Goal: Task Accomplishment & Management: Manage account settings

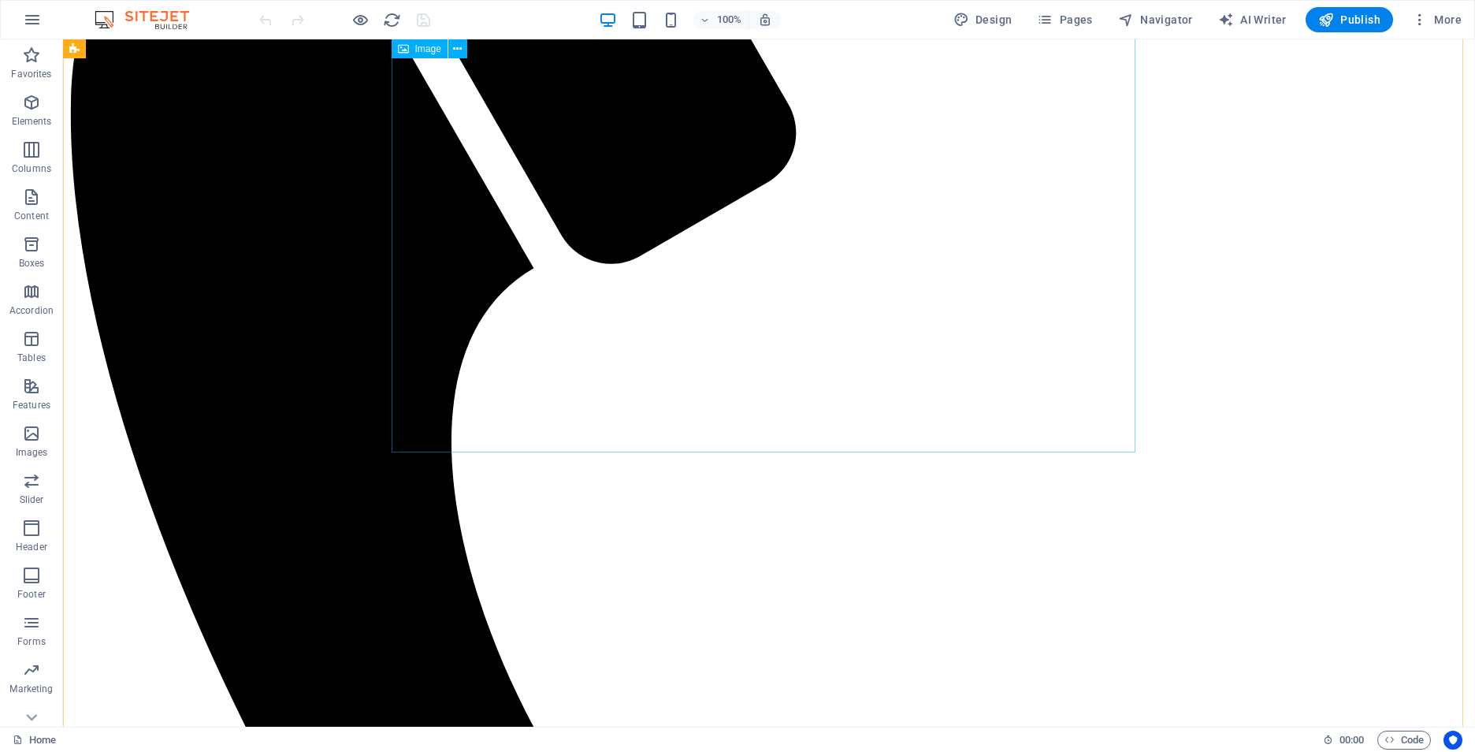
scroll to position [552, 0]
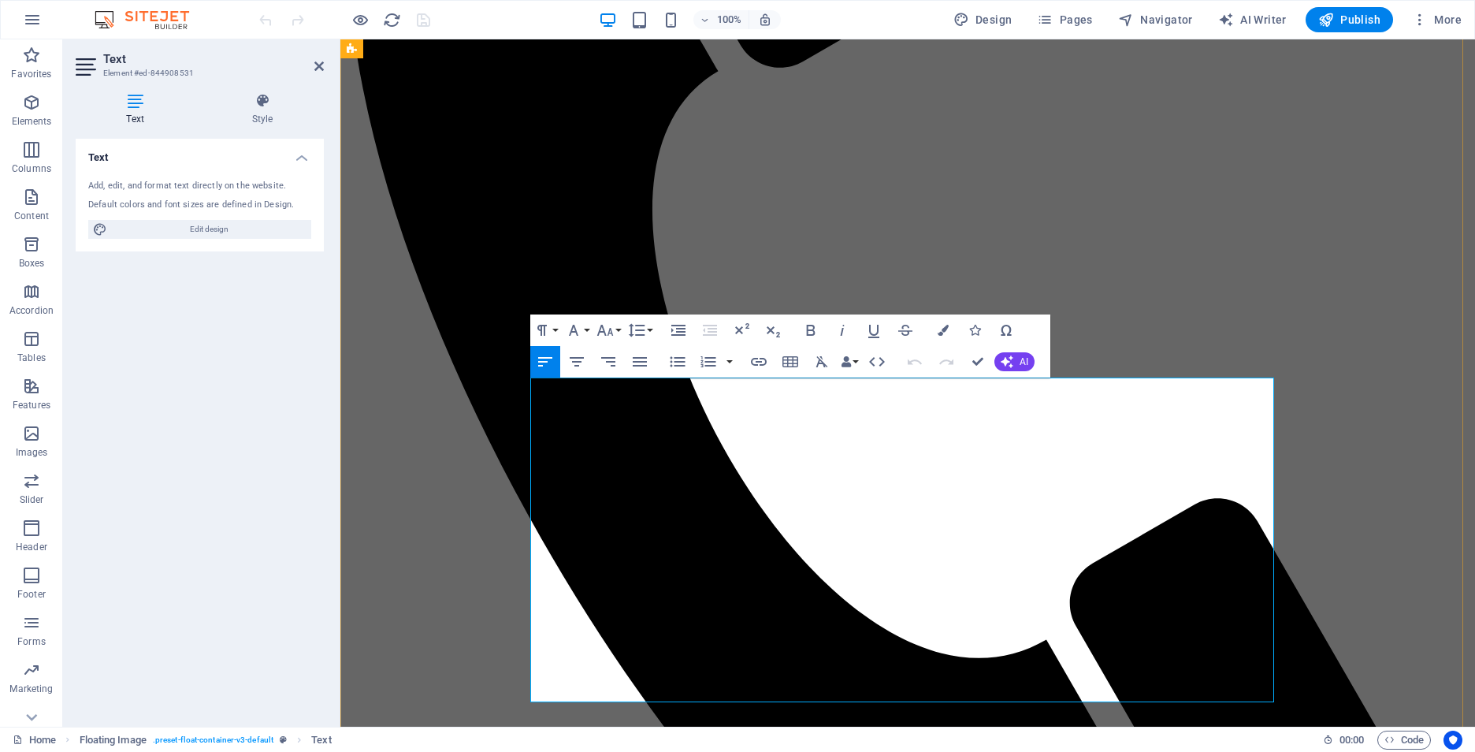
drag, startPoint x: 725, startPoint y: 431, endPoint x: 861, endPoint y: 432, distance: 136.3
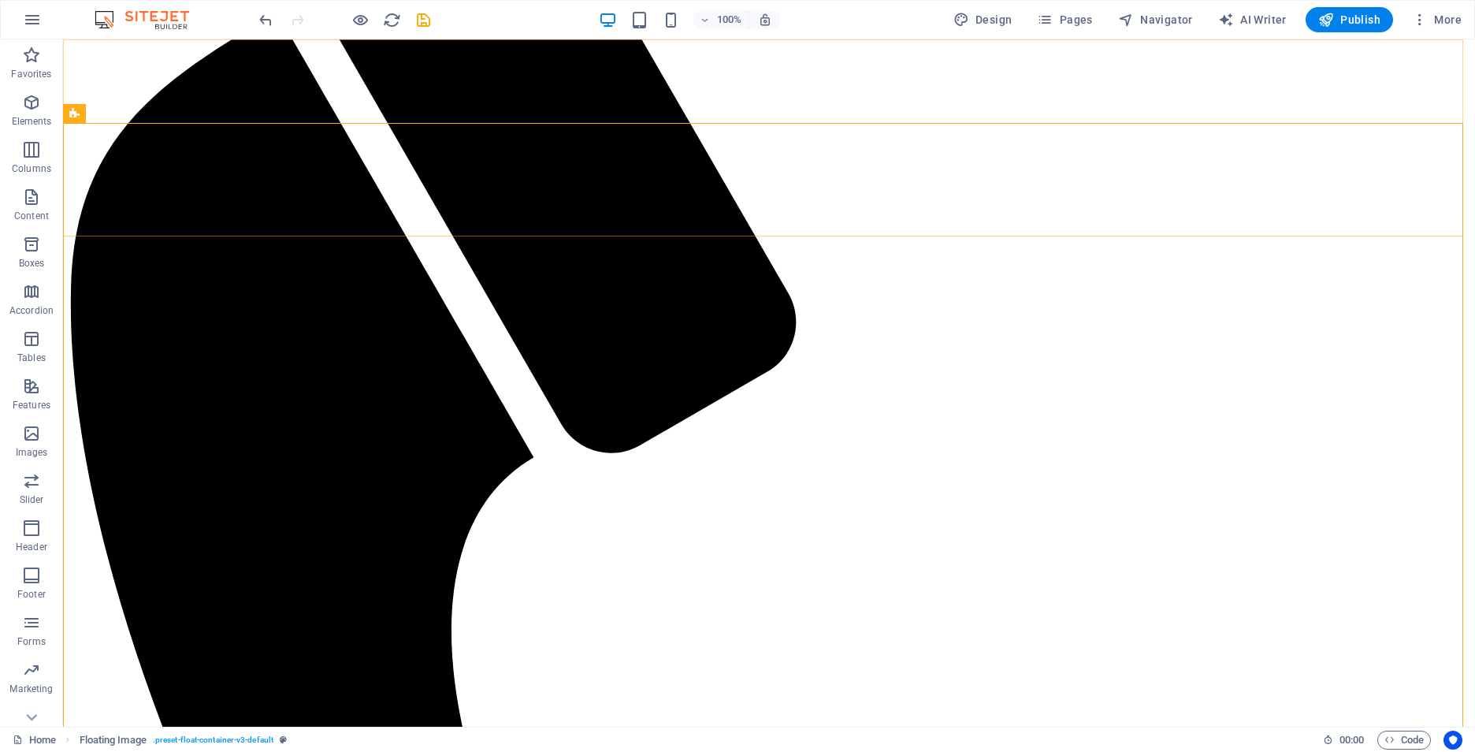
scroll to position [169, 0]
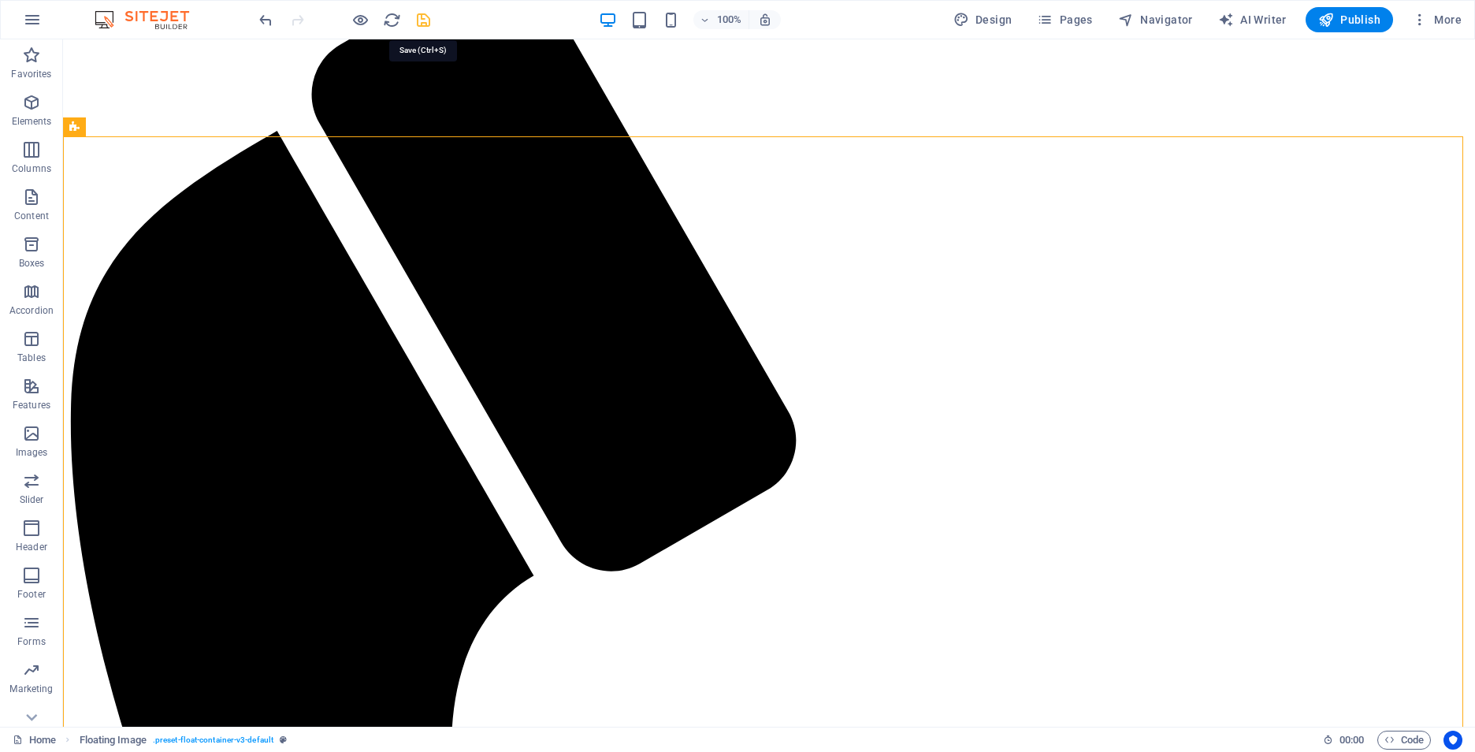
click at [431, 18] on icon "save" at bounding box center [423, 20] width 18 height 18
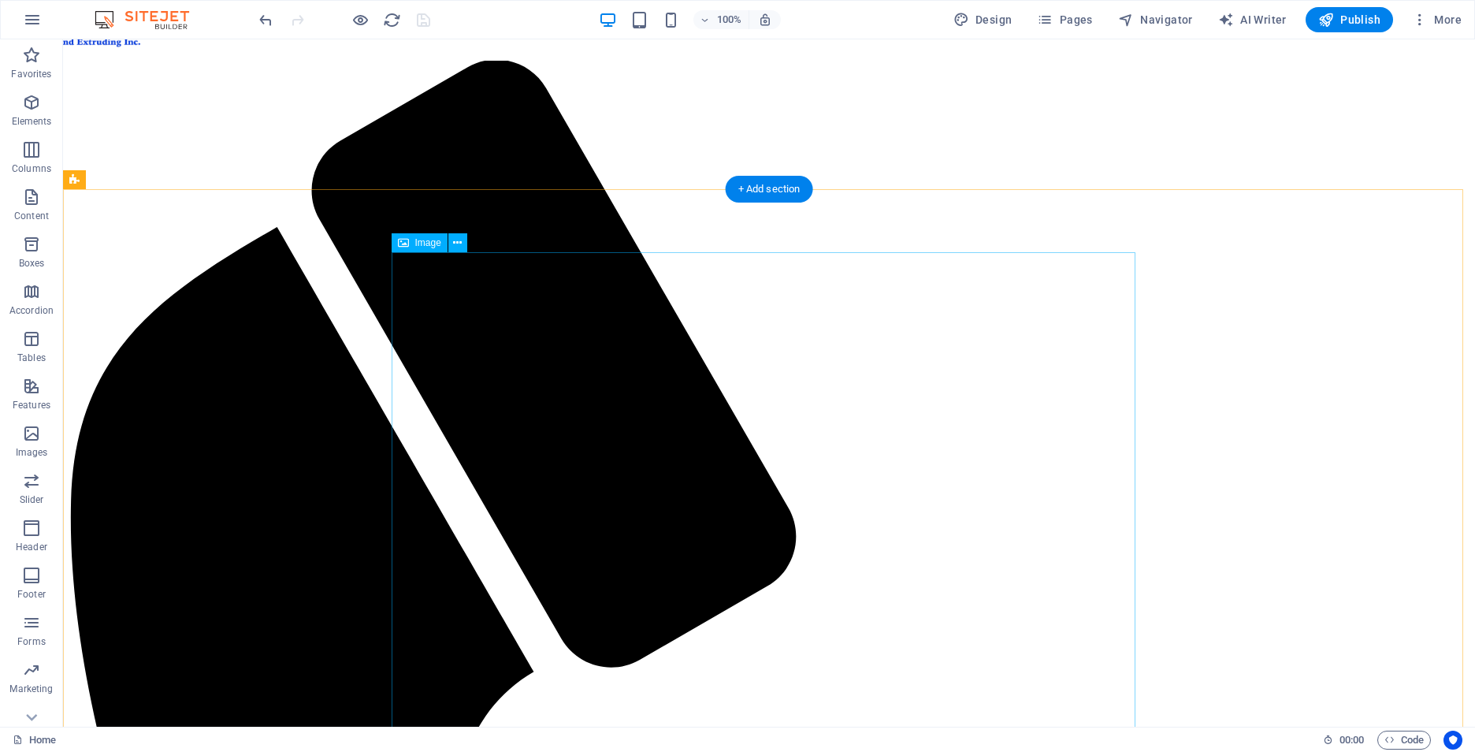
scroll to position [0, 0]
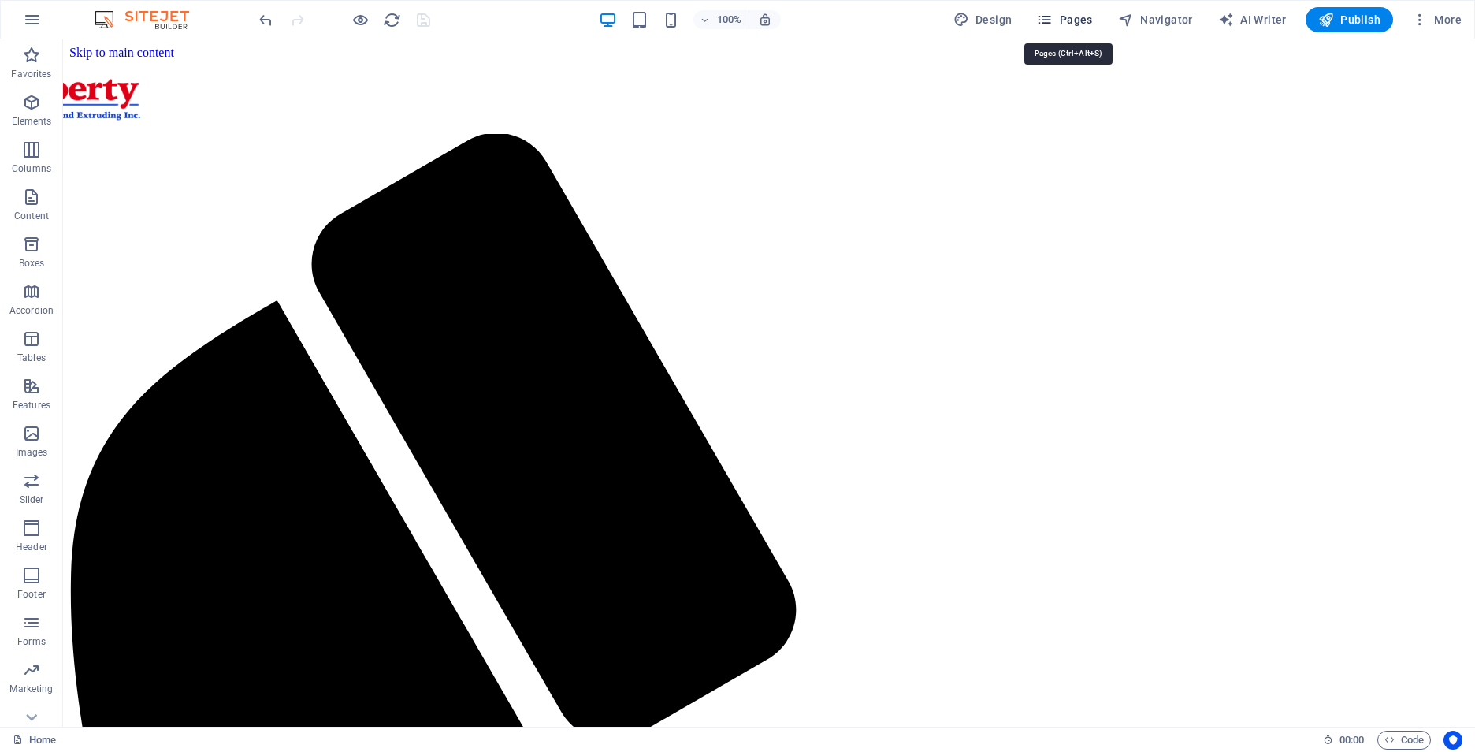
click at [1072, 24] on span "Pages" at bounding box center [1064, 20] width 55 height 16
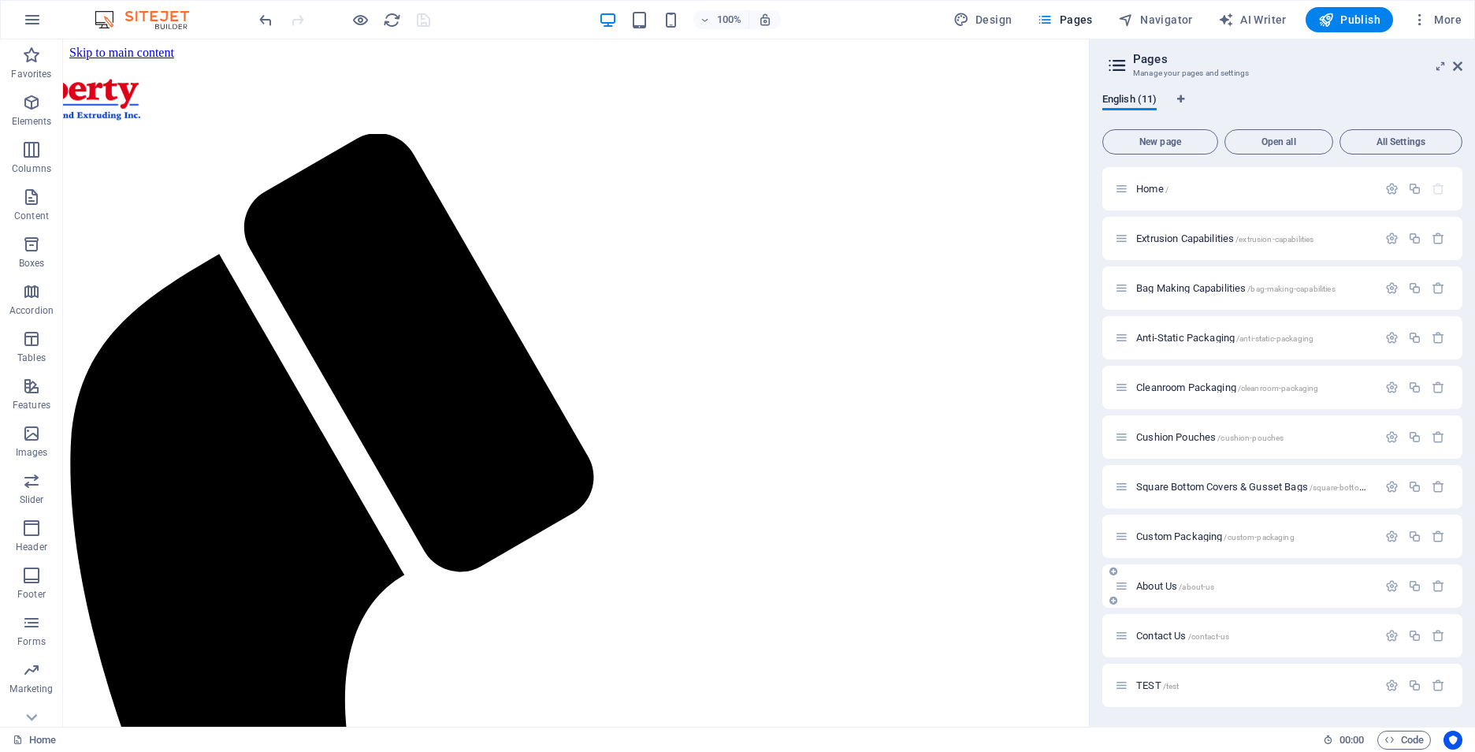
click at [1222, 591] on div "About Us /about-us" at bounding box center [1246, 586] width 262 height 18
click at [1206, 588] on span "/about-us" at bounding box center [1196, 586] width 35 height 9
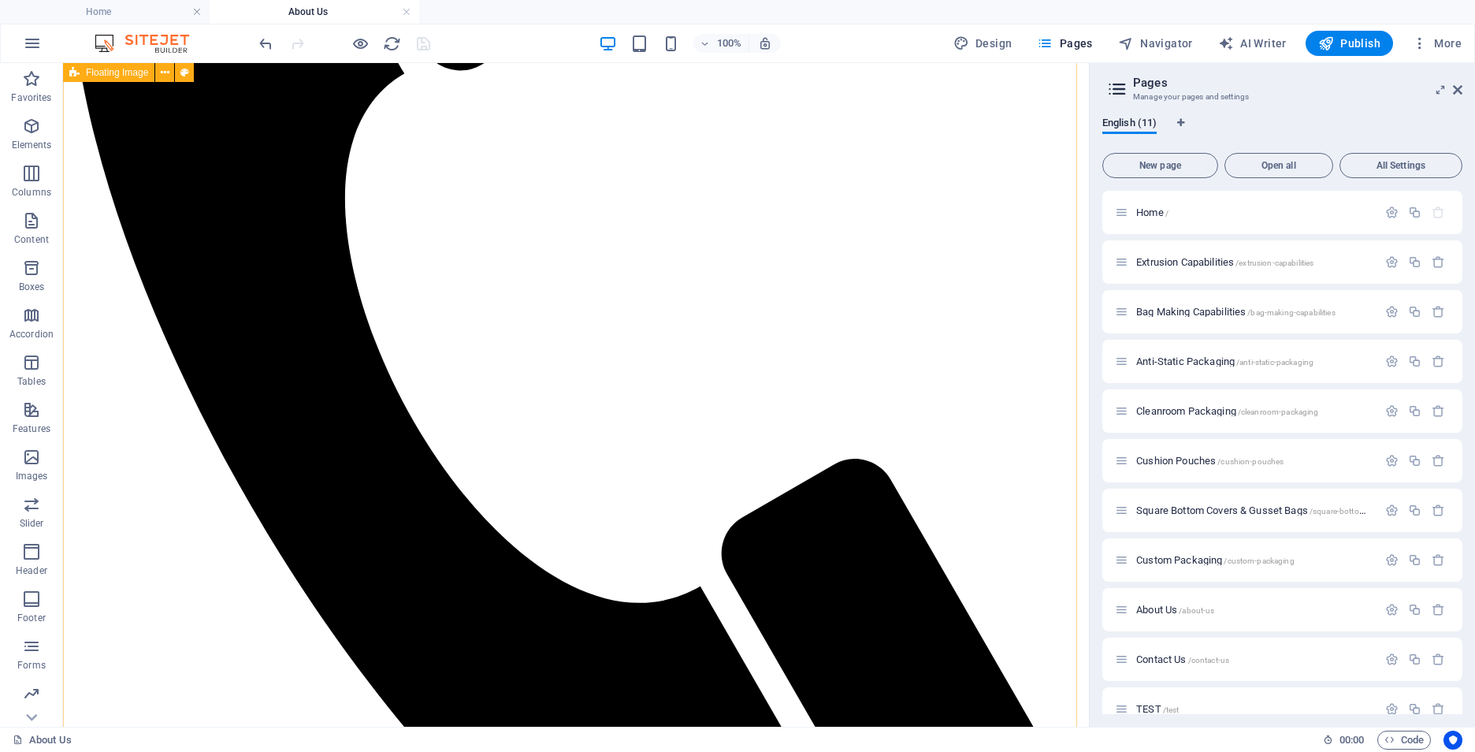
scroll to position [630, 0]
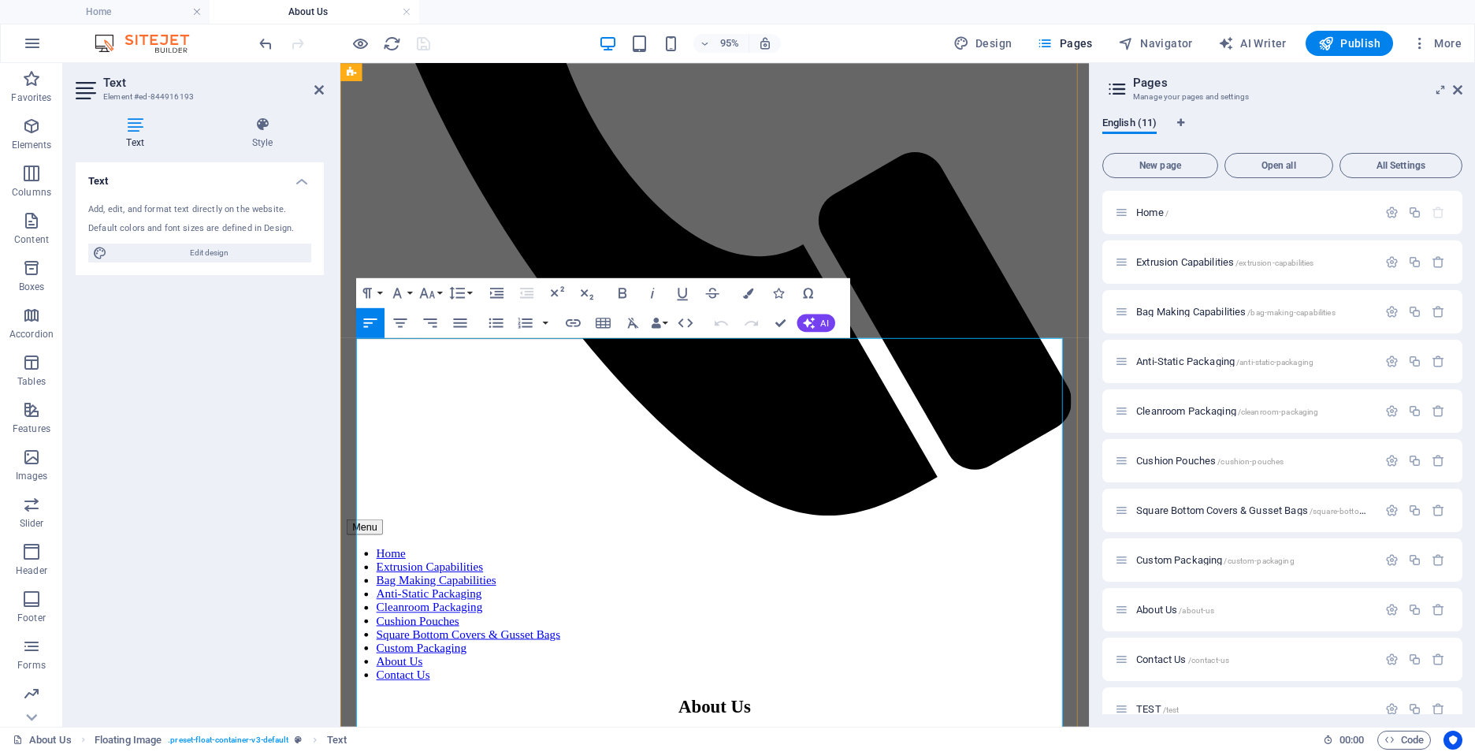
drag, startPoint x: 463, startPoint y: 412, endPoint x: 603, endPoint y: 425, distance: 140.8
click at [1455, 94] on icon at bounding box center [1457, 90] width 9 height 13
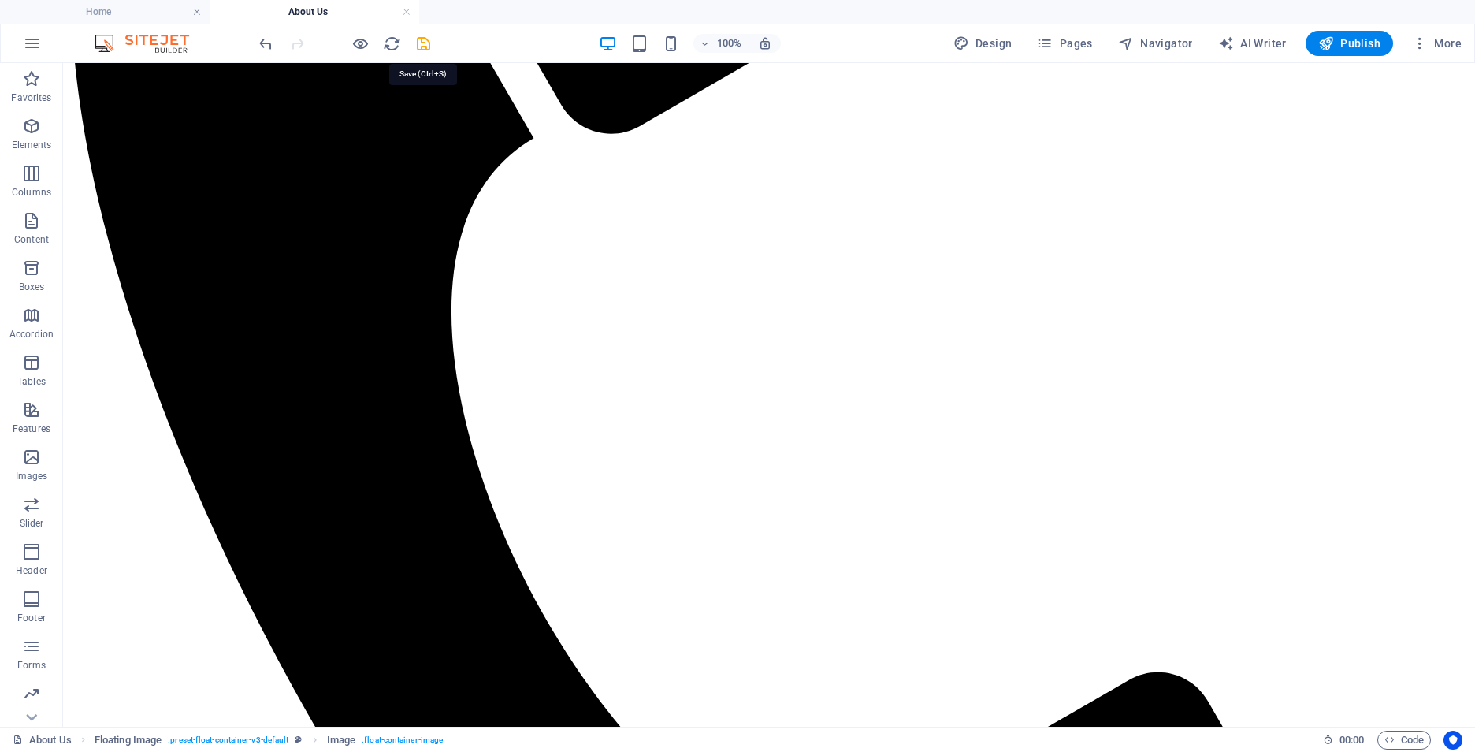
click at [424, 45] on icon "save" at bounding box center [423, 44] width 18 height 18
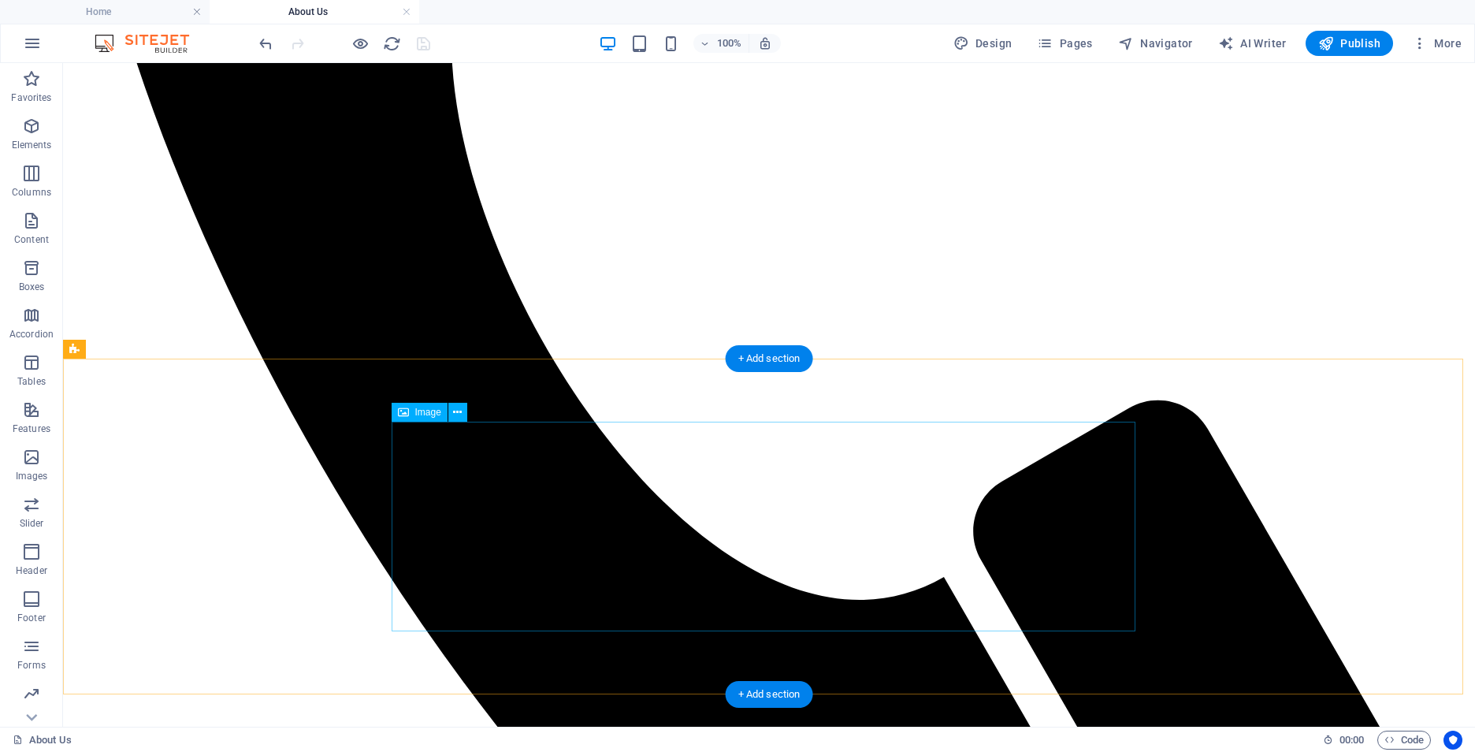
scroll to position [1103, 0]
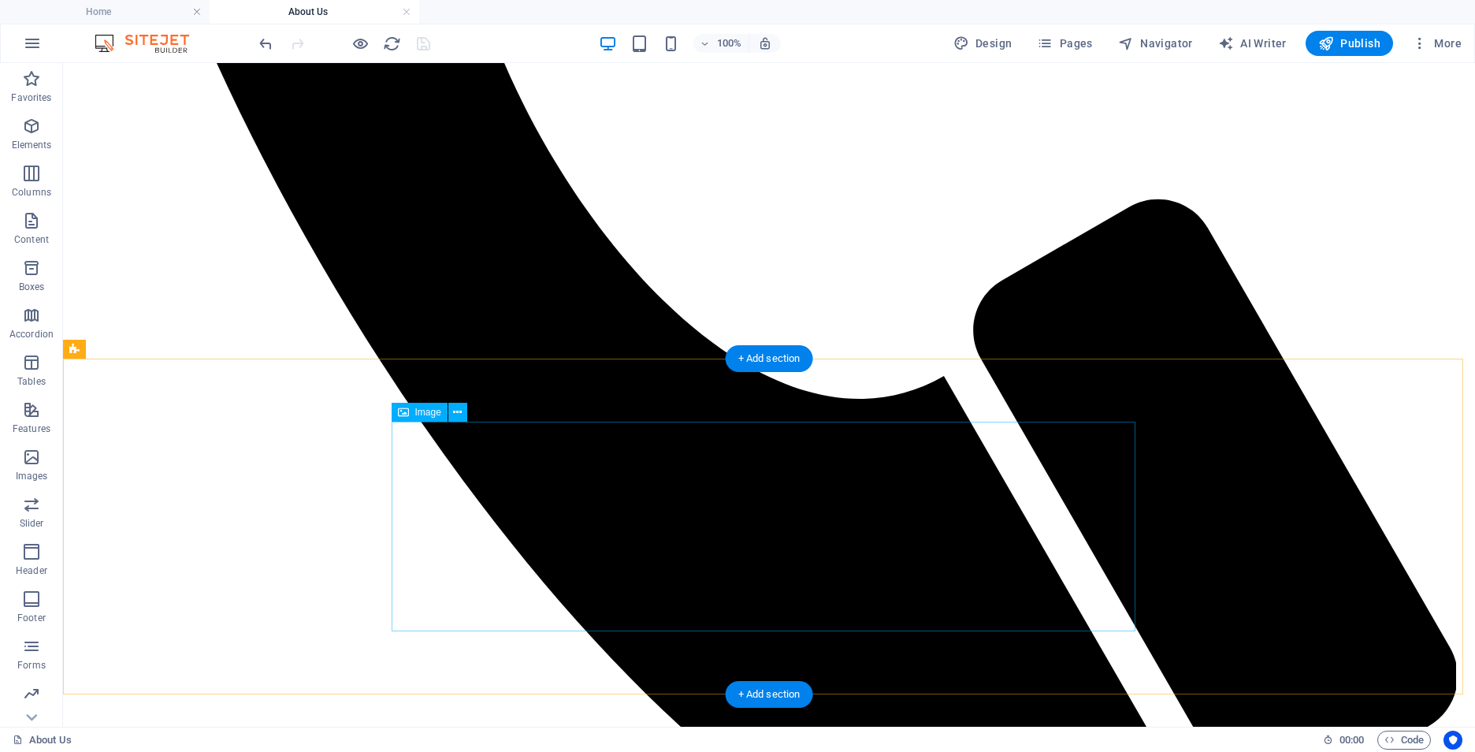
click at [458, 412] on icon at bounding box center [457, 412] width 9 height 17
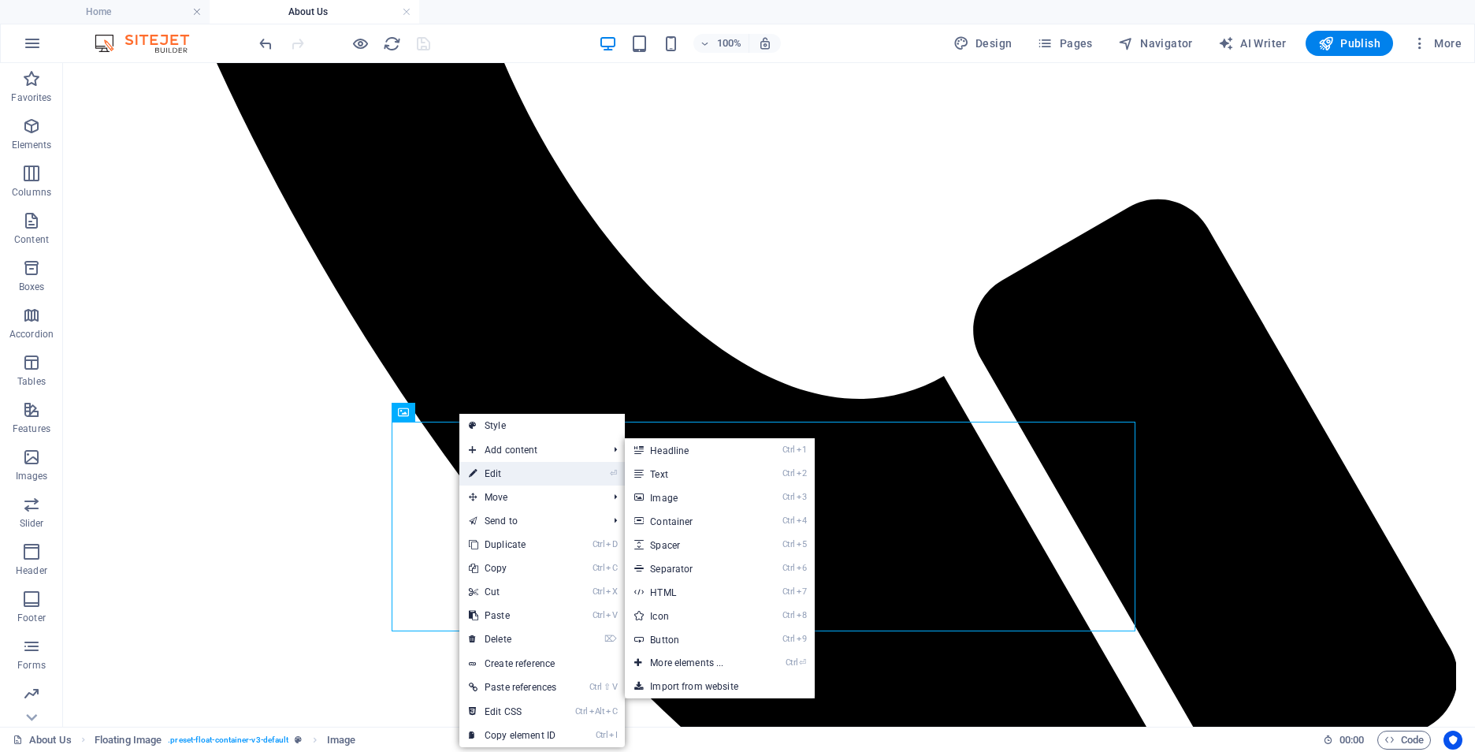
click at [502, 471] on link "⏎ Edit" at bounding box center [512, 474] width 106 height 24
select select "%"
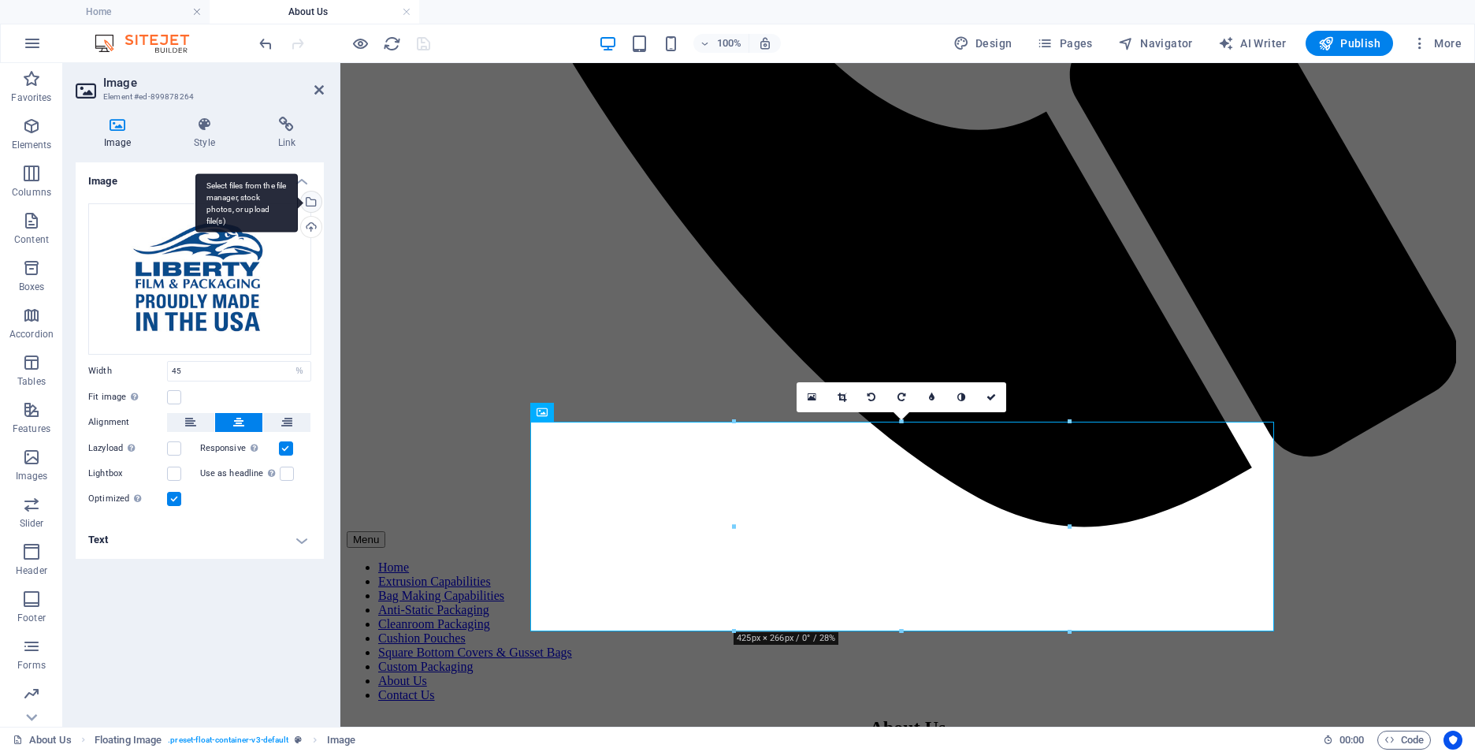
click at [318, 203] on div "Select files from the file manager, stock photos, or upload file(s)" at bounding box center [310, 203] width 24 height 24
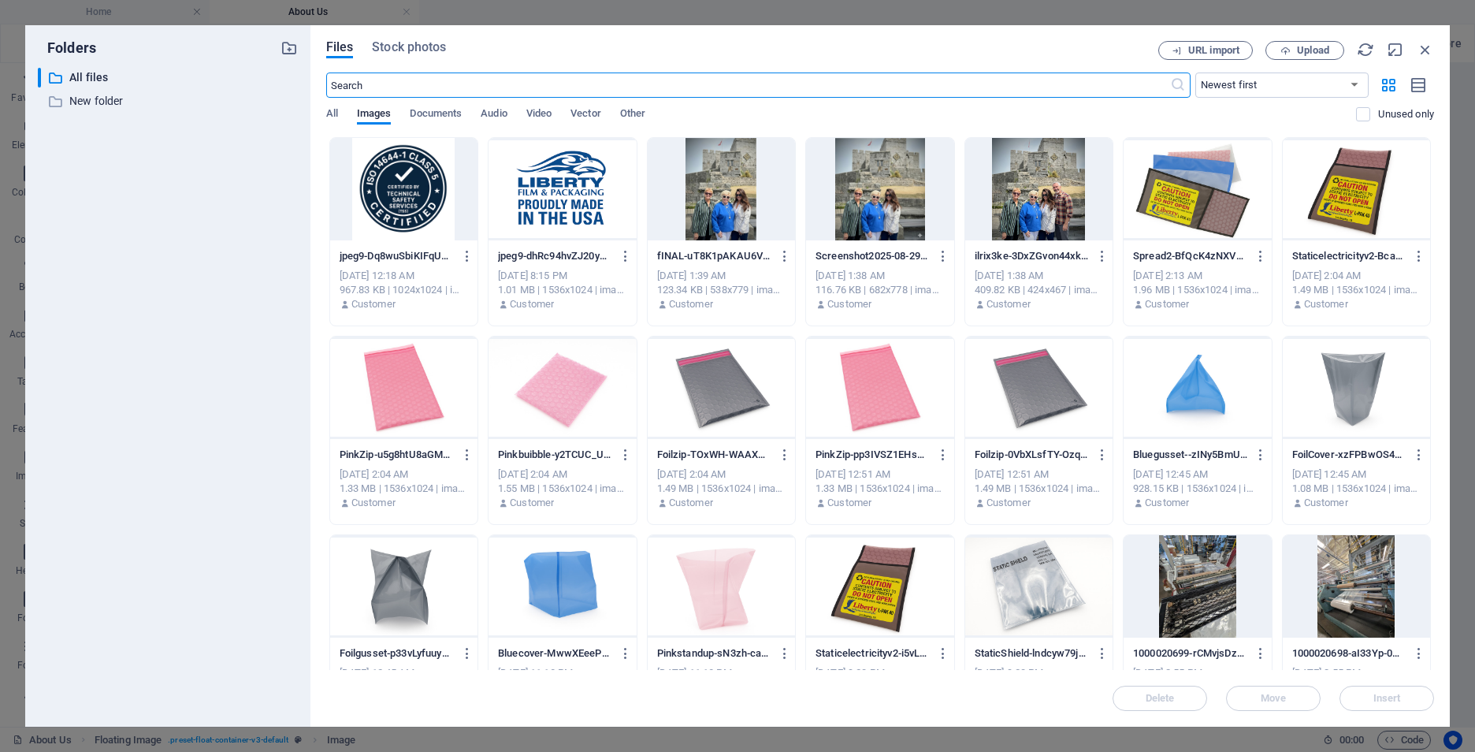
scroll to position [1071, 0]
click at [1290, 51] on icon "button" at bounding box center [1285, 51] width 10 height 10
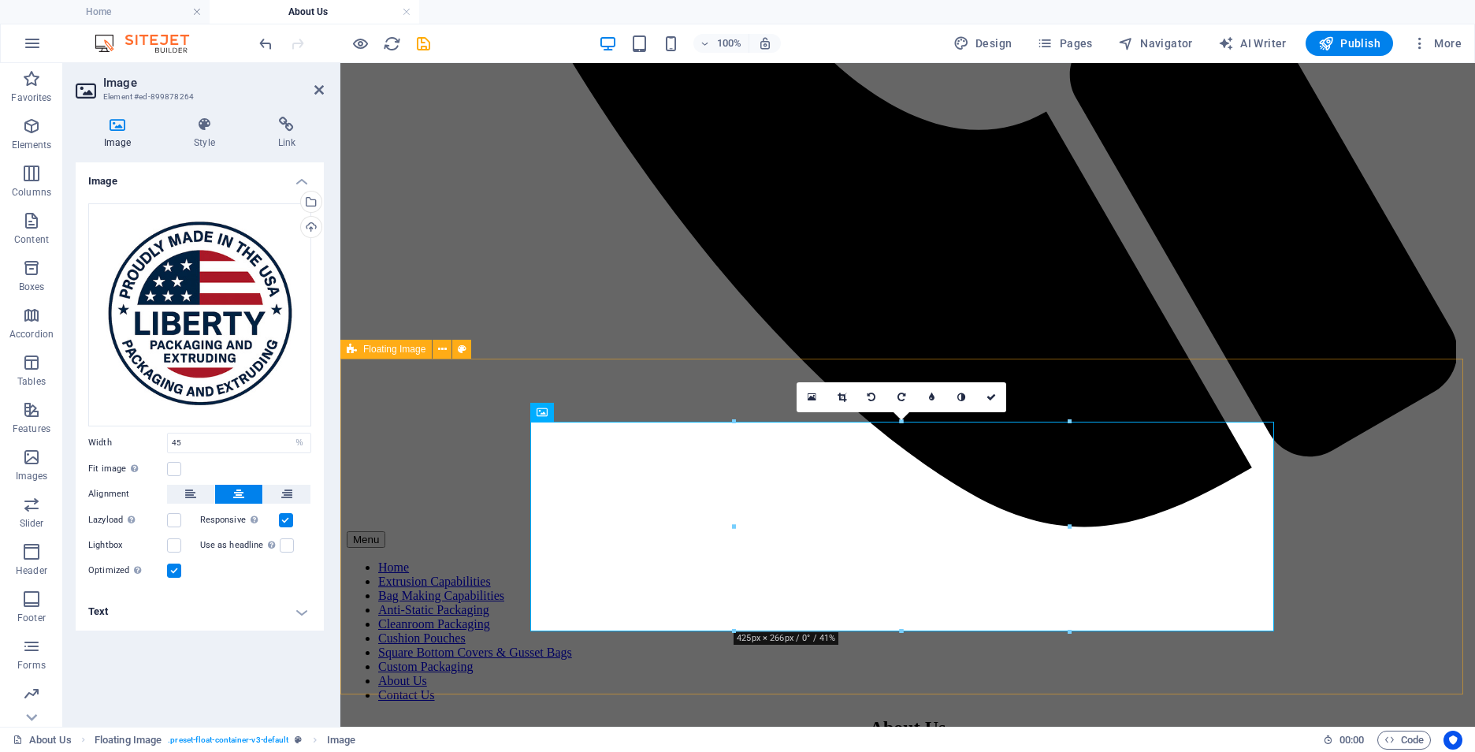
scroll to position [998, 0]
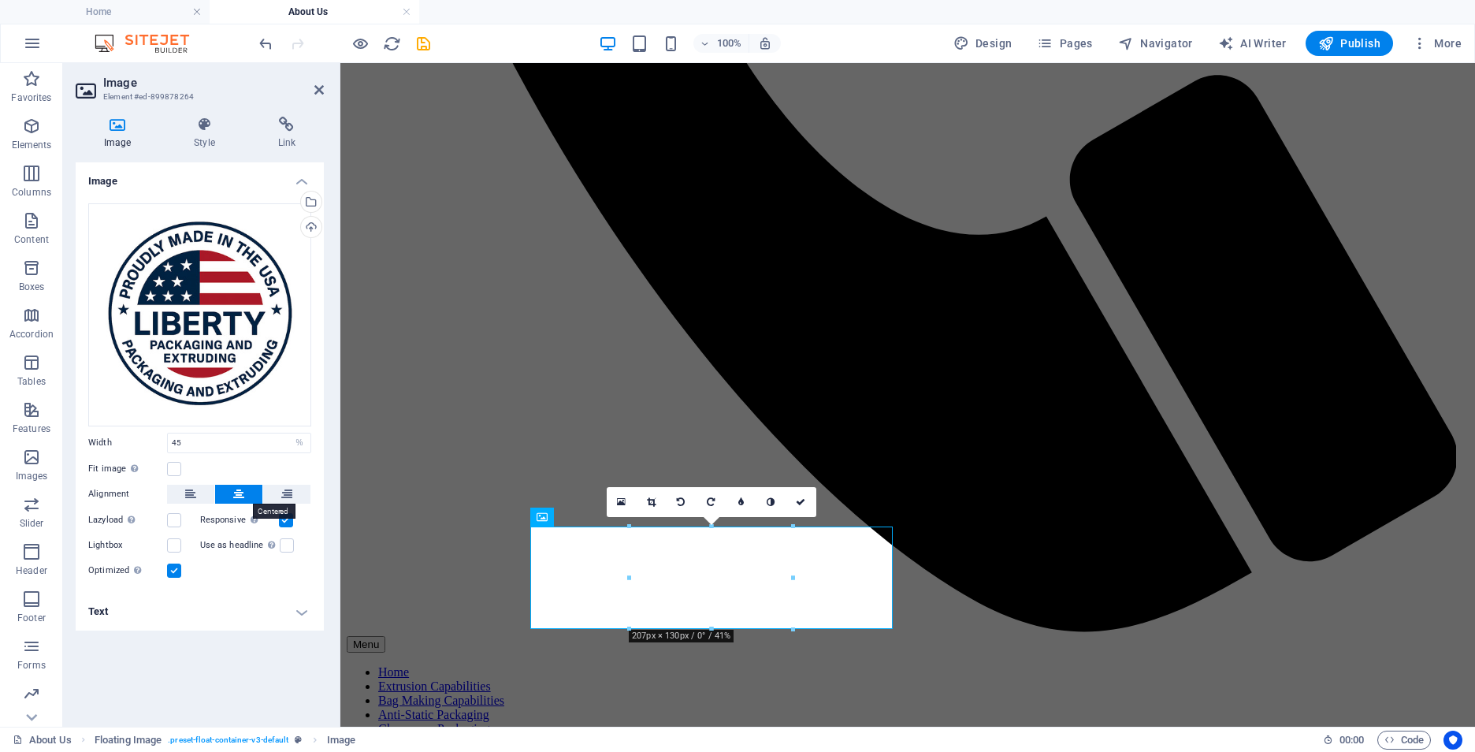
click at [247, 499] on button at bounding box center [238, 494] width 47 height 19
click at [199, 445] on input "45" at bounding box center [239, 442] width 143 height 19
drag, startPoint x: 224, startPoint y: 436, endPoint x: 147, endPoint y: 436, distance: 77.2
click at [147, 436] on div "Width 45 Default auto px rem % em vh vw" at bounding box center [199, 443] width 223 height 20
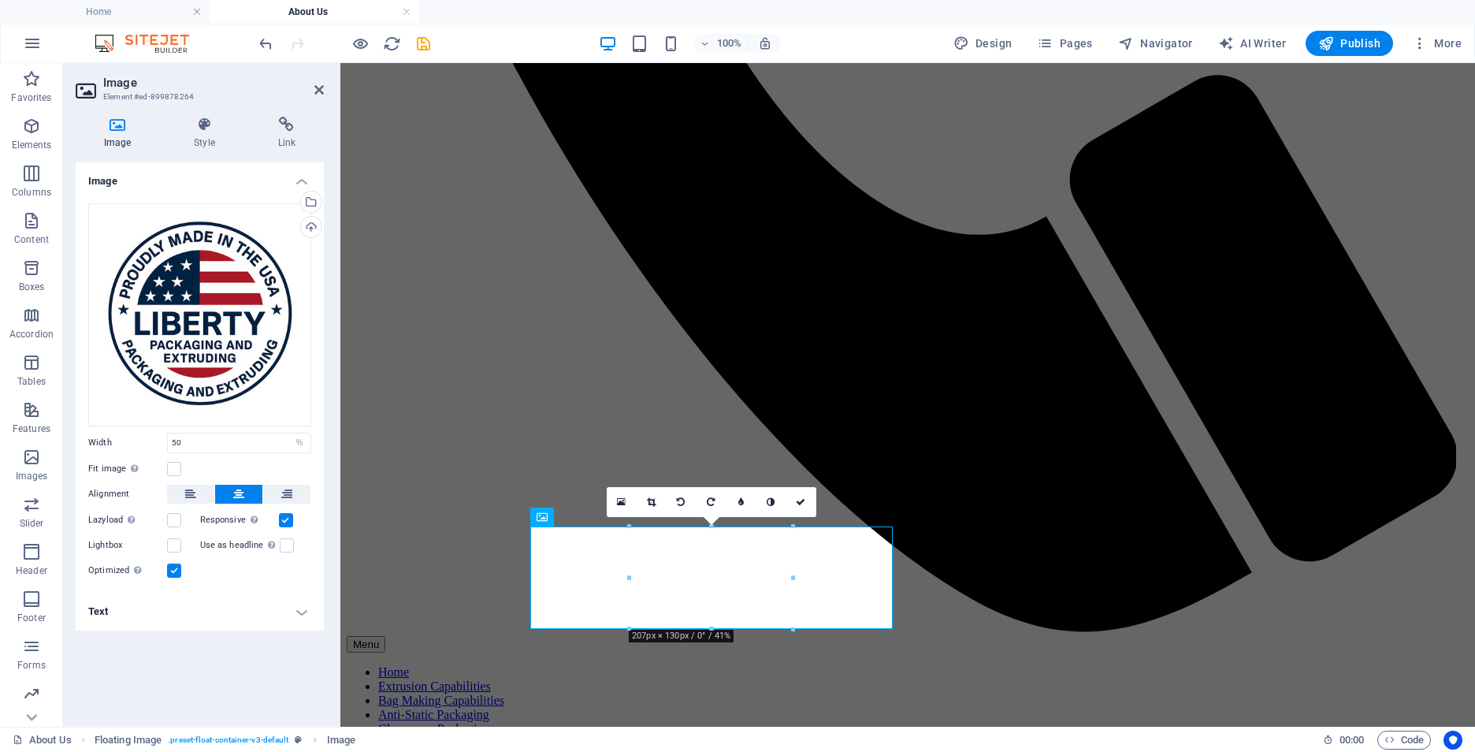
scroll to position [1009, 0]
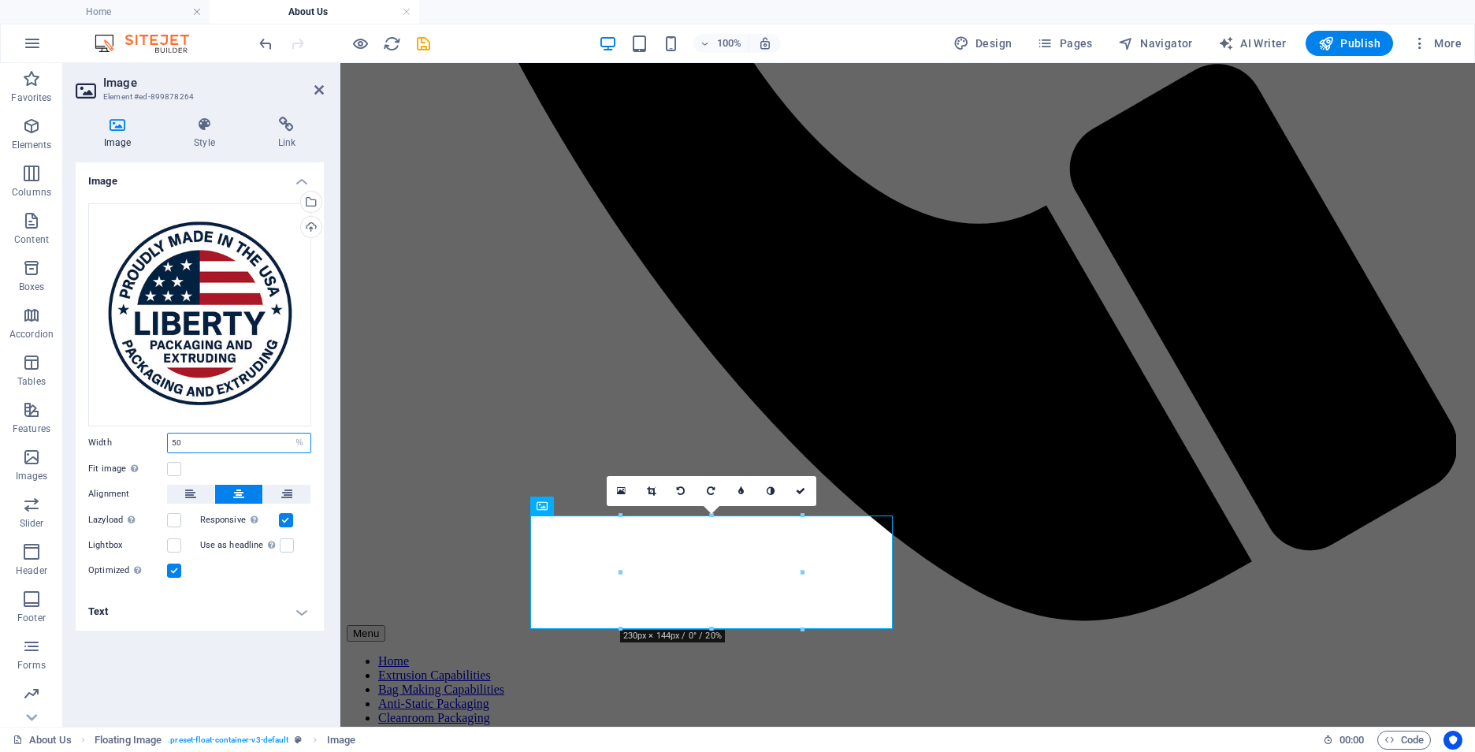
drag, startPoint x: 222, startPoint y: 448, endPoint x: 136, endPoint y: 438, distance: 86.4
click at [136, 438] on div "Width 50 Default auto px rem % em vh vw" at bounding box center [199, 443] width 223 height 20
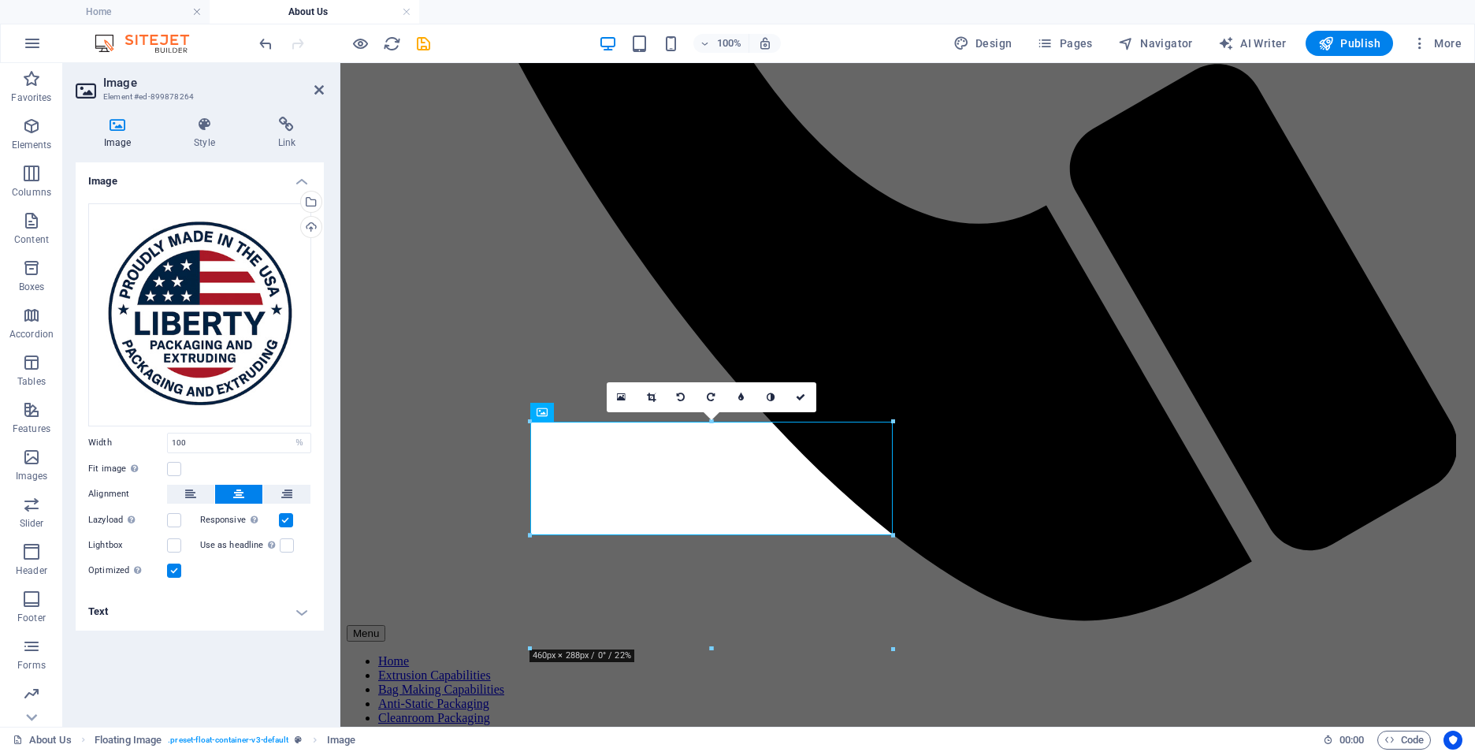
scroll to position [1103, 0]
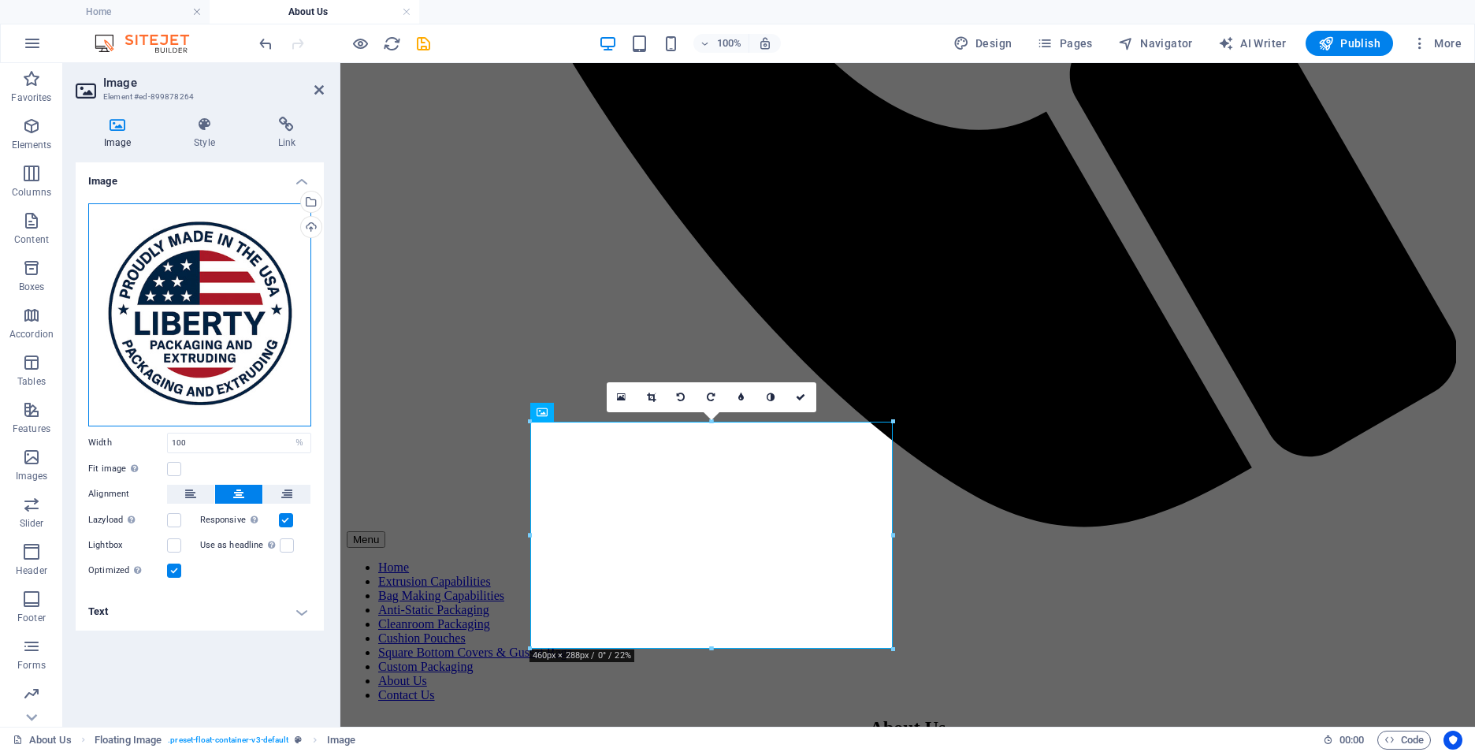
click at [232, 336] on div "Drag files here, click to choose files or select files from Files or our free s…" at bounding box center [199, 314] width 223 height 223
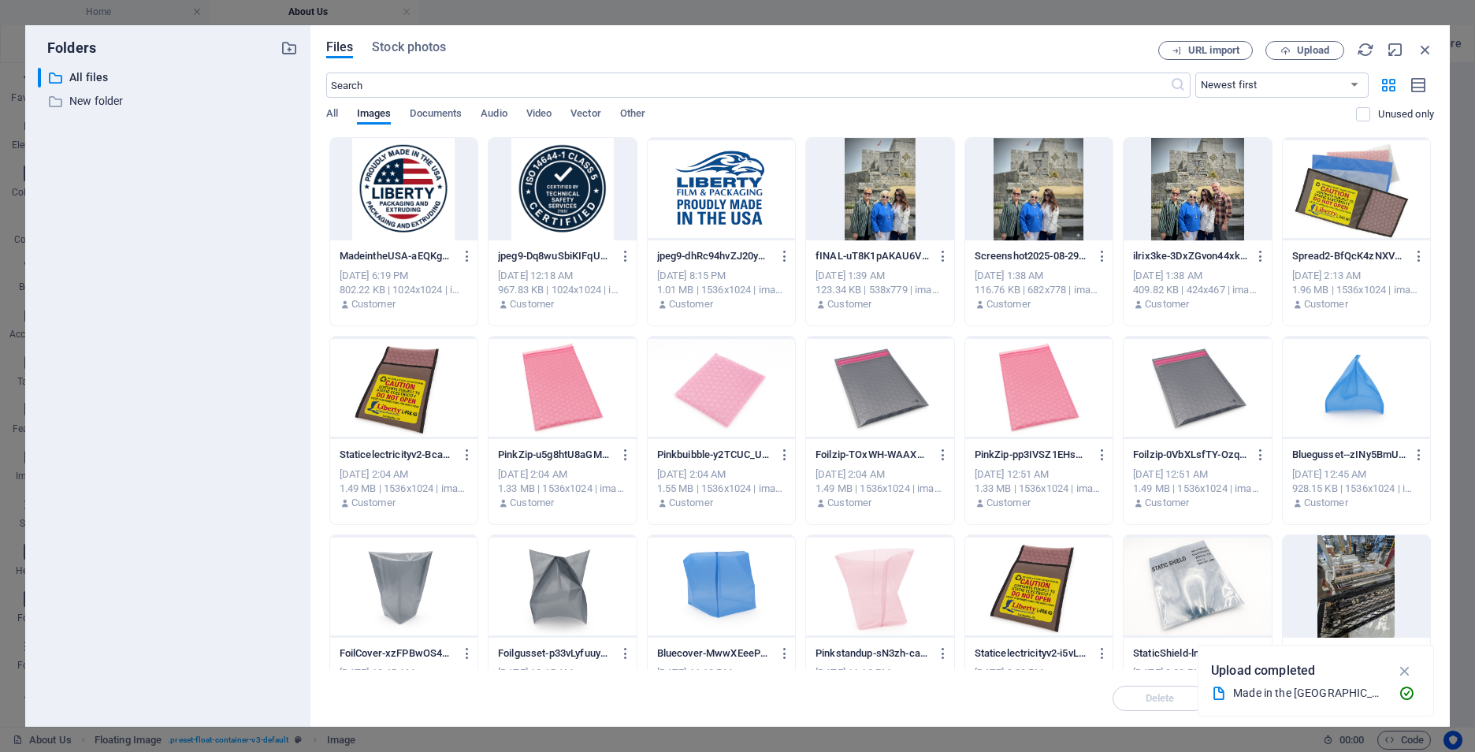
click at [425, 219] on div at bounding box center [403, 189] width 147 height 102
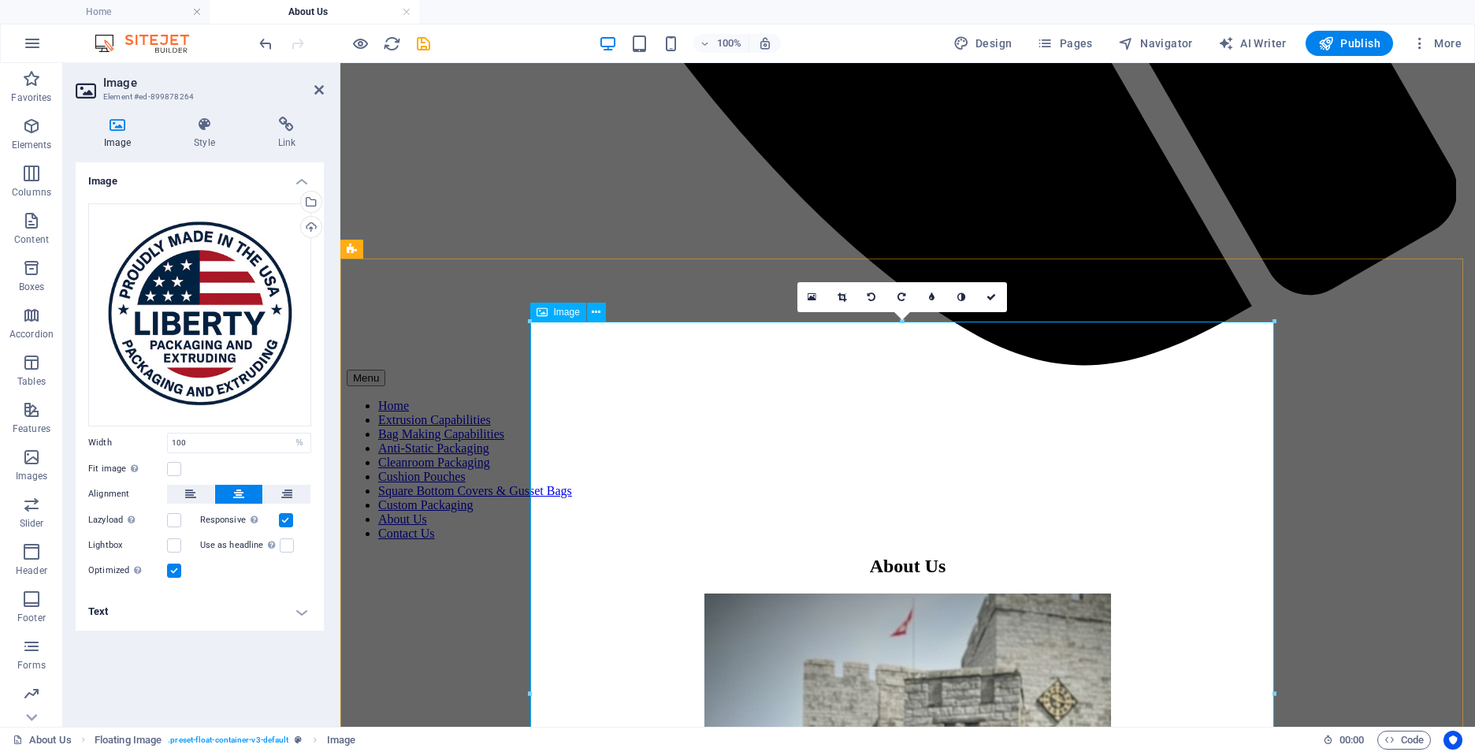
scroll to position [1340, 0]
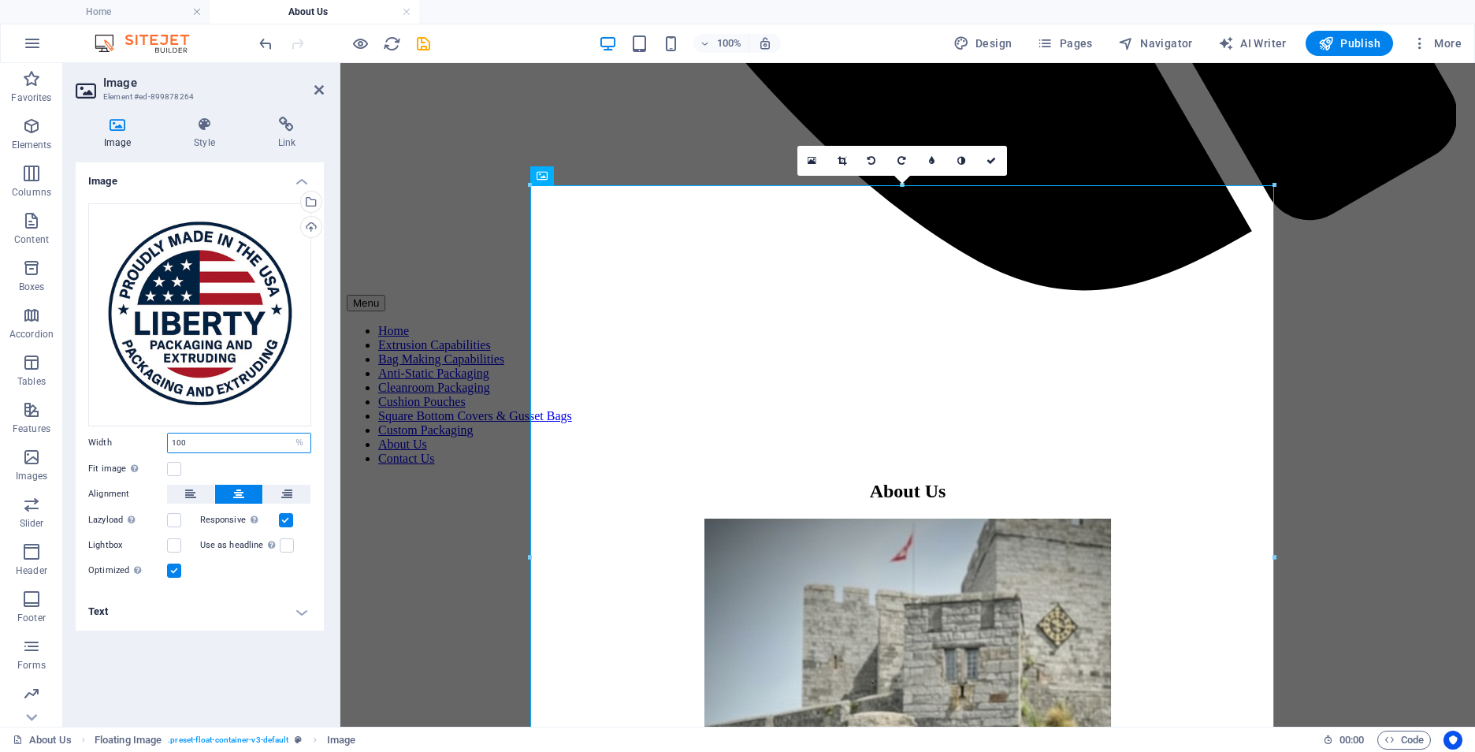
drag, startPoint x: 253, startPoint y: 444, endPoint x: 94, endPoint y: 444, distance: 159.2
click at [94, 444] on div "Width 100 Default auto px rem % em vh vw" at bounding box center [199, 443] width 223 height 20
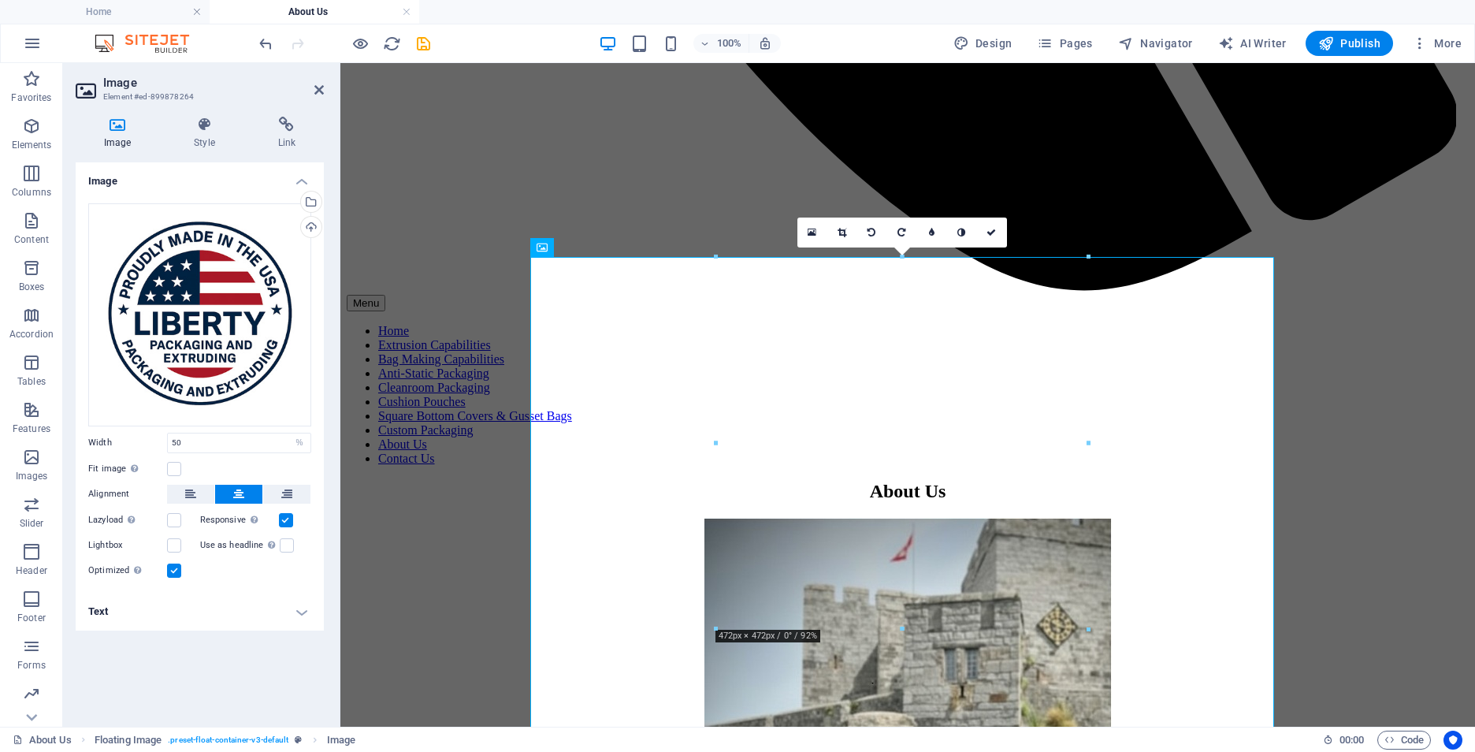
scroll to position [1268, 0]
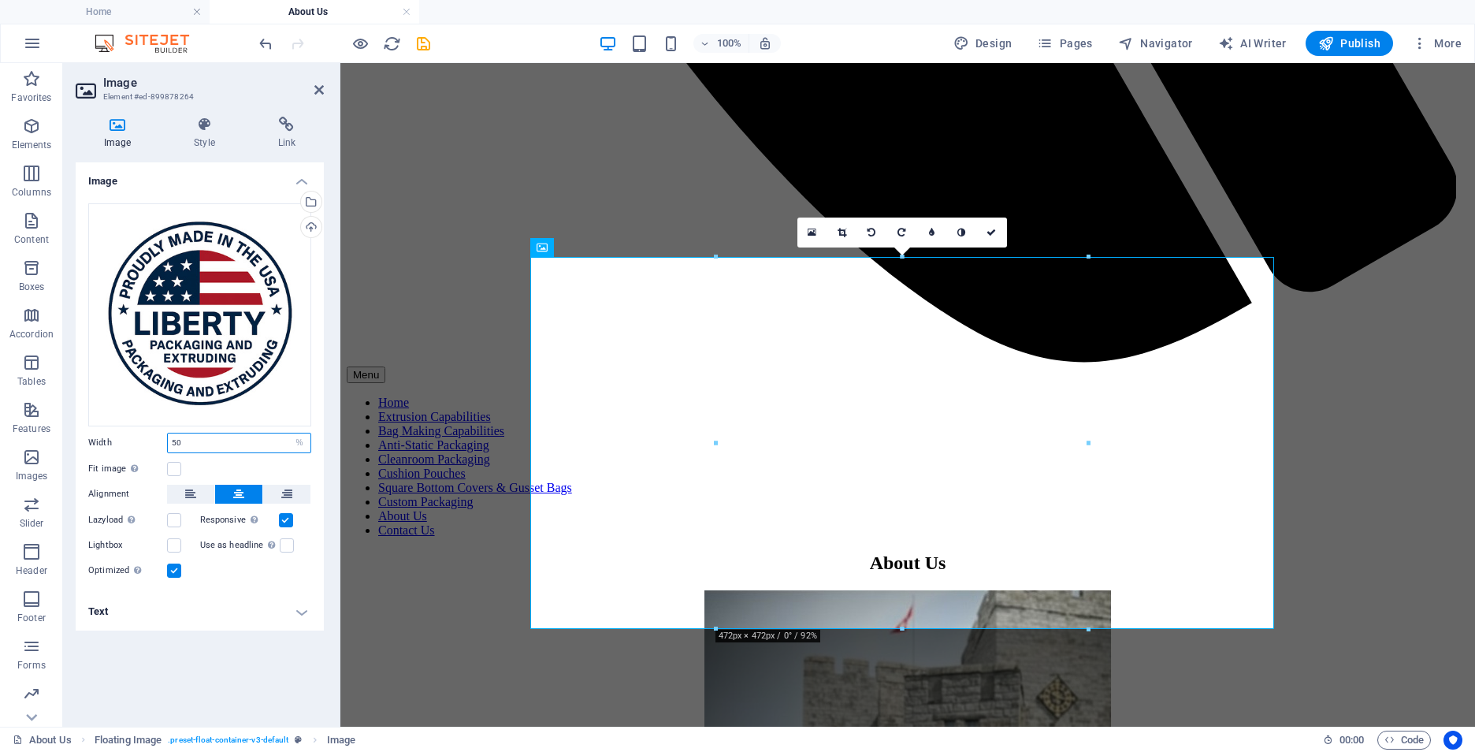
drag, startPoint x: 206, startPoint y: 439, endPoint x: 144, endPoint y: 437, distance: 62.3
click at [144, 437] on div "Width 50 Default auto px rem % em vh vw" at bounding box center [199, 443] width 223 height 20
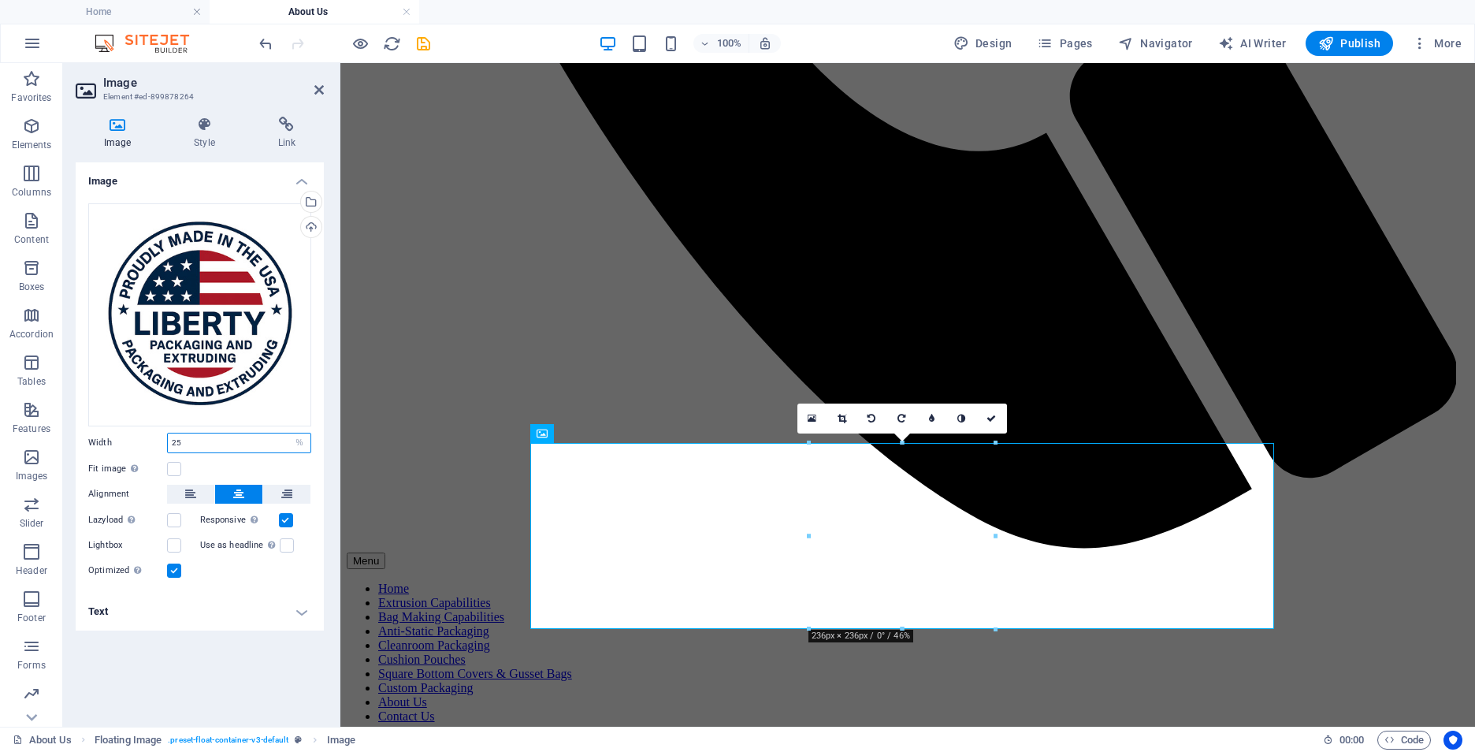
drag, startPoint x: 222, startPoint y: 446, endPoint x: 125, endPoint y: 437, distance: 97.4
click at [125, 436] on div "Width 25 Default auto px rem % em vh vw" at bounding box center [199, 443] width 223 height 20
type input "35"
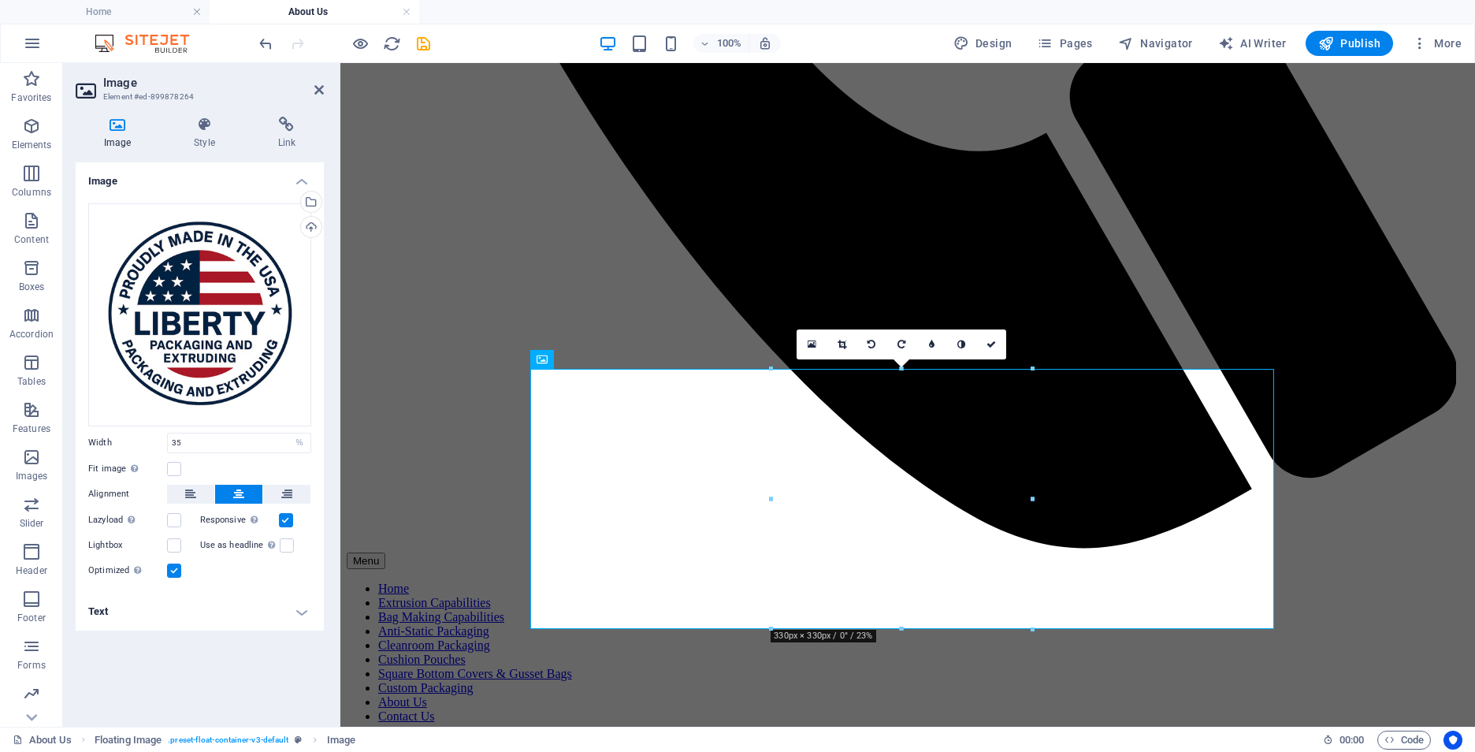
scroll to position [1156, 0]
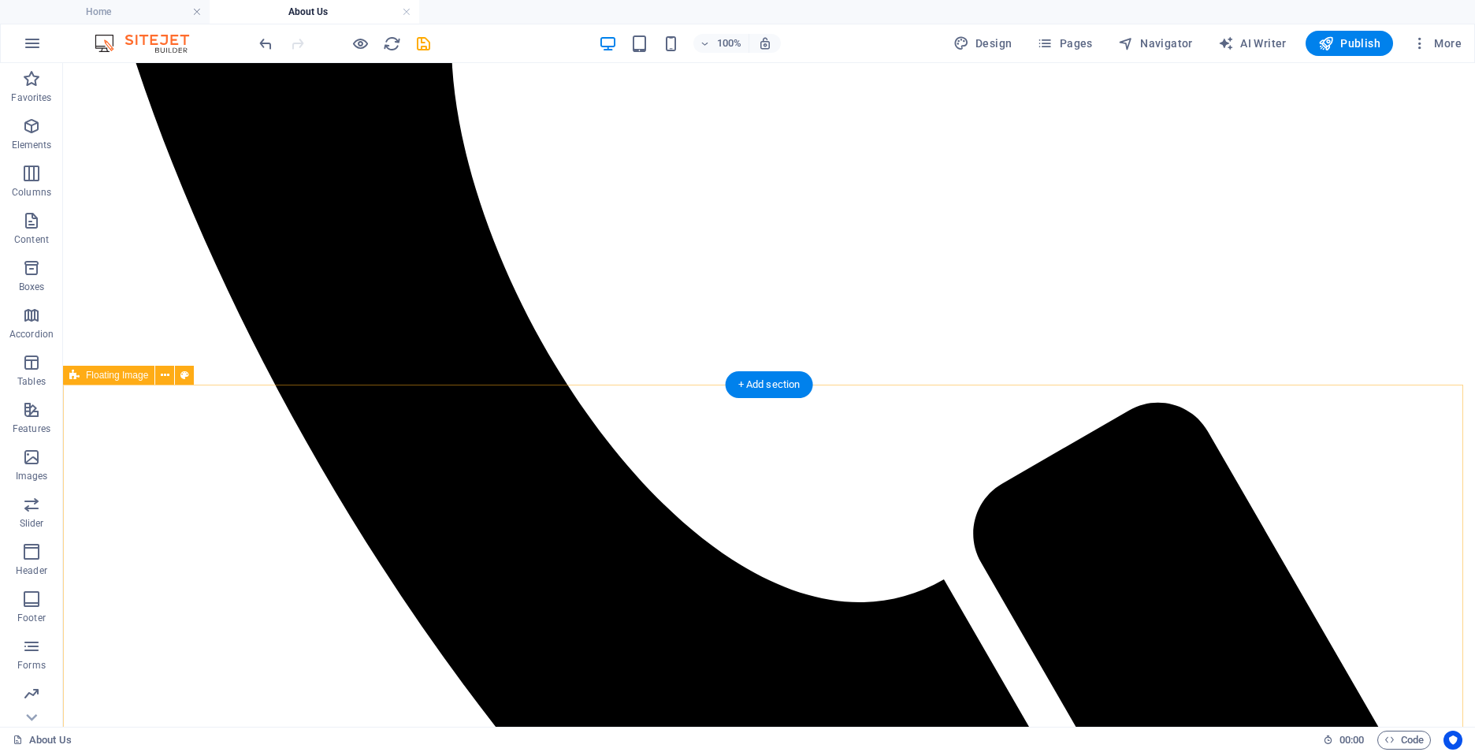
scroll to position [1077, 0]
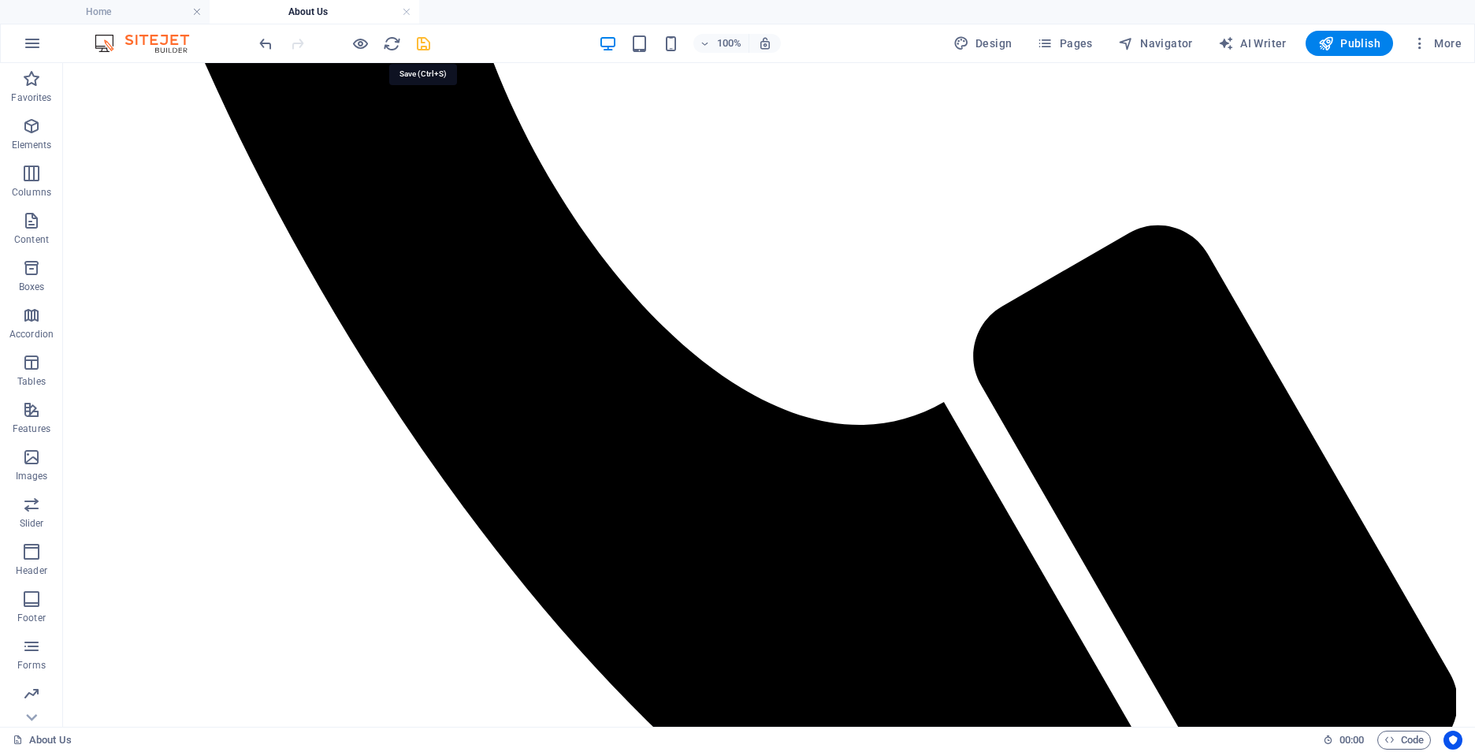
click at [428, 43] on icon "save" at bounding box center [423, 44] width 18 height 18
select select "%"
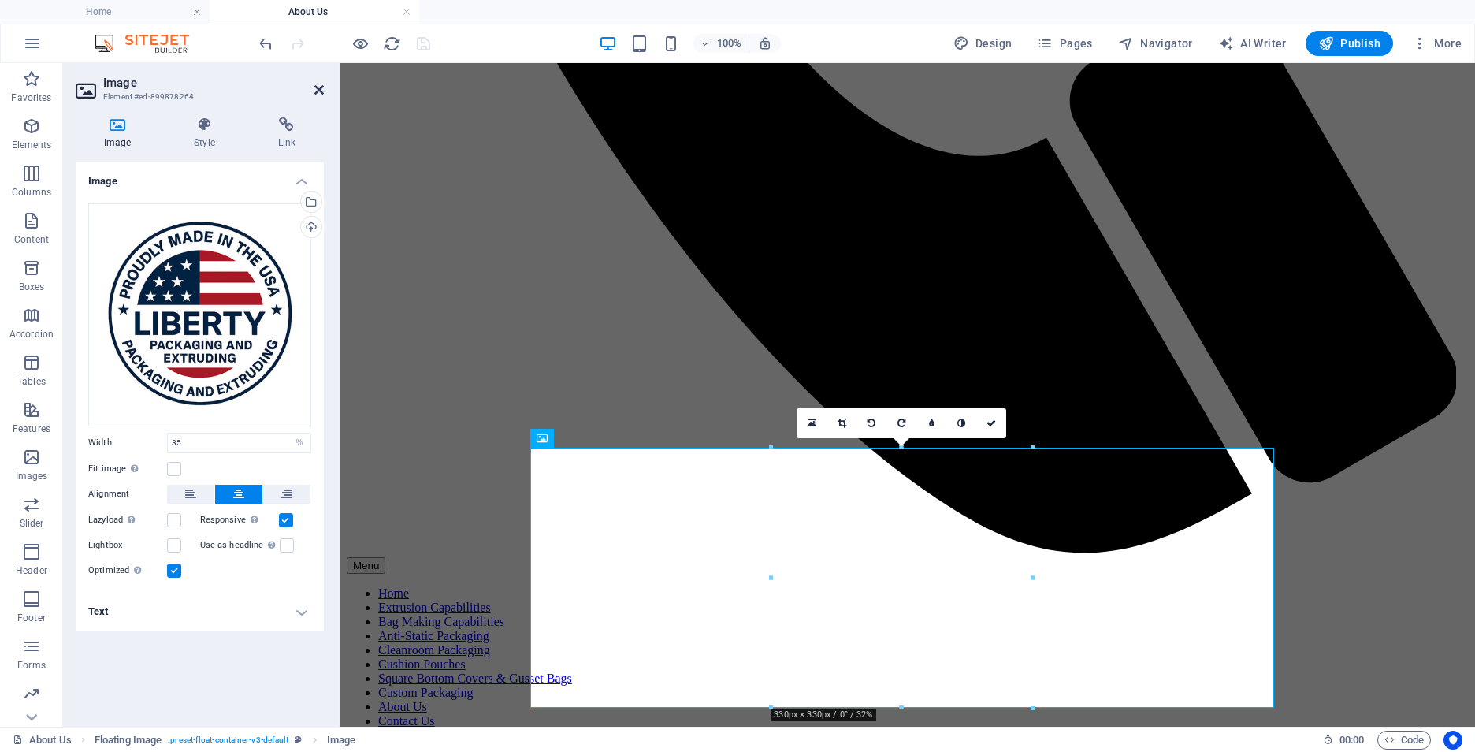
click at [315, 86] on icon at bounding box center [318, 90] width 9 height 13
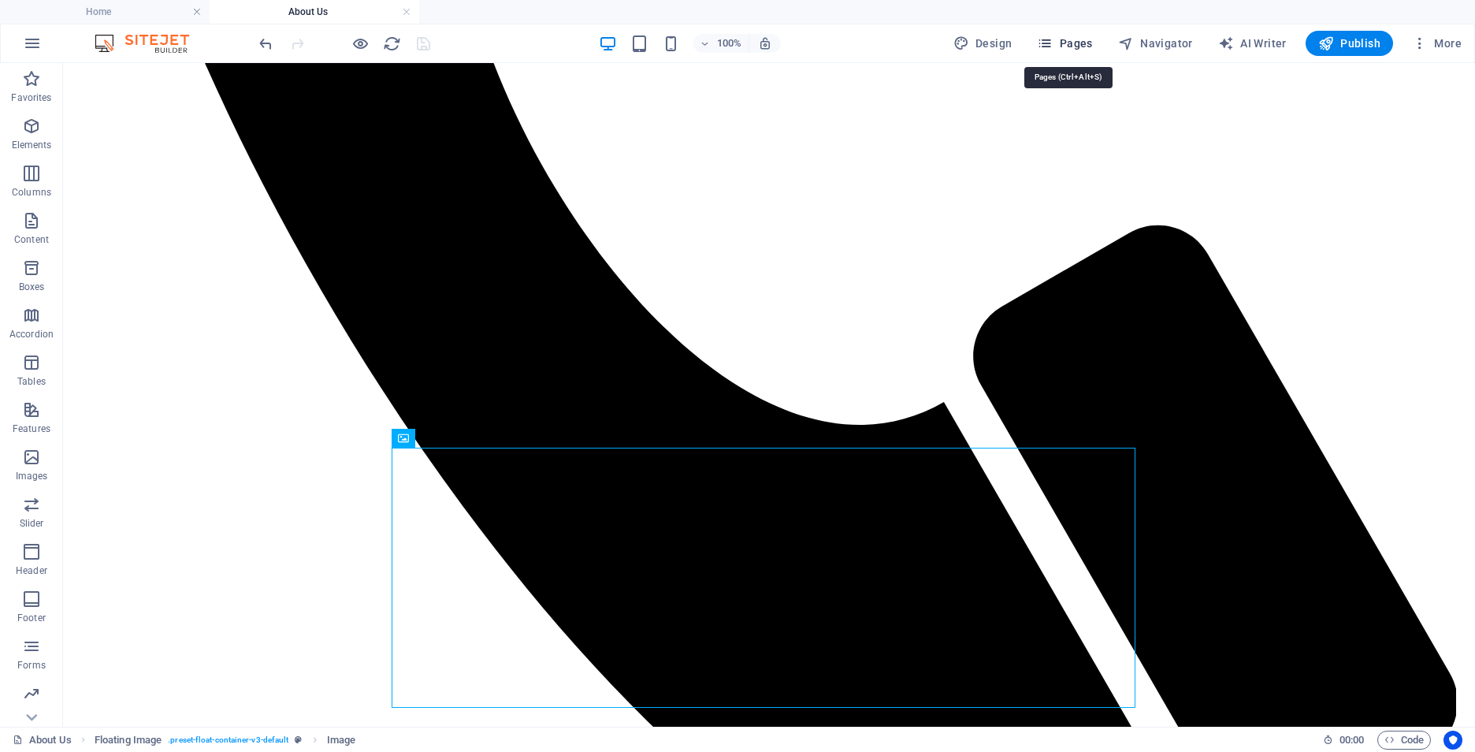
click at [1053, 37] on icon "button" at bounding box center [1045, 43] width 16 height 16
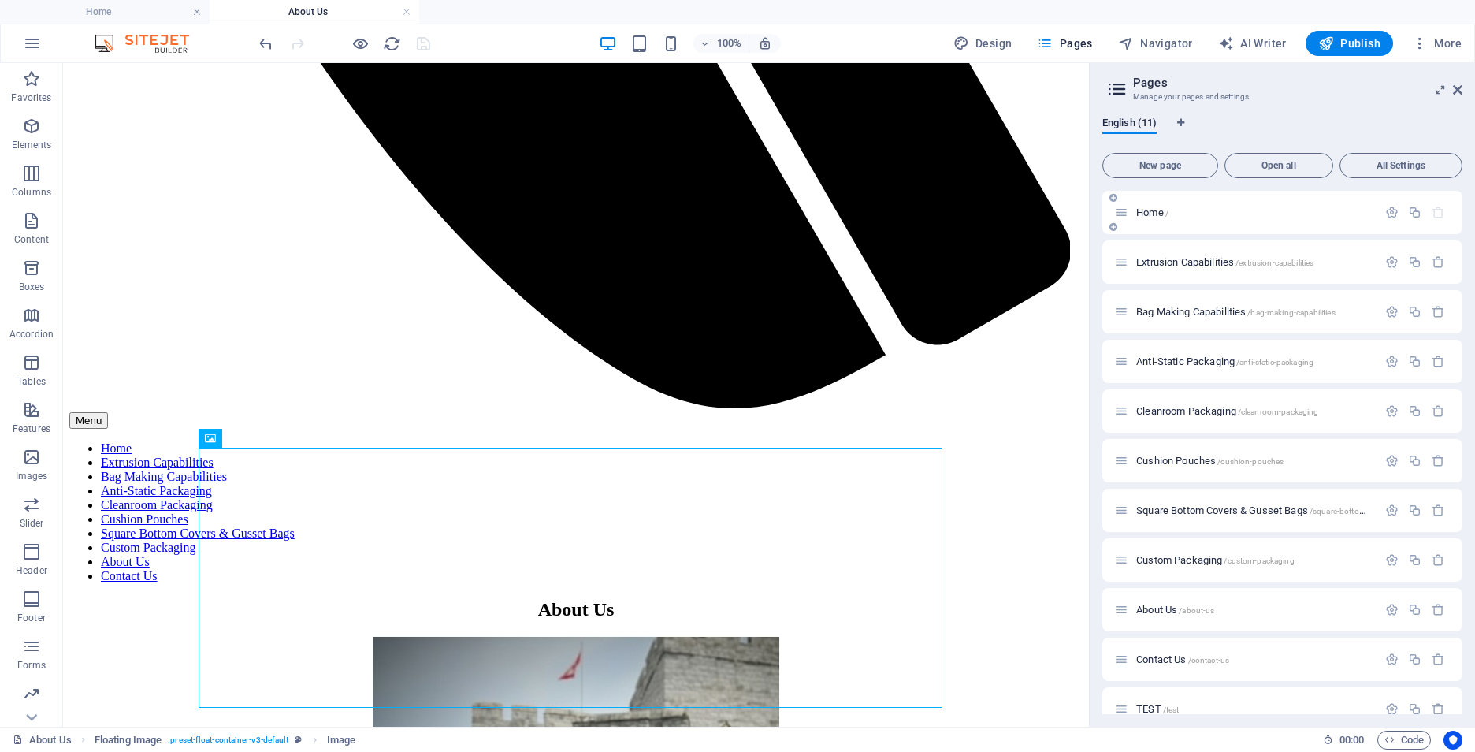
click at [1177, 207] on p "Home /" at bounding box center [1254, 212] width 236 height 10
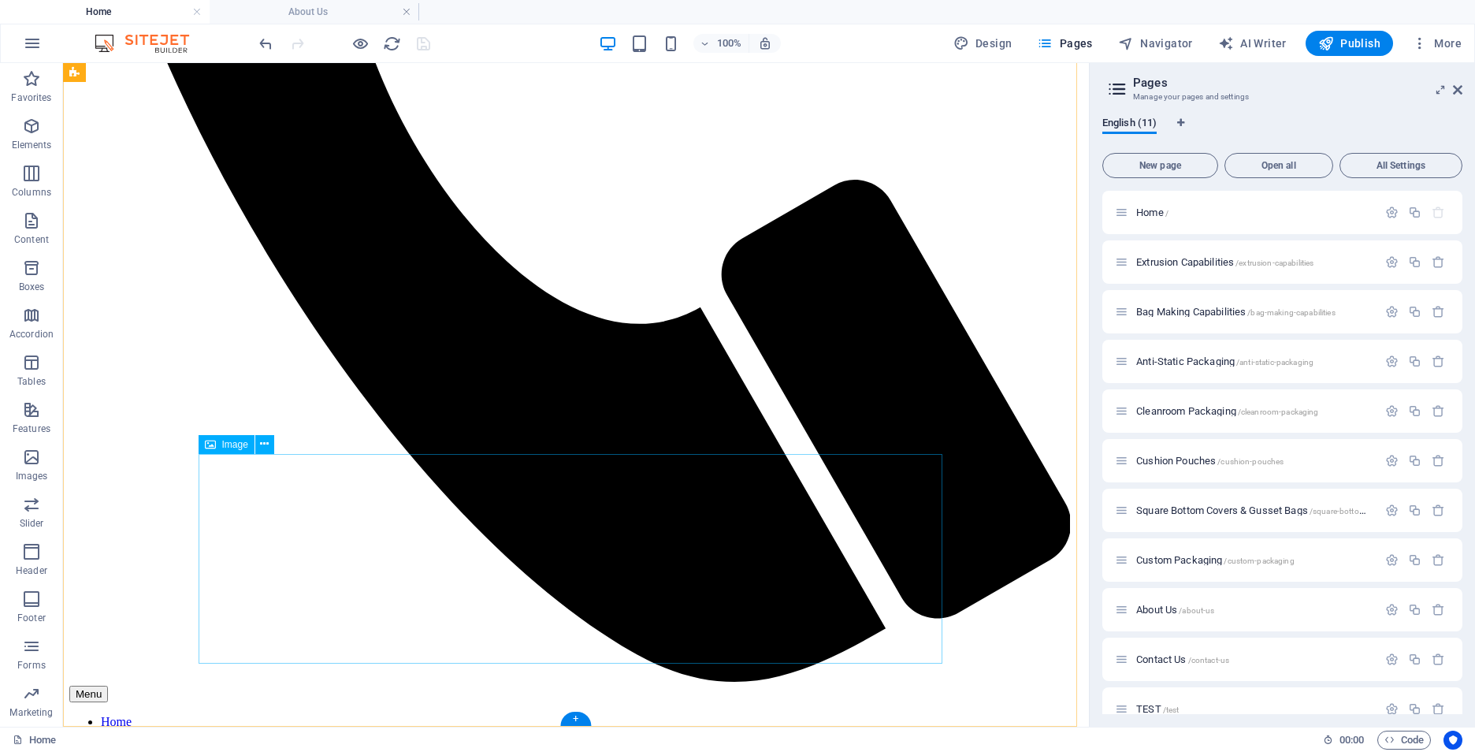
scroll to position [823, 0]
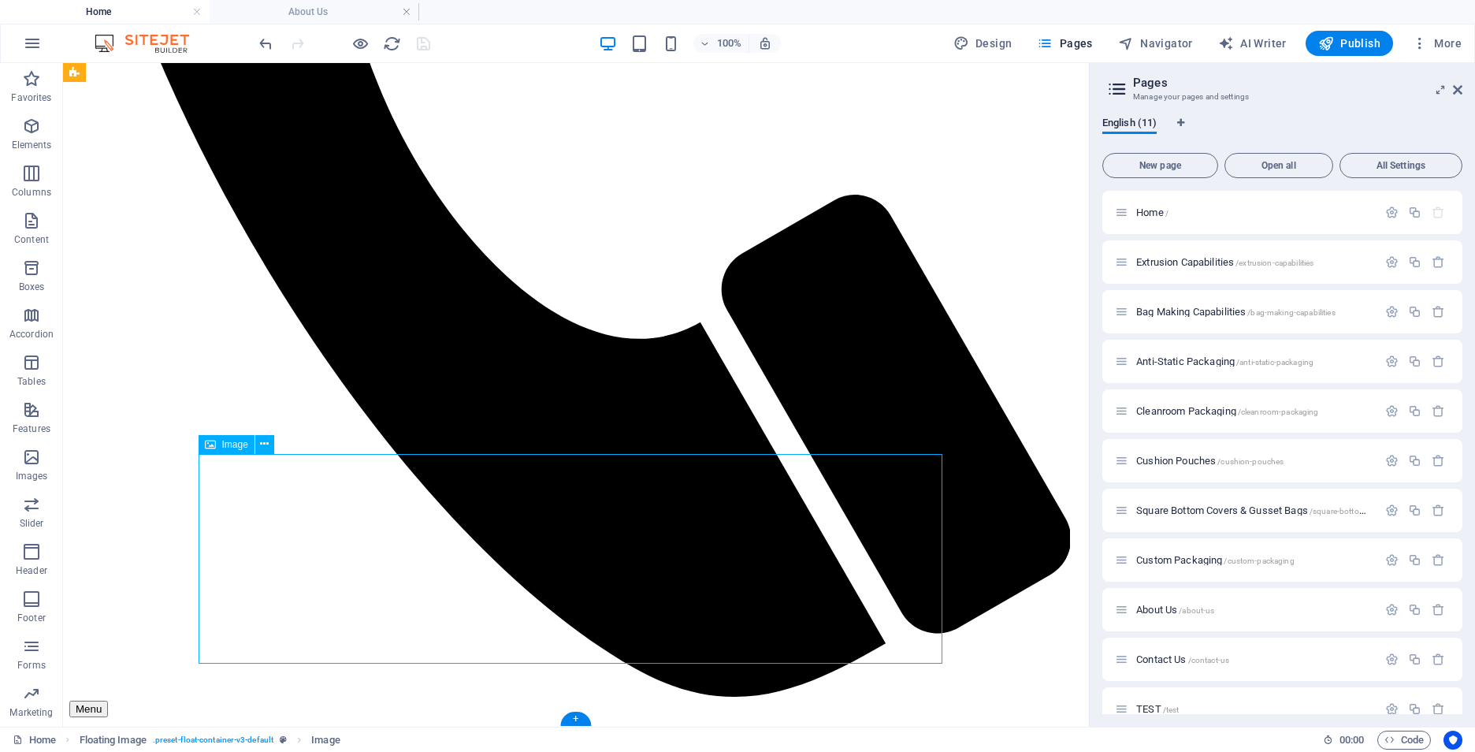
select select "%"
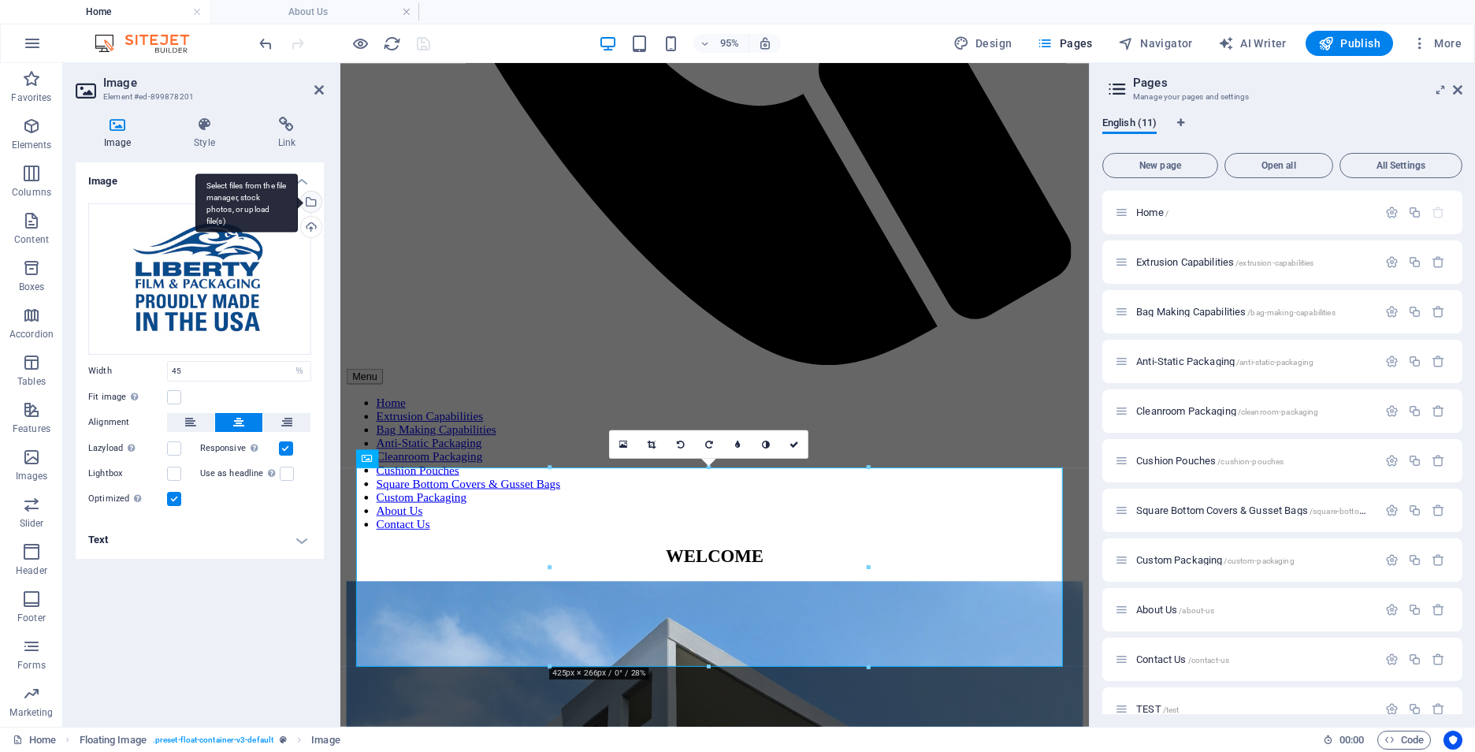
click at [313, 206] on div "Select files from the file manager, stock photos, or upload file(s)" at bounding box center [310, 203] width 24 height 24
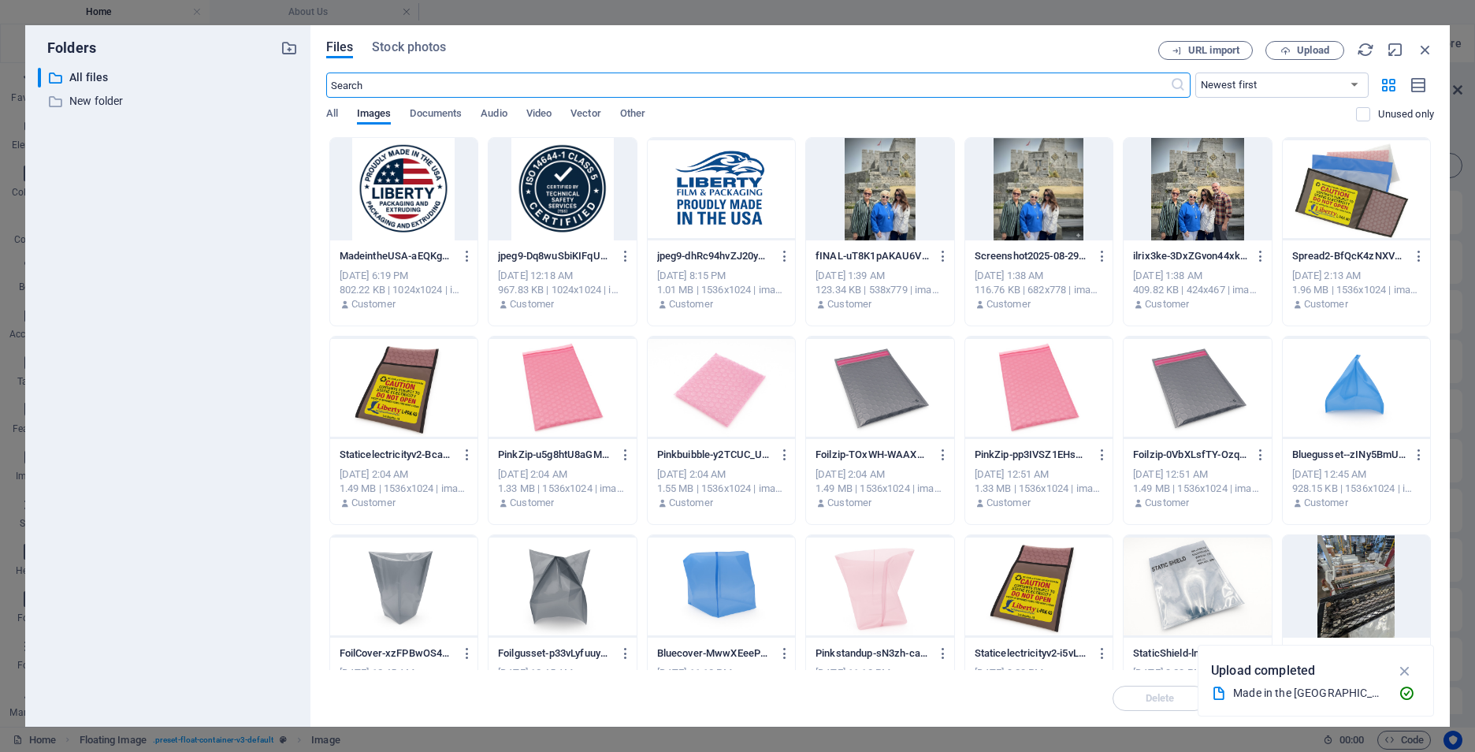
scroll to position [13, 0]
click at [407, 172] on div at bounding box center [403, 189] width 147 height 102
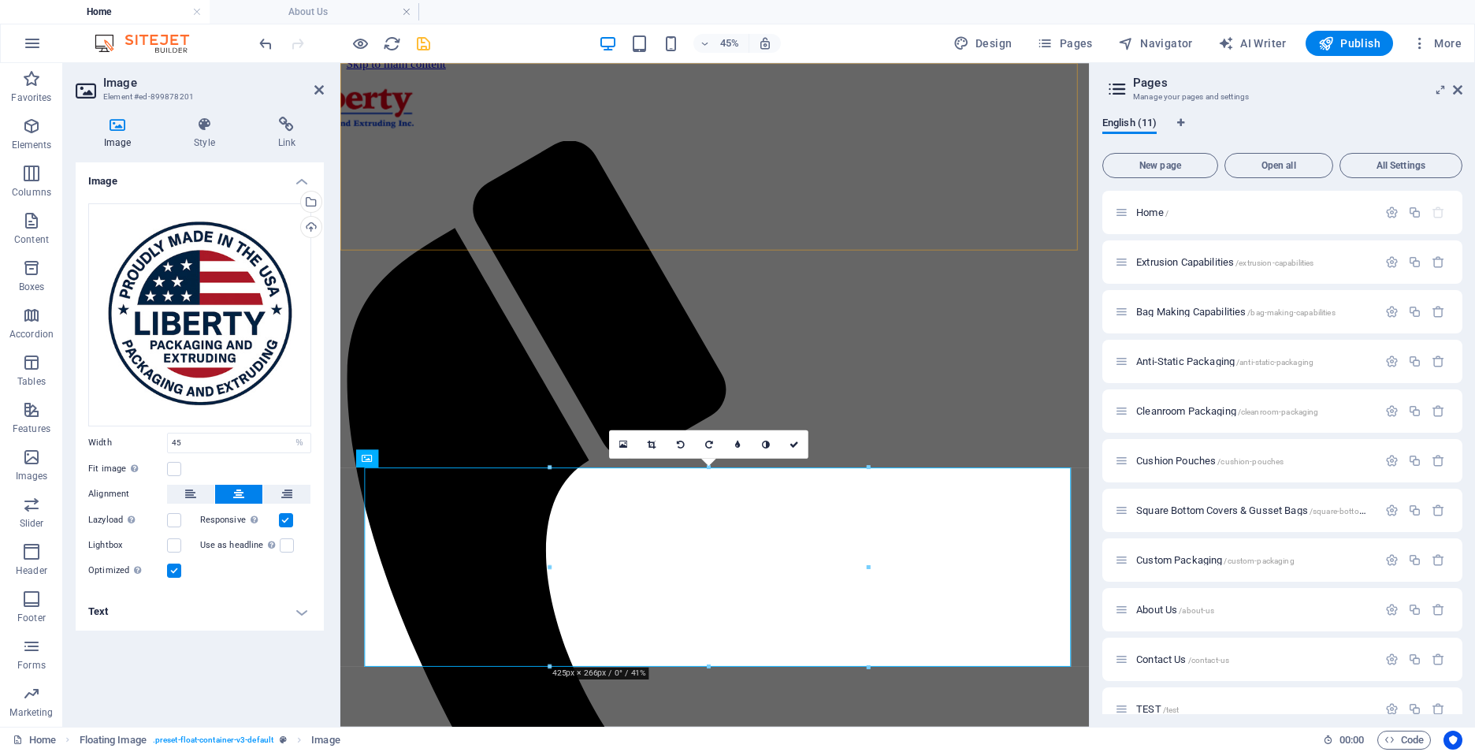
scroll to position [681, 0]
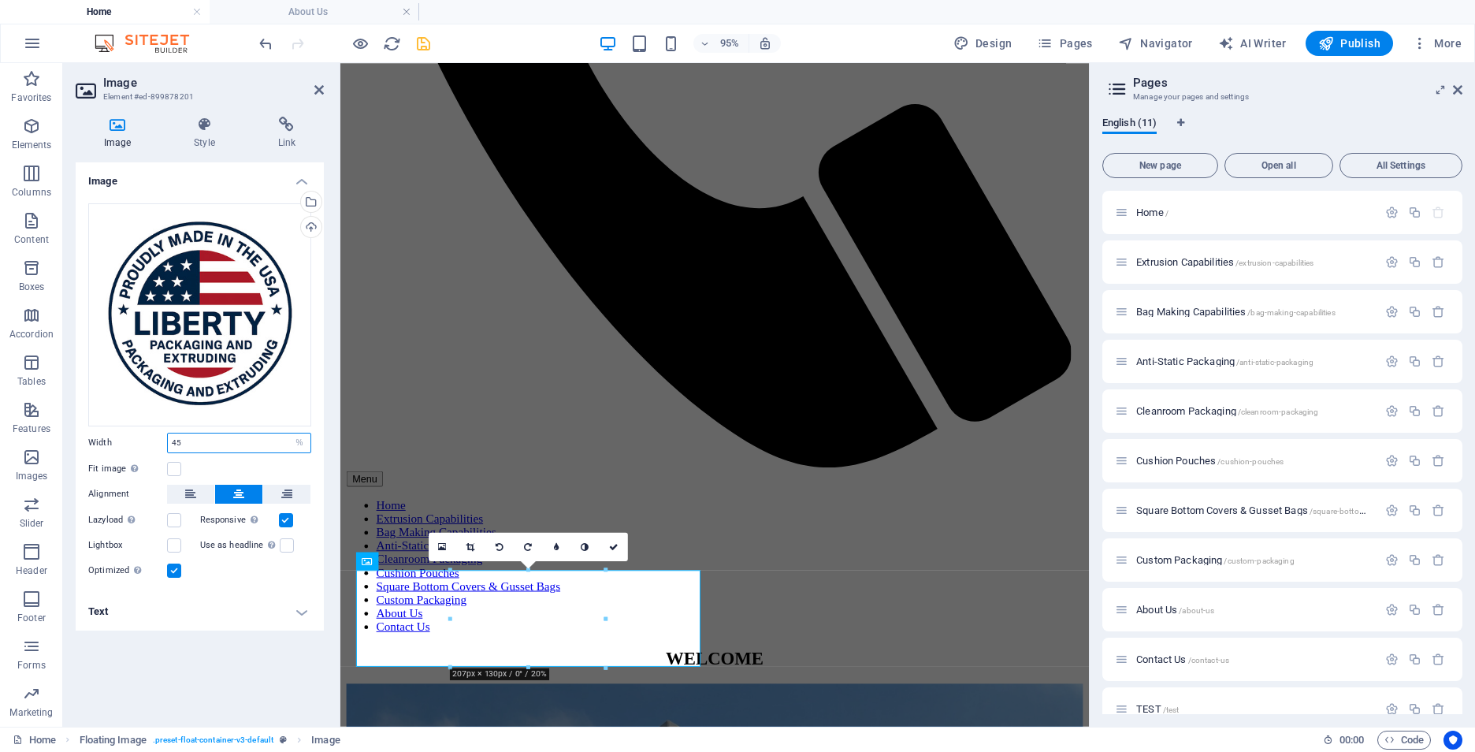
drag, startPoint x: 231, startPoint y: 440, endPoint x: 106, endPoint y: 443, distance: 124.5
click at [106, 442] on div "Width 45 Default auto px rem % em vh vw" at bounding box center [199, 443] width 223 height 20
type input "35"
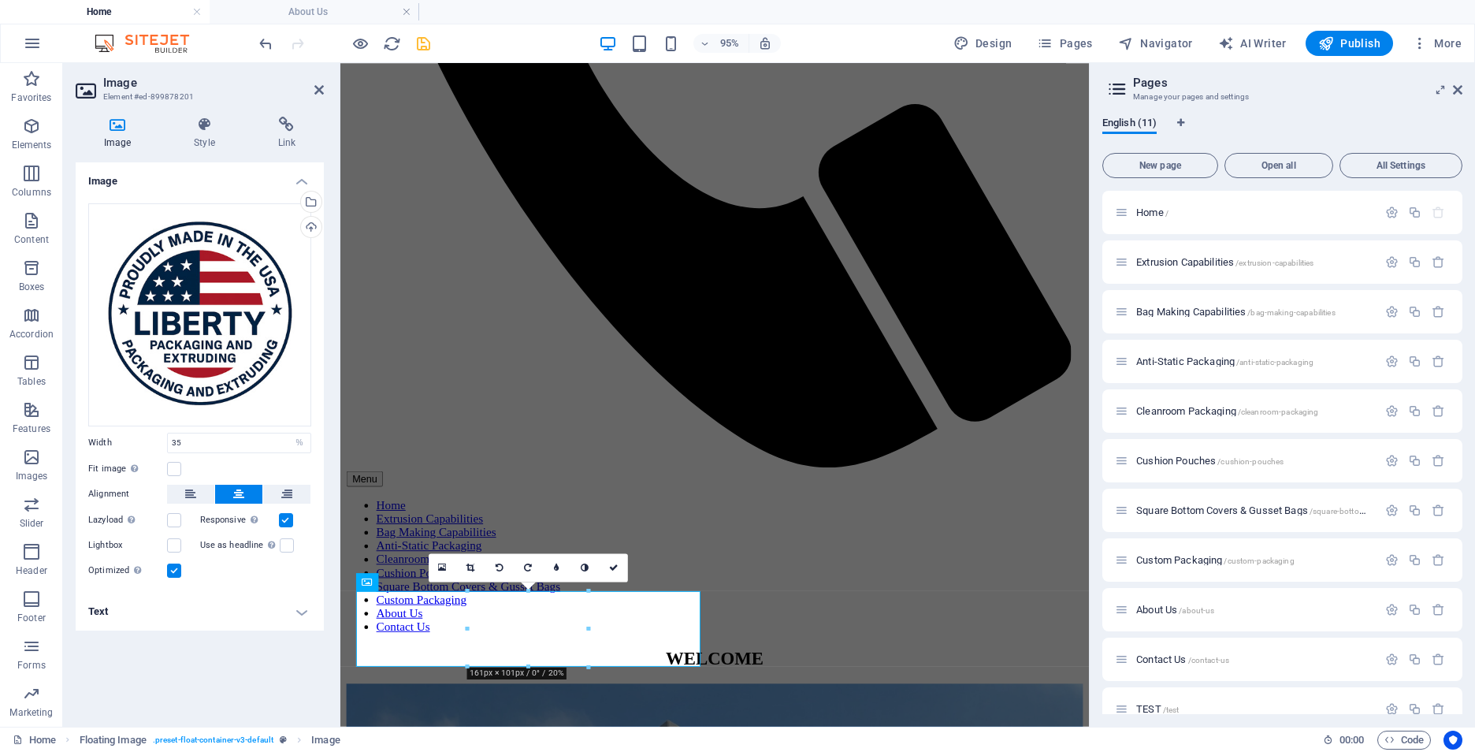
scroll to position [659, 0]
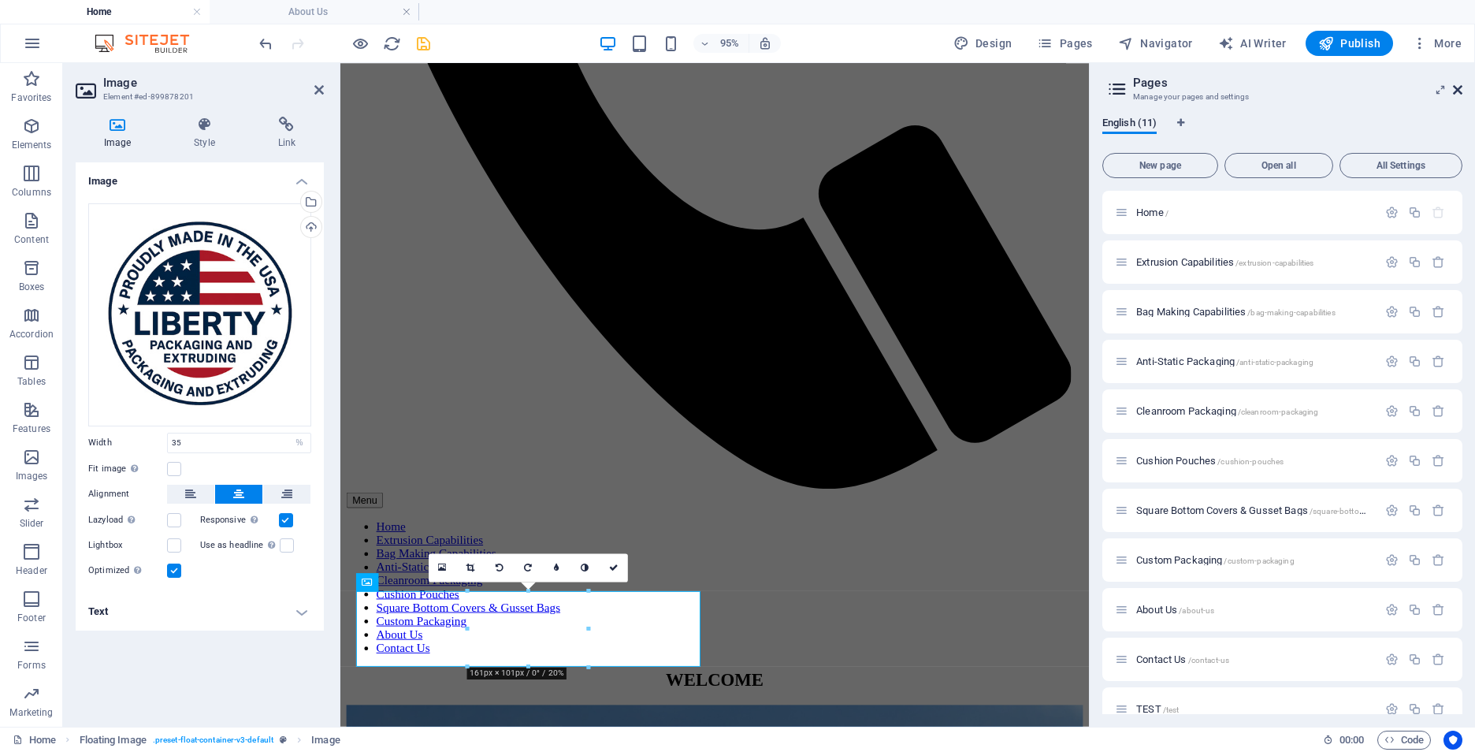
drag, startPoint x: 1462, startPoint y: 84, endPoint x: 1119, endPoint y: 23, distance: 348.1
click at [1462, 84] on icon at bounding box center [1457, 90] width 9 height 13
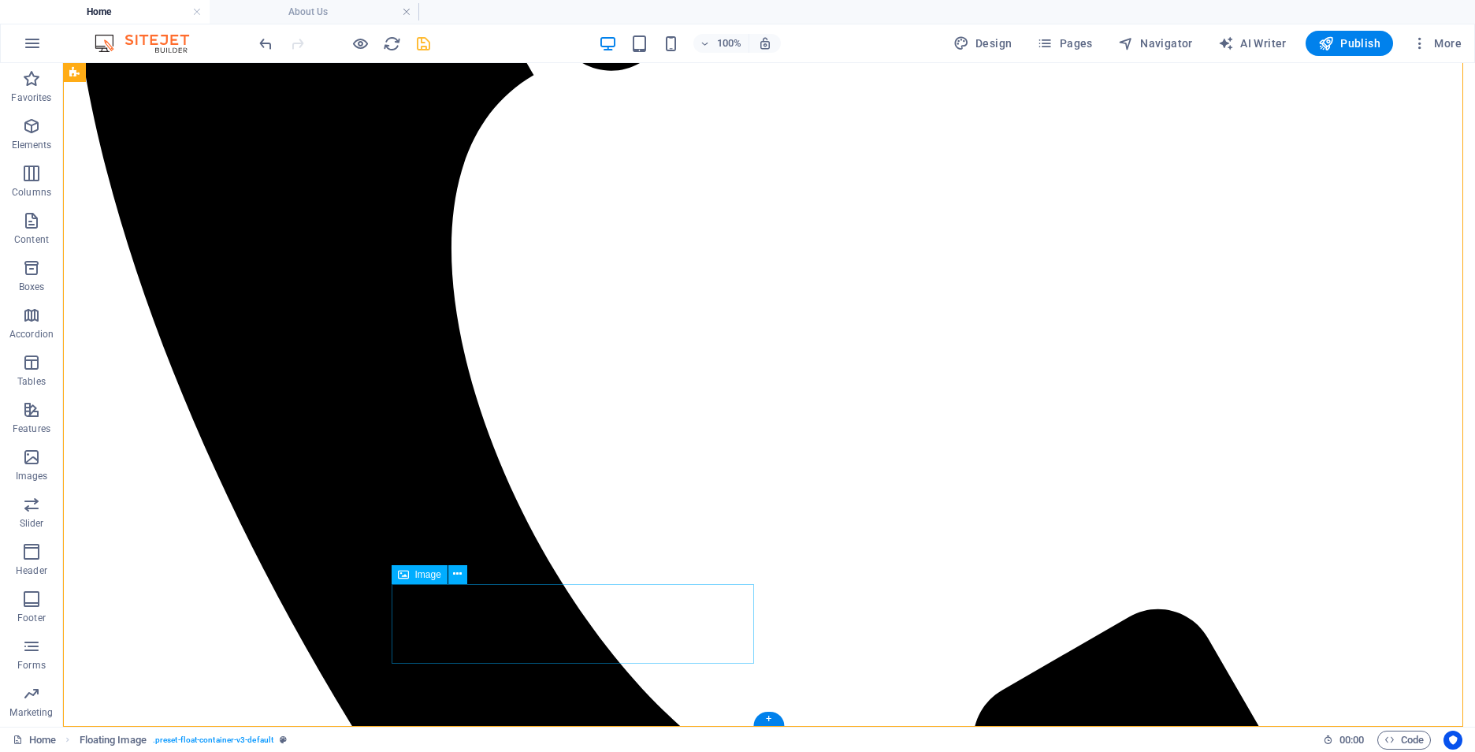
select select "%"
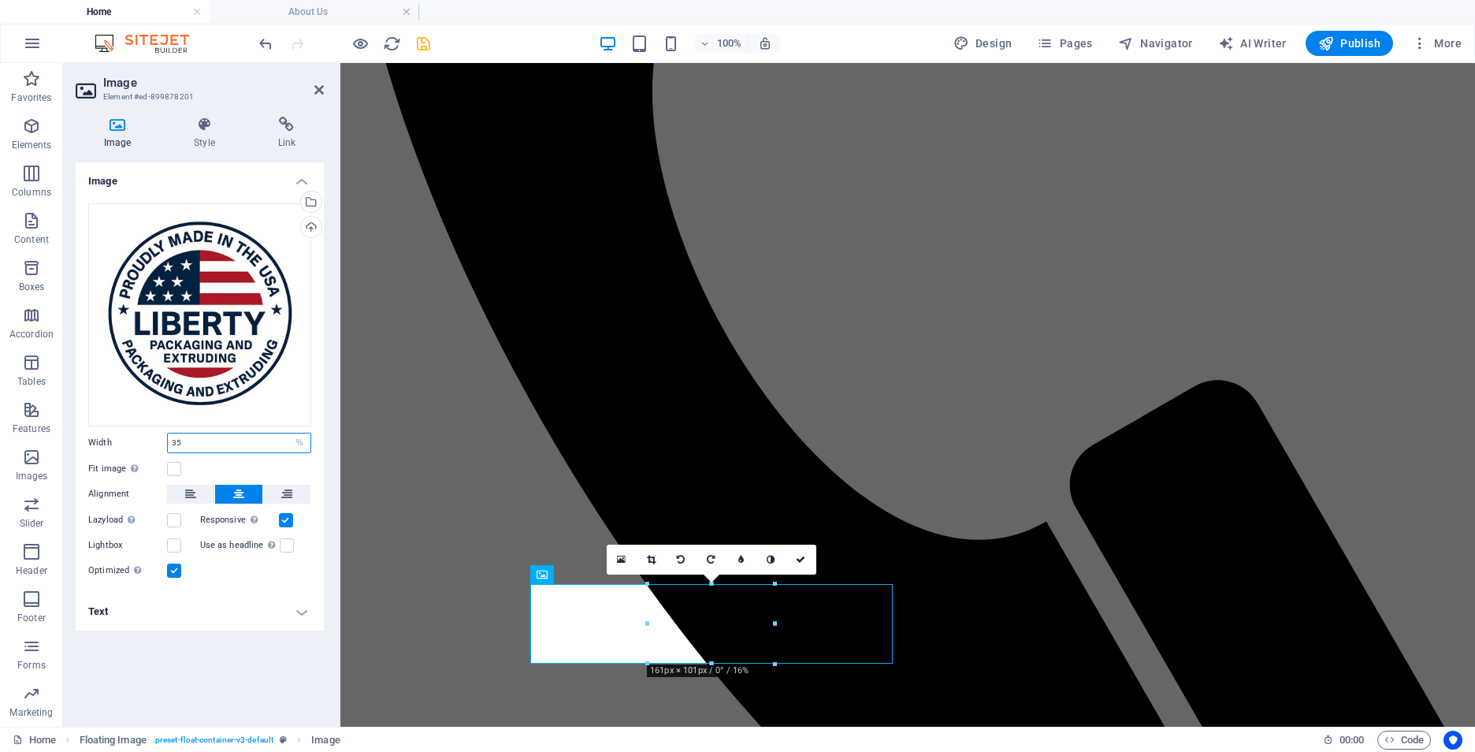
drag, startPoint x: 200, startPoint y: 440, endPoint x: 85, endPoint y: 438, distance: 115.1
click at [85, 438] on div "Drag files here, click to choose files or select files from Files or our free s…" at bounding box center [200, 392] width 248 height 402
type input "100"
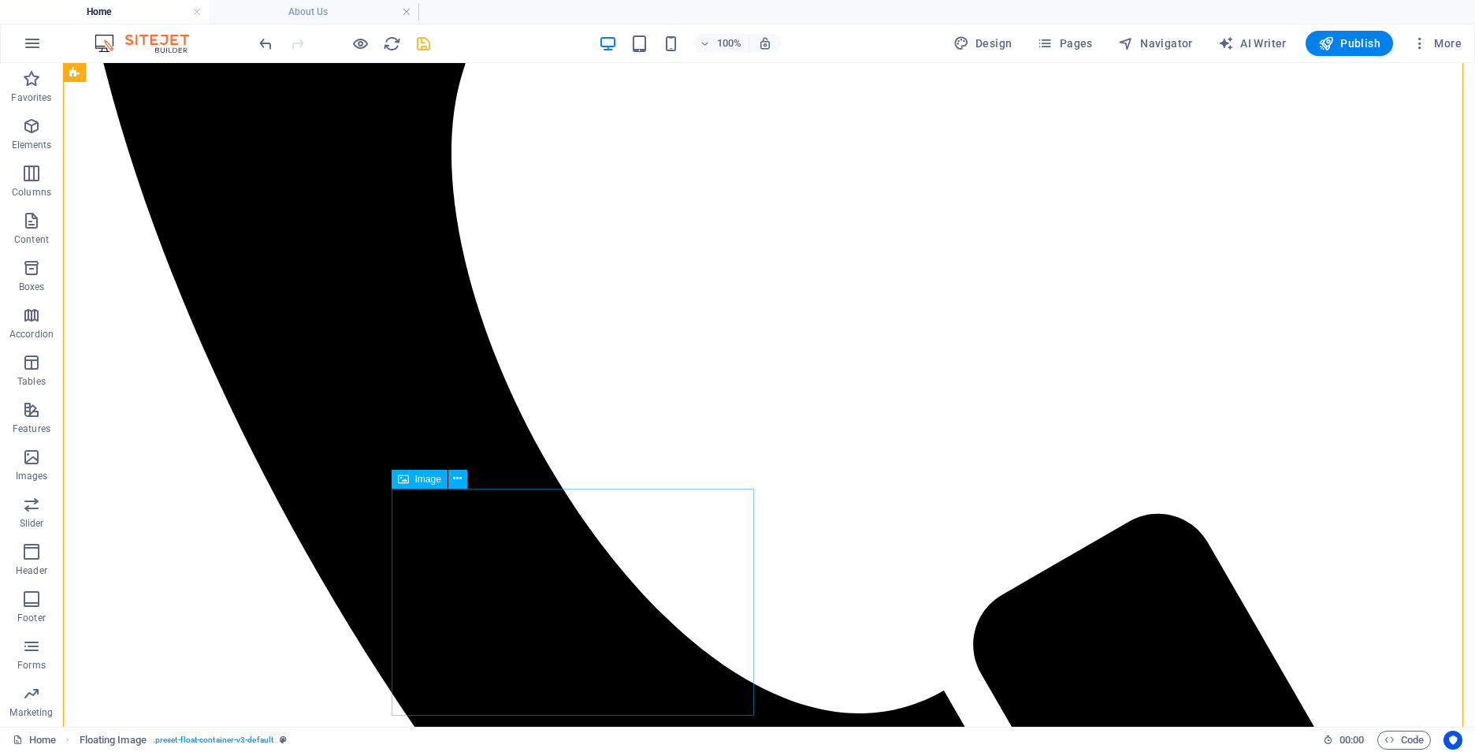
select select "%"
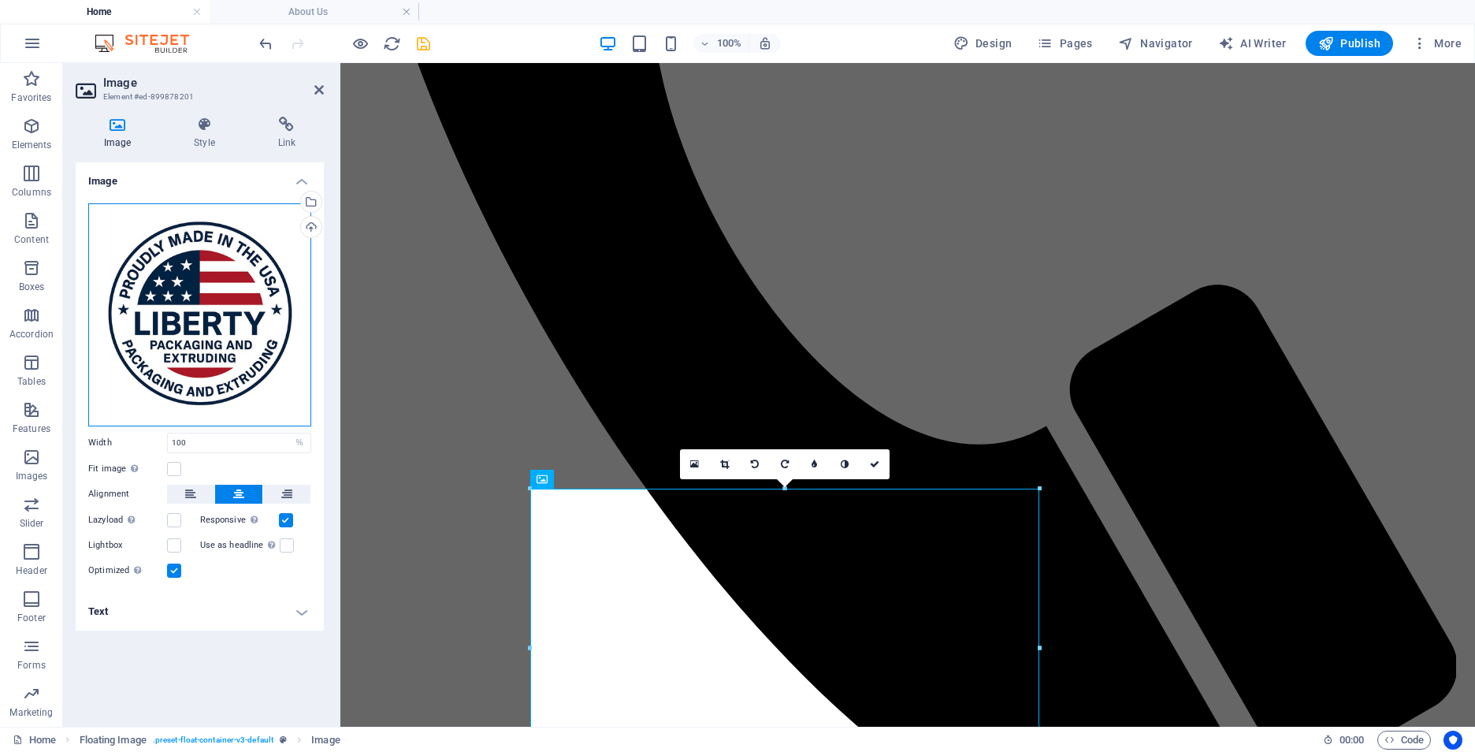
click at [278, 347] on div "Drag files here, click to choose files or select files from Files or our free s…" at bounding box center [199, 314] width 223 height 223
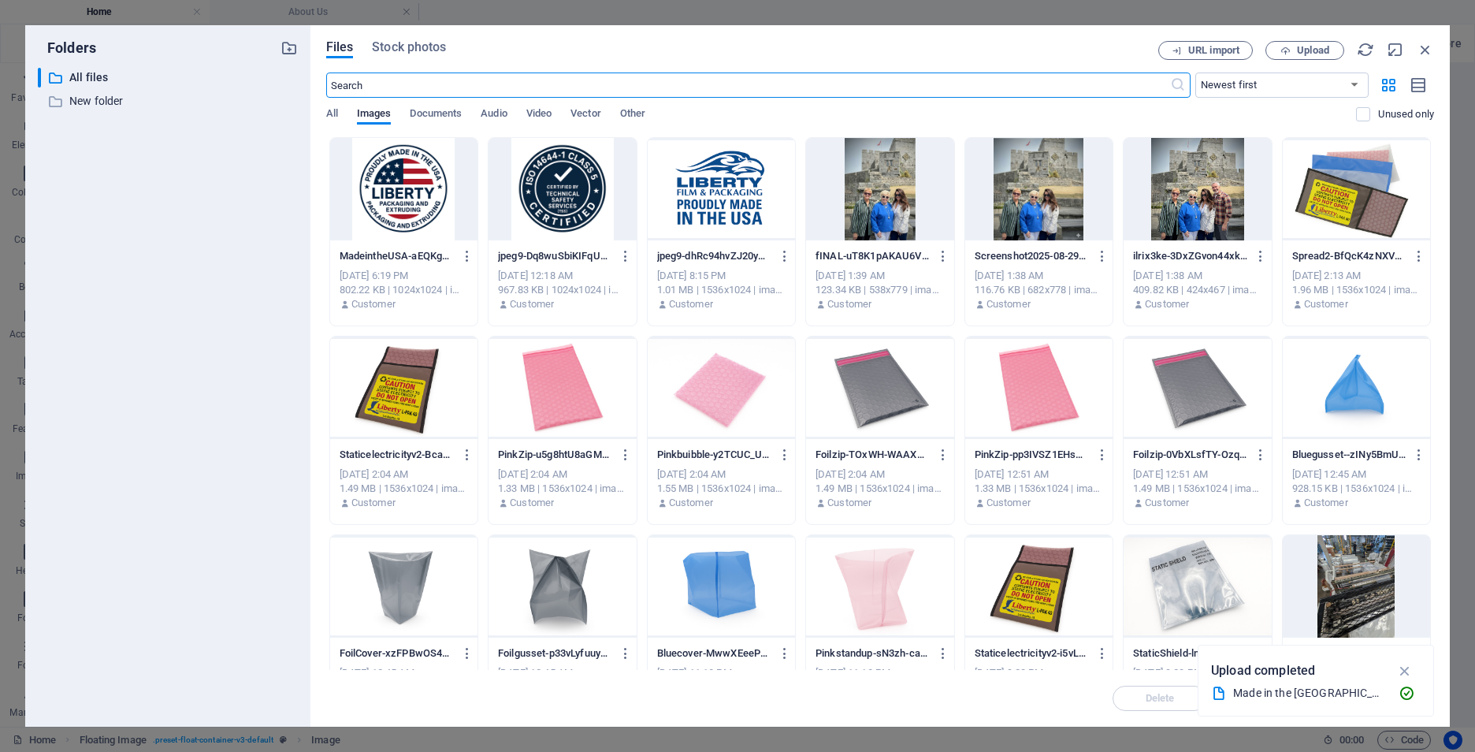
click at [392, 182] on div at bounding box center [403, 189] width 147 height 102
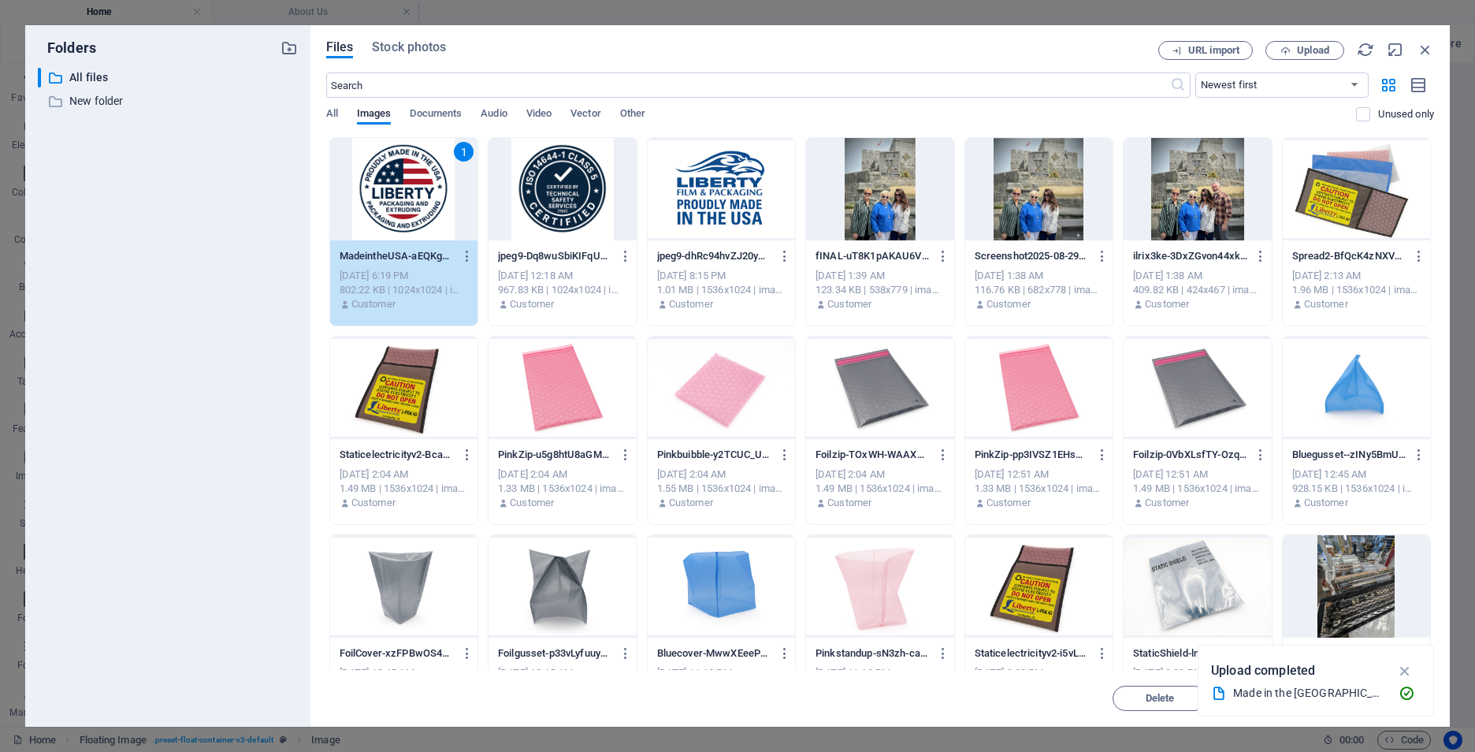
click at [392, 182] on div "1" at bounding box center [403, 189] width 147 height 102
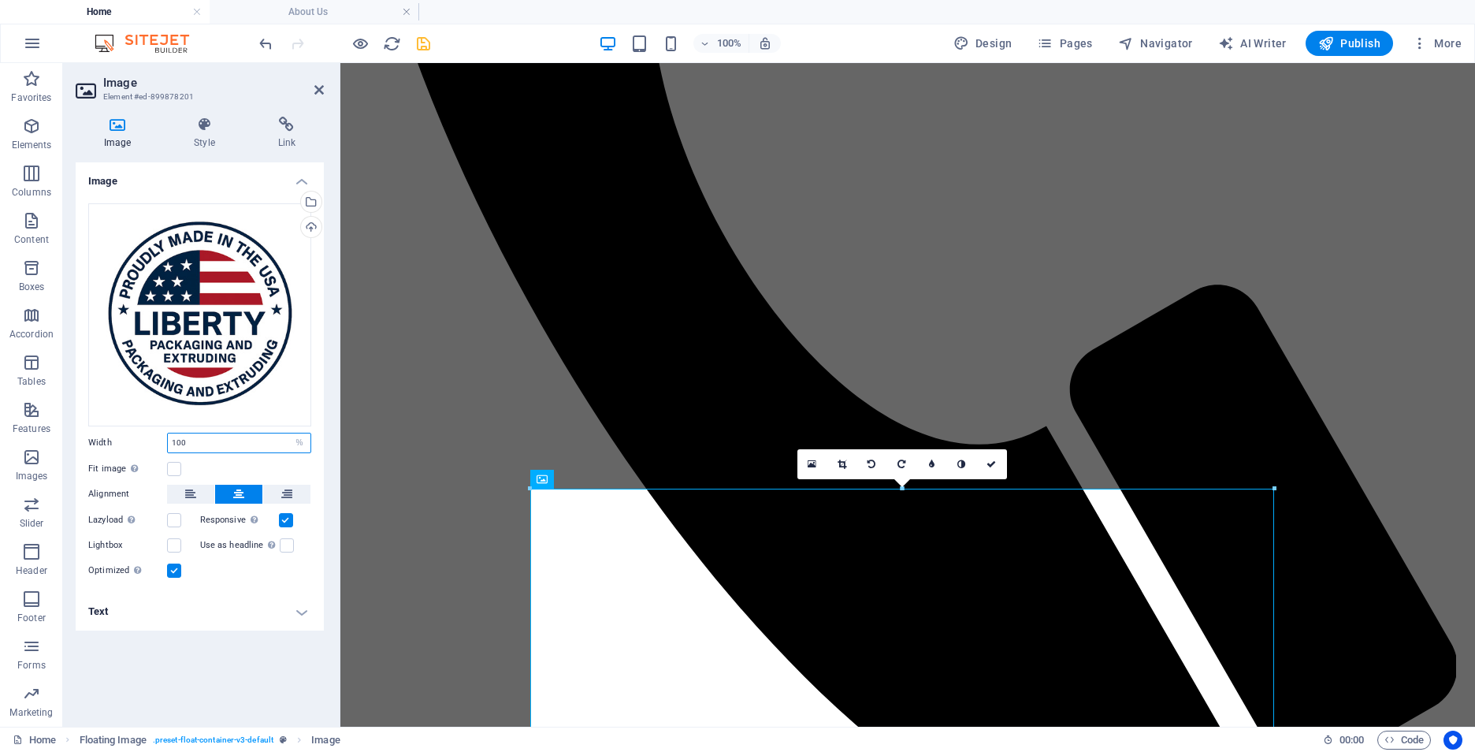
drag, startPoint x: 243, startPoint y: 444, endPoint x: 117, endPoint y: 431, distance: 126.0
click at [117, 431] on div "Drag files here, click to choose files or select files from Files or our free s…" at bounding box center [200, 392] width 248 height 402
type input "35"
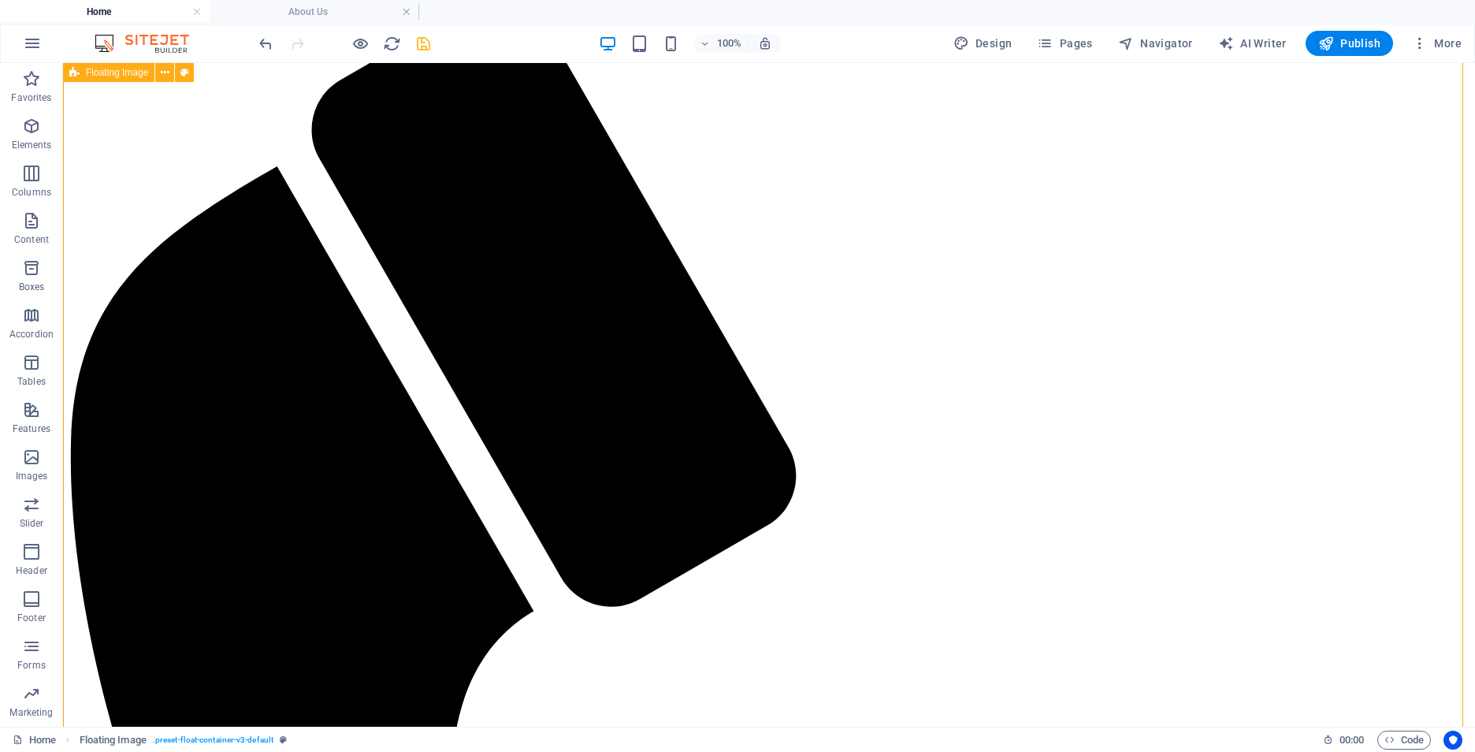
scroll to position [0, 0]
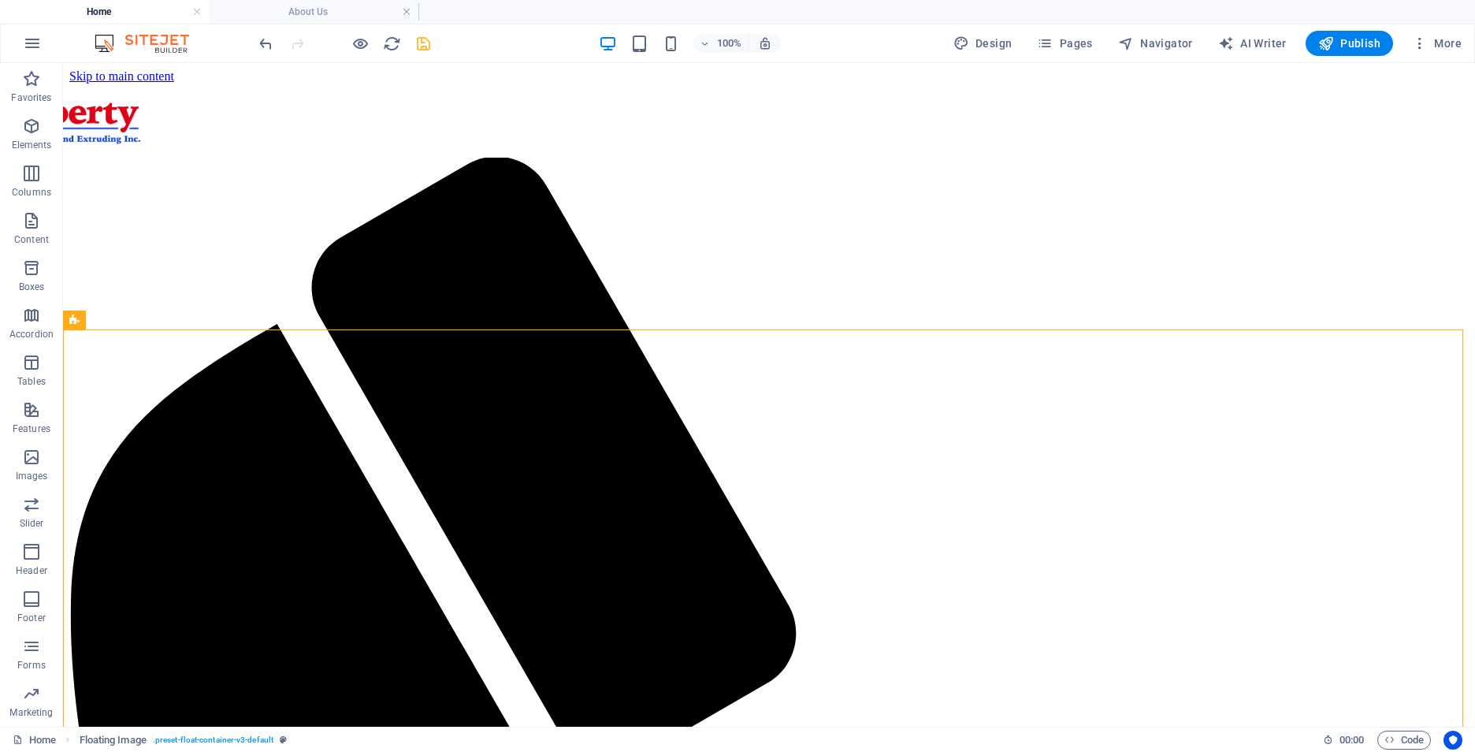
click at [422, 51] on icon "save" at bounding box center [423, 44] width 18 height 18
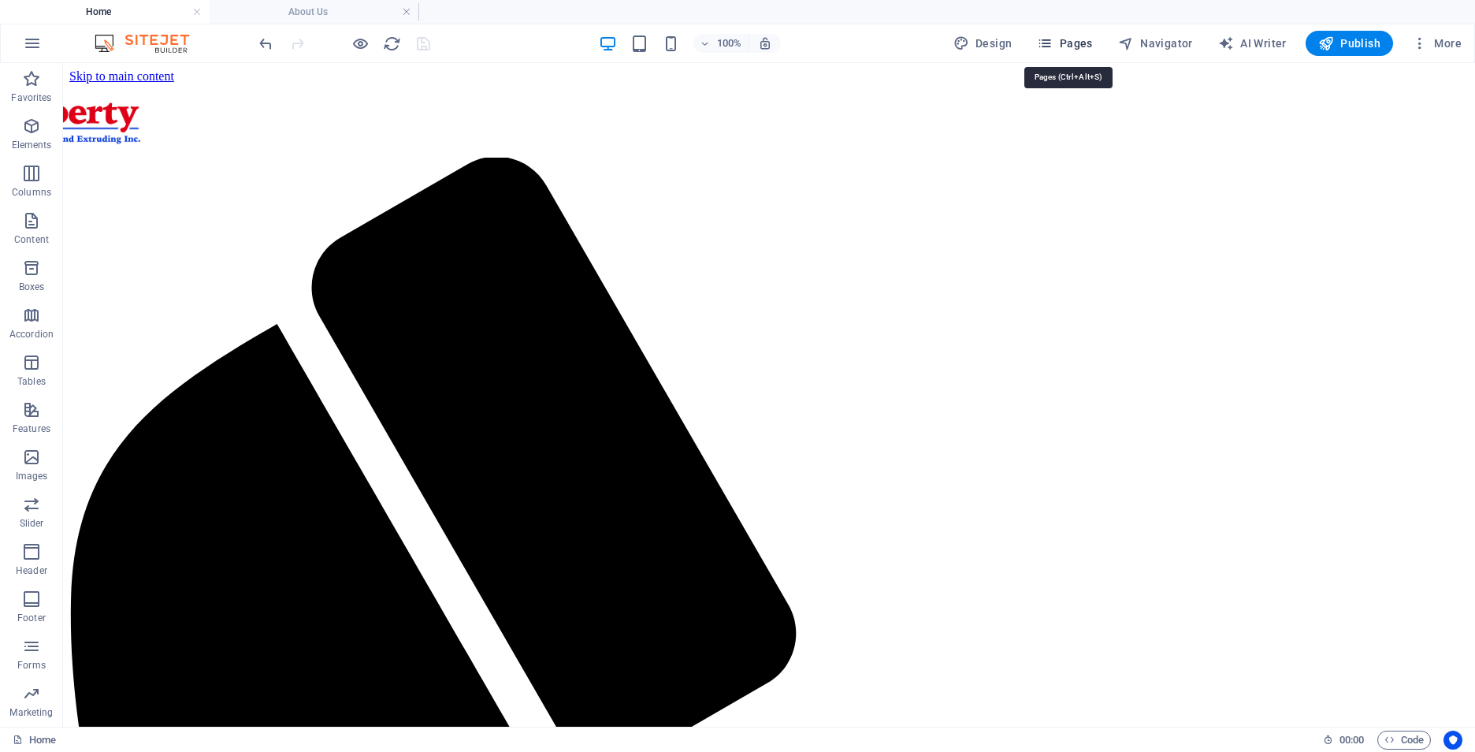
click at [1068, 48] on span "Pages" at bounding box center [1064, 43] width 55 height 16
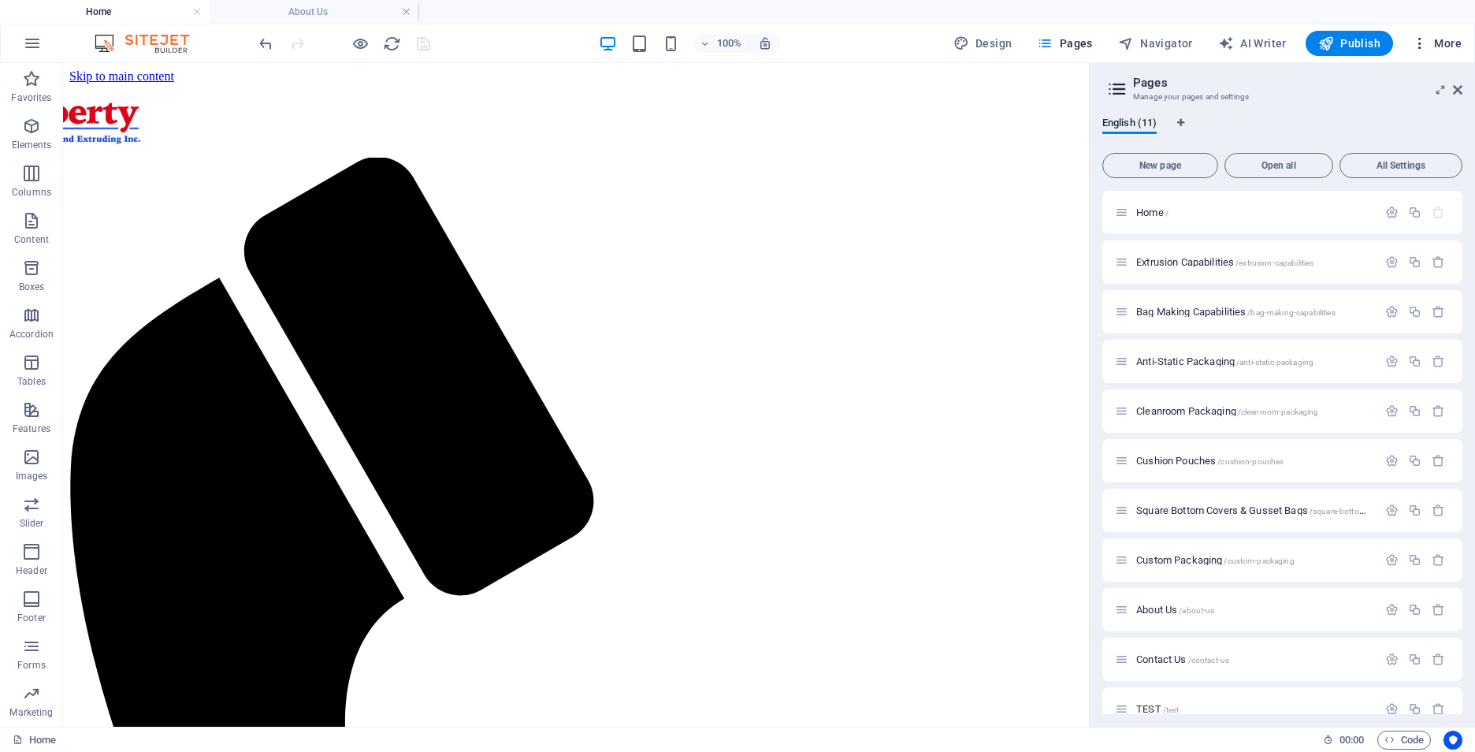
click at [1436, 43] on span "More" at bounding box center [1437, 43] width 50 height 16
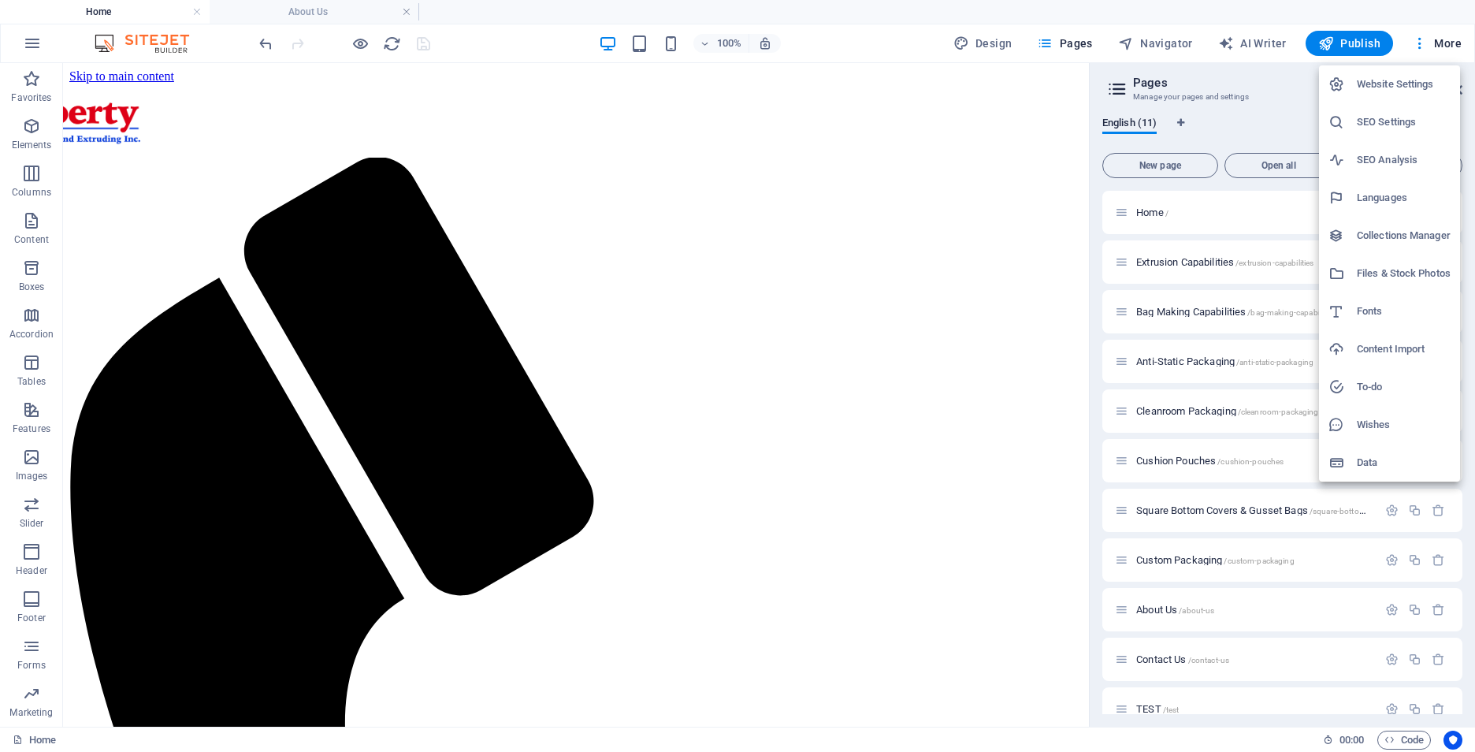
click at [1387, 123] on h6 "SEO Settings" at bounding box center [1404, 122] width 94 height 19
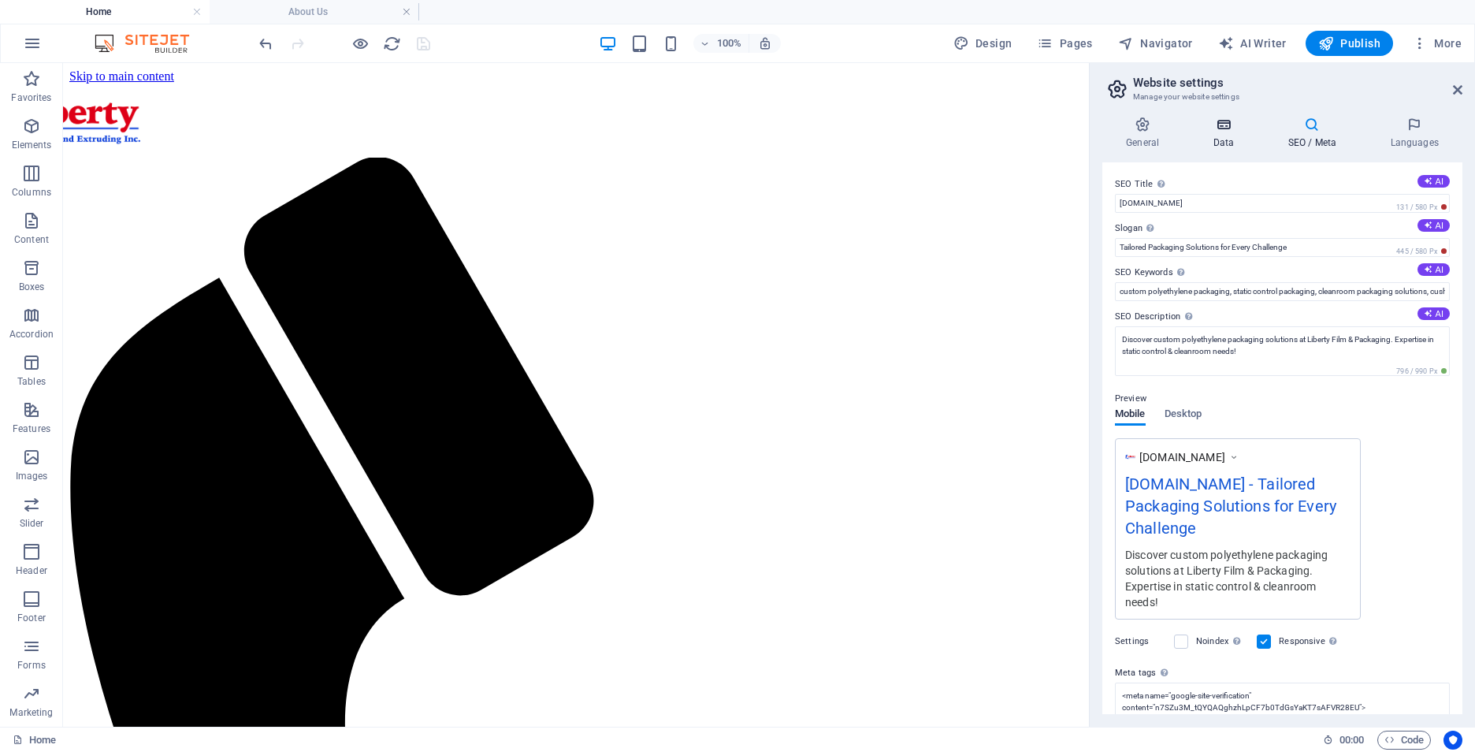
click at [1228, 130] on icon at bounding box center [1223, 125] width 69 height 16
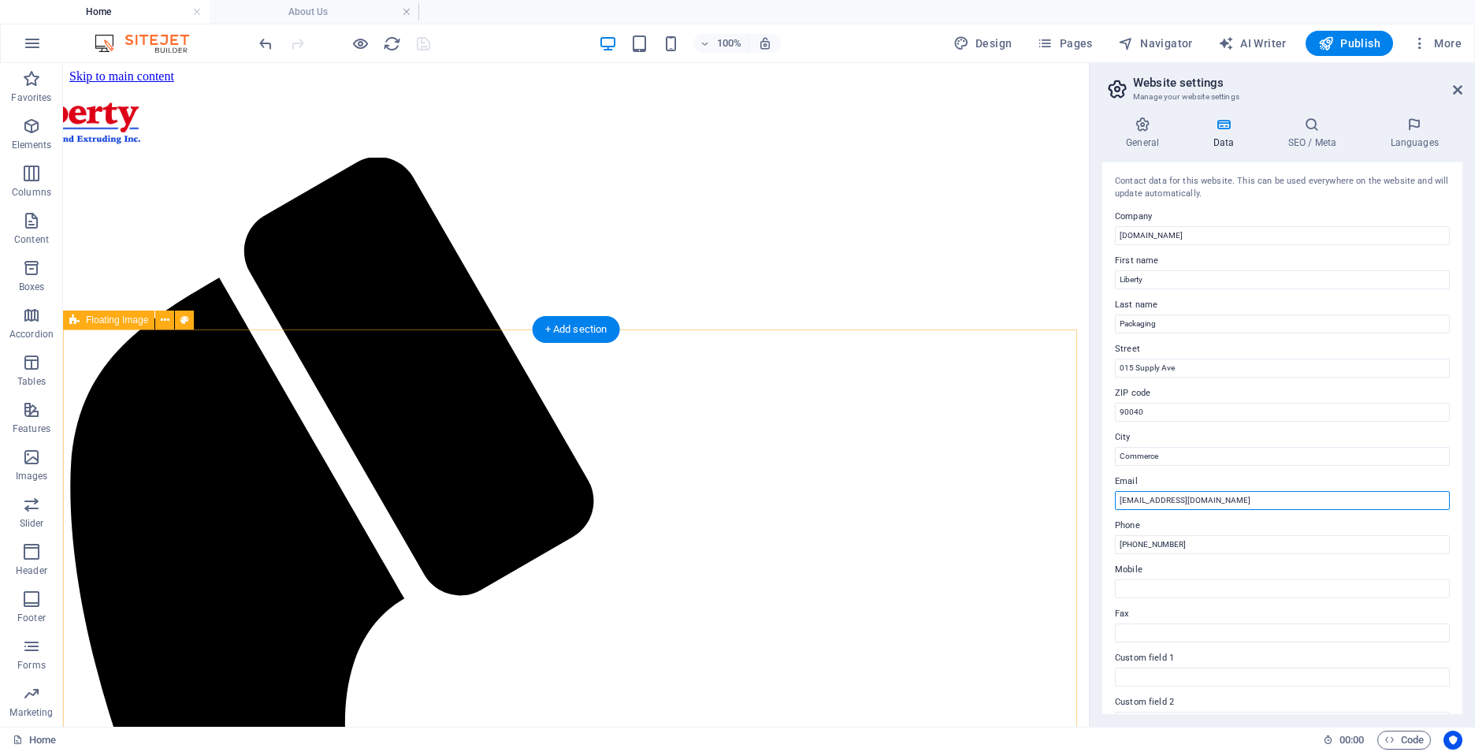
drag, startPoint x: 1314, startPoint y: 565, endPoint x: 1066, endPoint y: 485, distance: 260.7
click at [1198, 496] on input "[EMAIL_ADDRESS][DOMAIN_NAME]" at bounding box center [1282, 500] width 335 height 19
click at [1170, 504] on input "[EMAIL_ADDRESS][DOMAIN_NAME]" at bounding box center [1282, 500] width 335 height 19
click at [1158, 502] on input "[EMAIL_ADDRESS][DOMAIN_NAME]" at bounding box center [1282, 500] width 335 height 19
type input "[PERSON_NAME][EMAIL_ADDRESS][DOMAIN_NAME]"
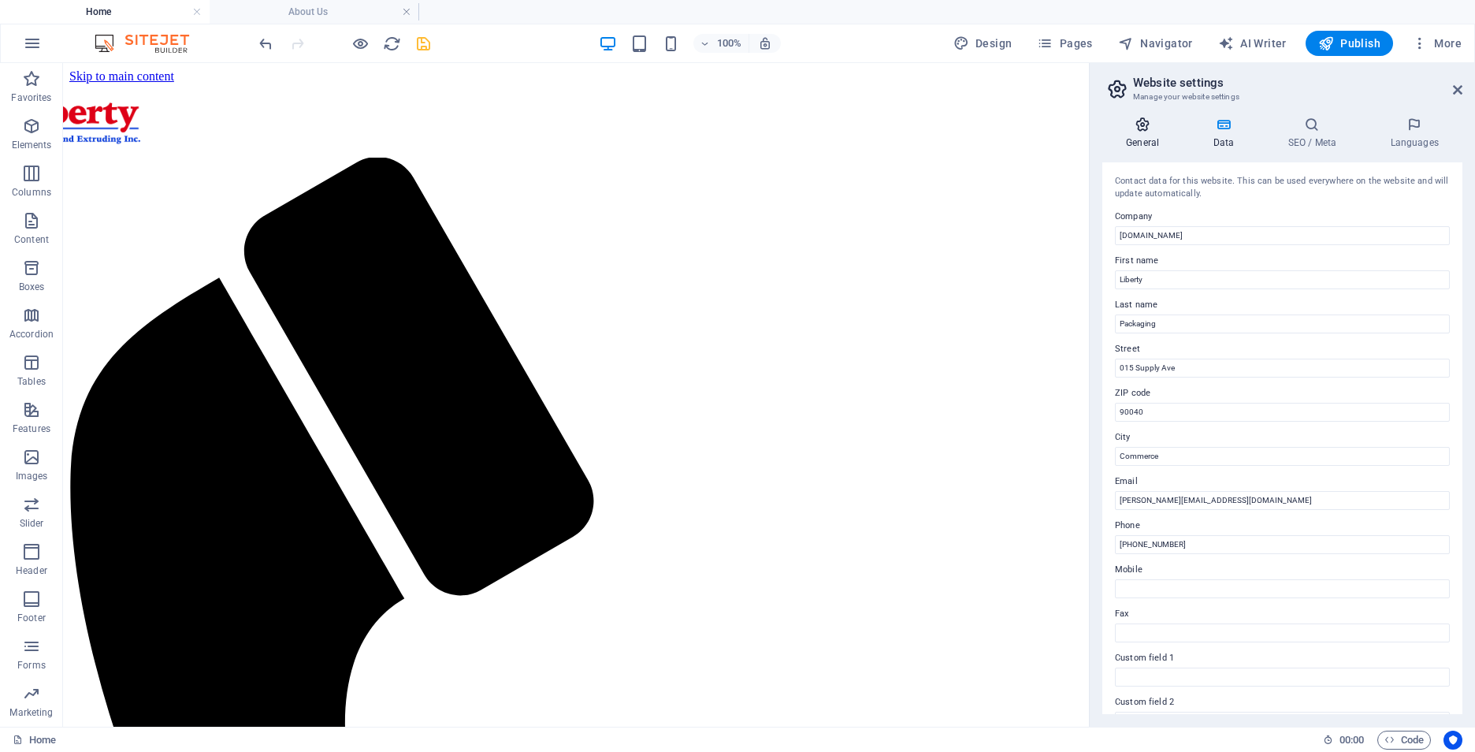
click at [1155, 125] on icon at bounding box center [1142, 125] width 80 height 16
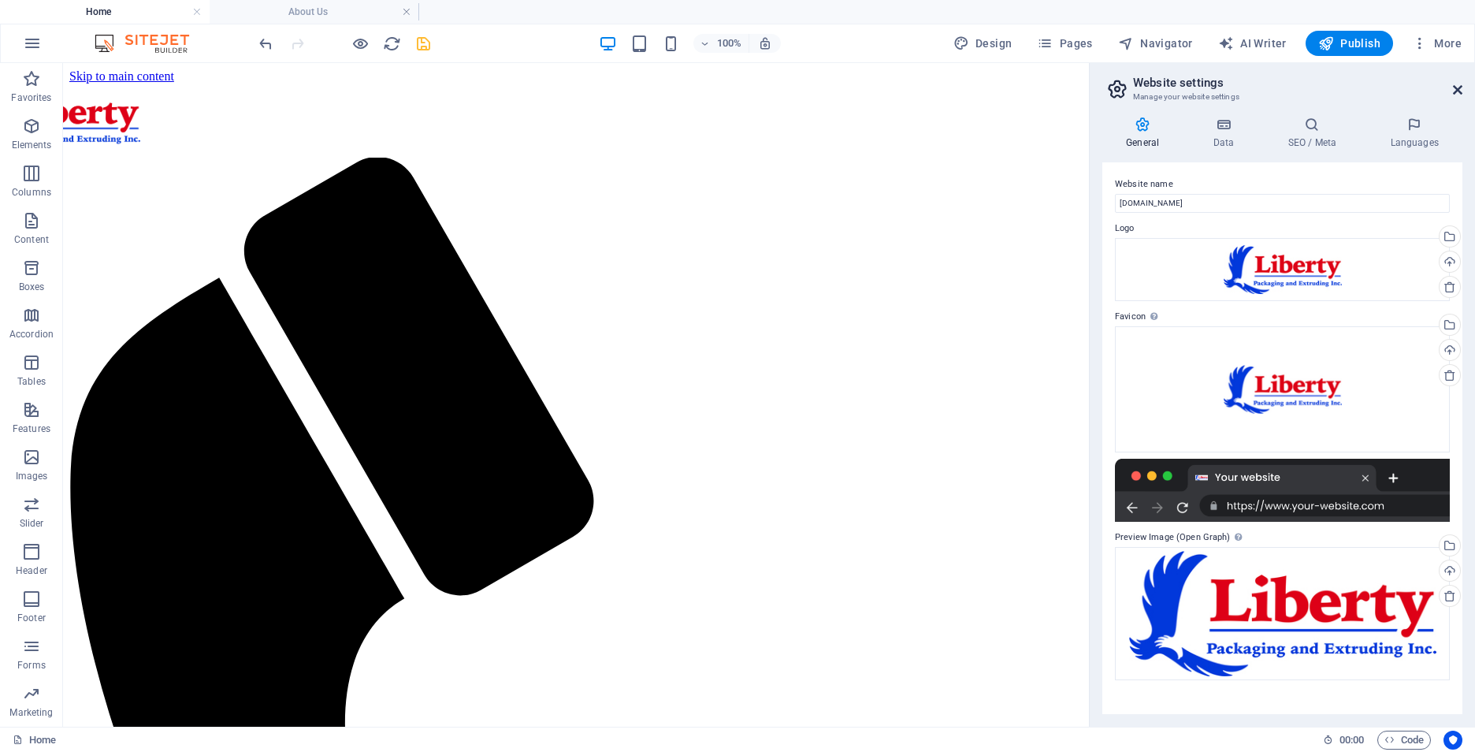
click at [1457, 91] on icon at bounding box center [1457, 90] width 9 height 13
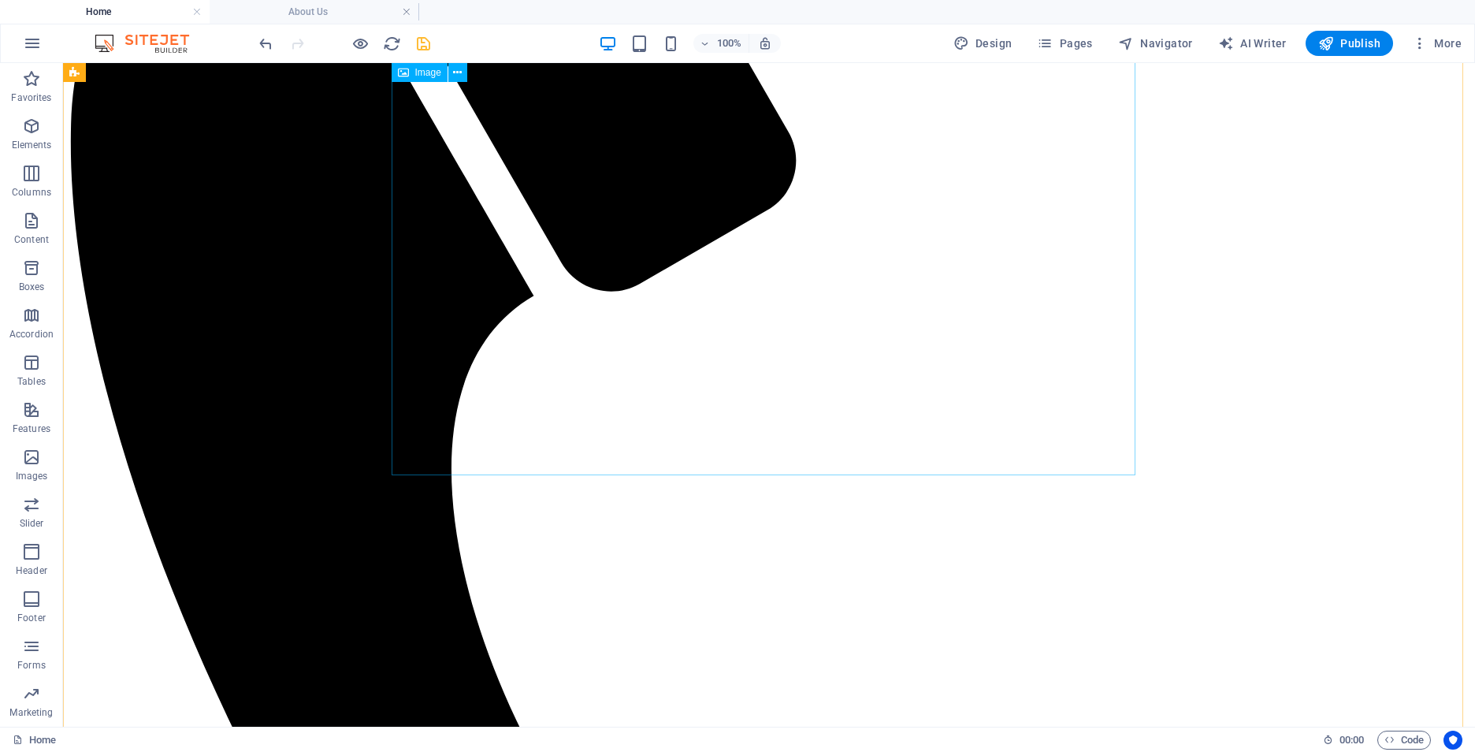
scroll to position [874, 0]
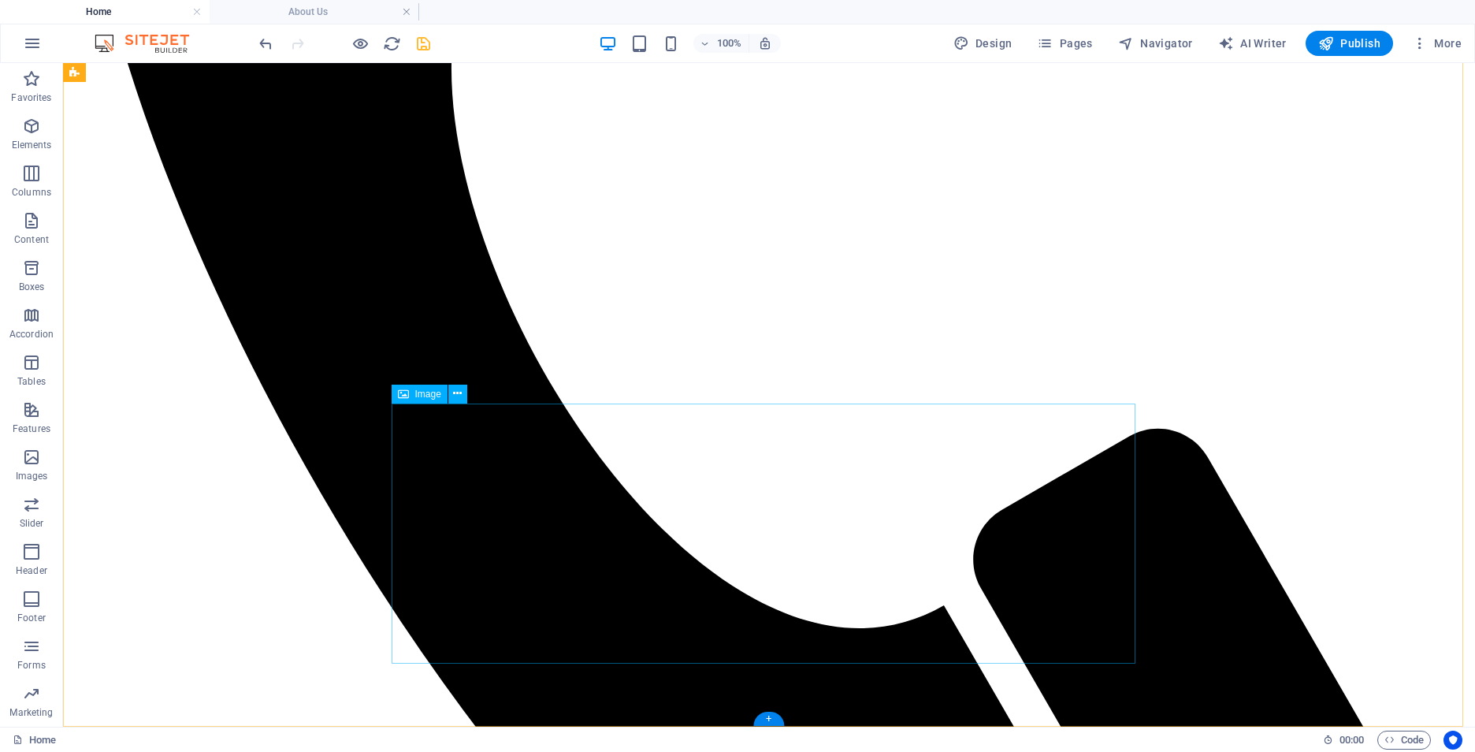
drag, startPoint x: 821, startPoint y: 564, endPoint x: 544, endPoint y: 565, distance: 277.4
select select "%"
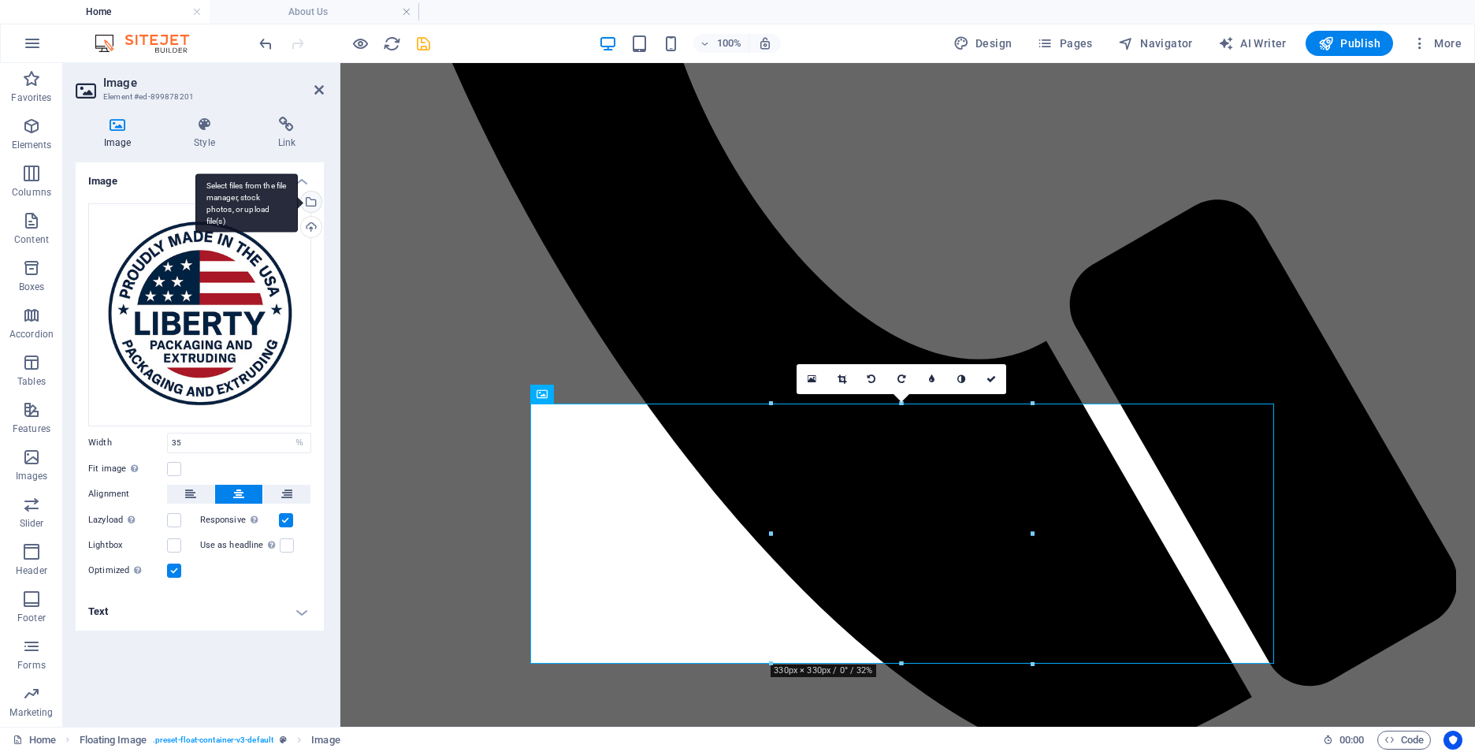
click at [298, 197] on div "Select files from the file manager, stock photos, or upload file(s)" at bounding box center [246, 202] width 102 height 59
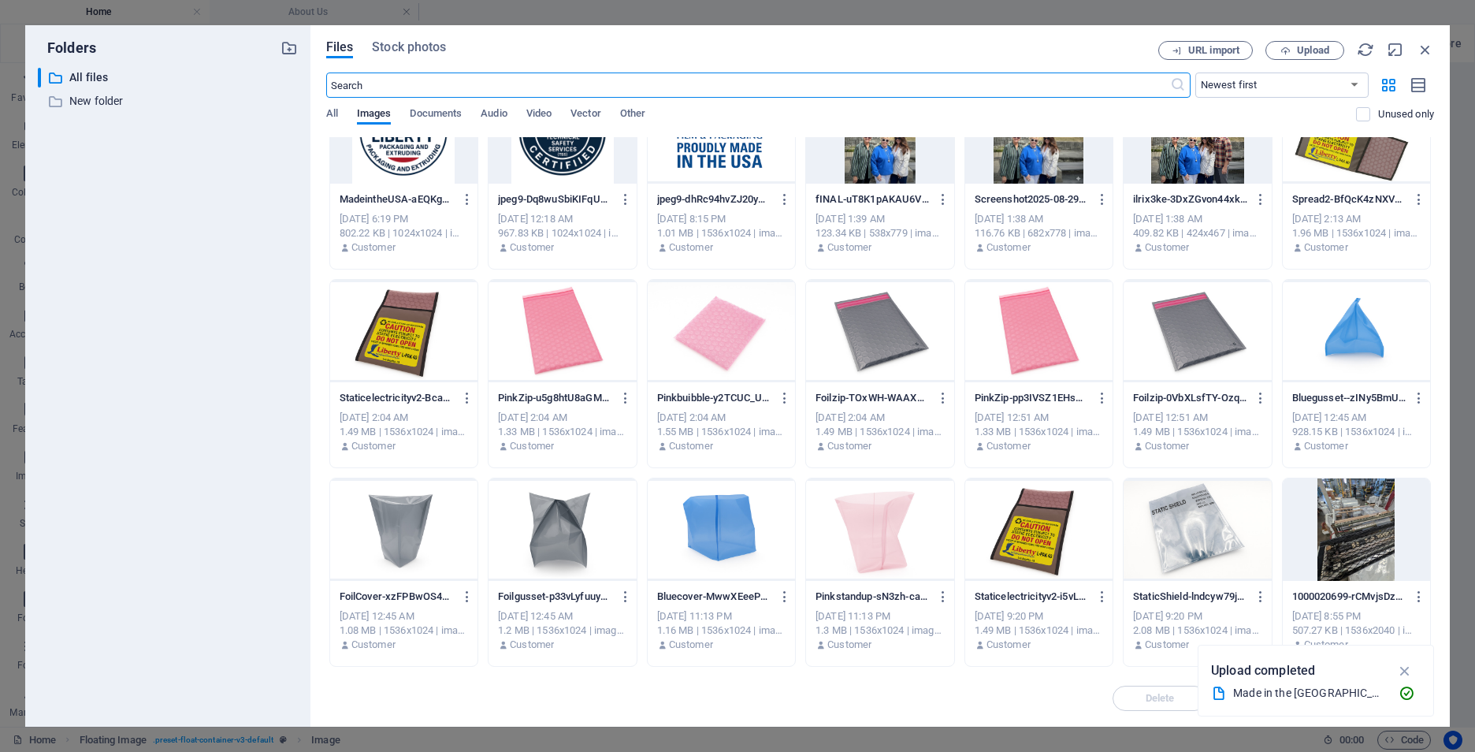
scroll to position [0, 0]
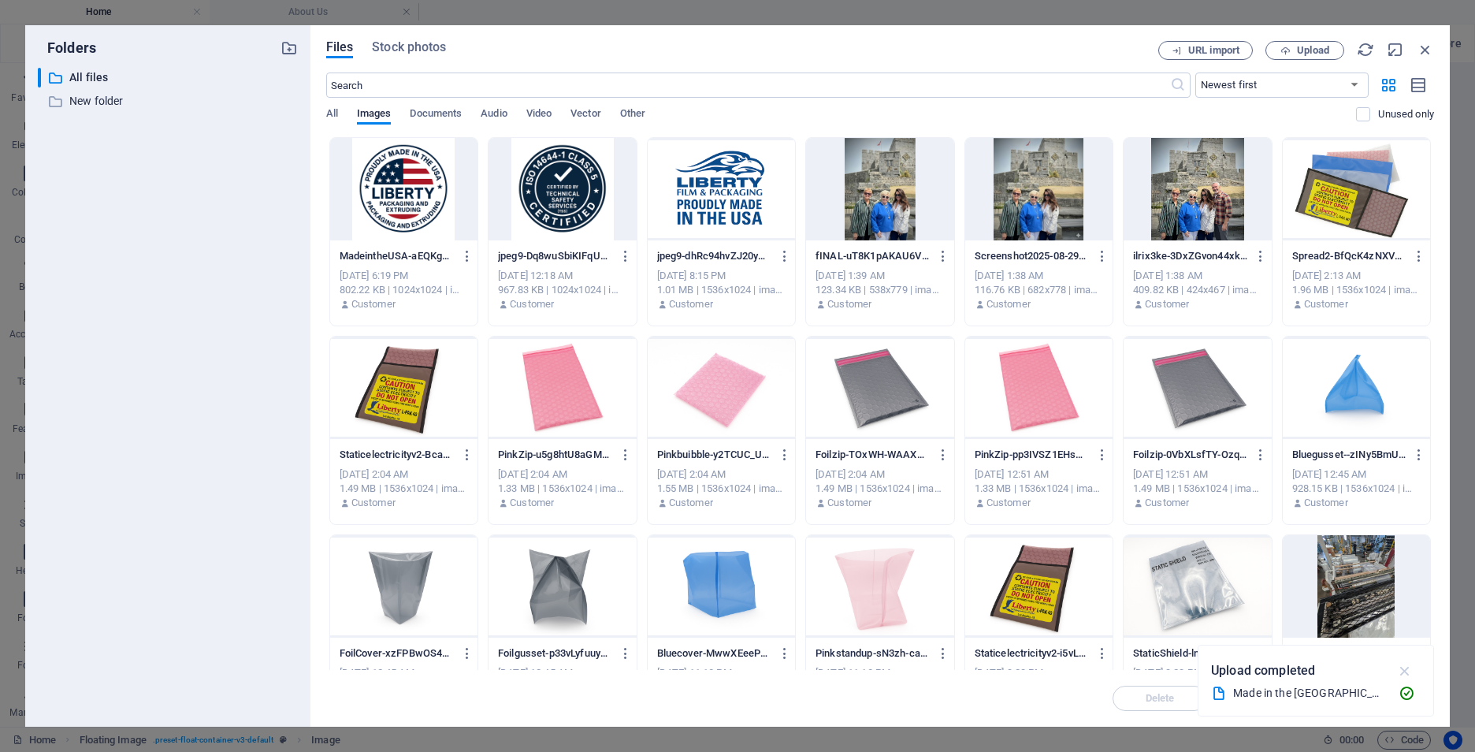
click at [1406, 672] on icon "button" at bounding box center [1405, 670] width 18 height 17
click at [1309, 54] on span "Upload" at bounding box center [1313, 50] width 32 height 9
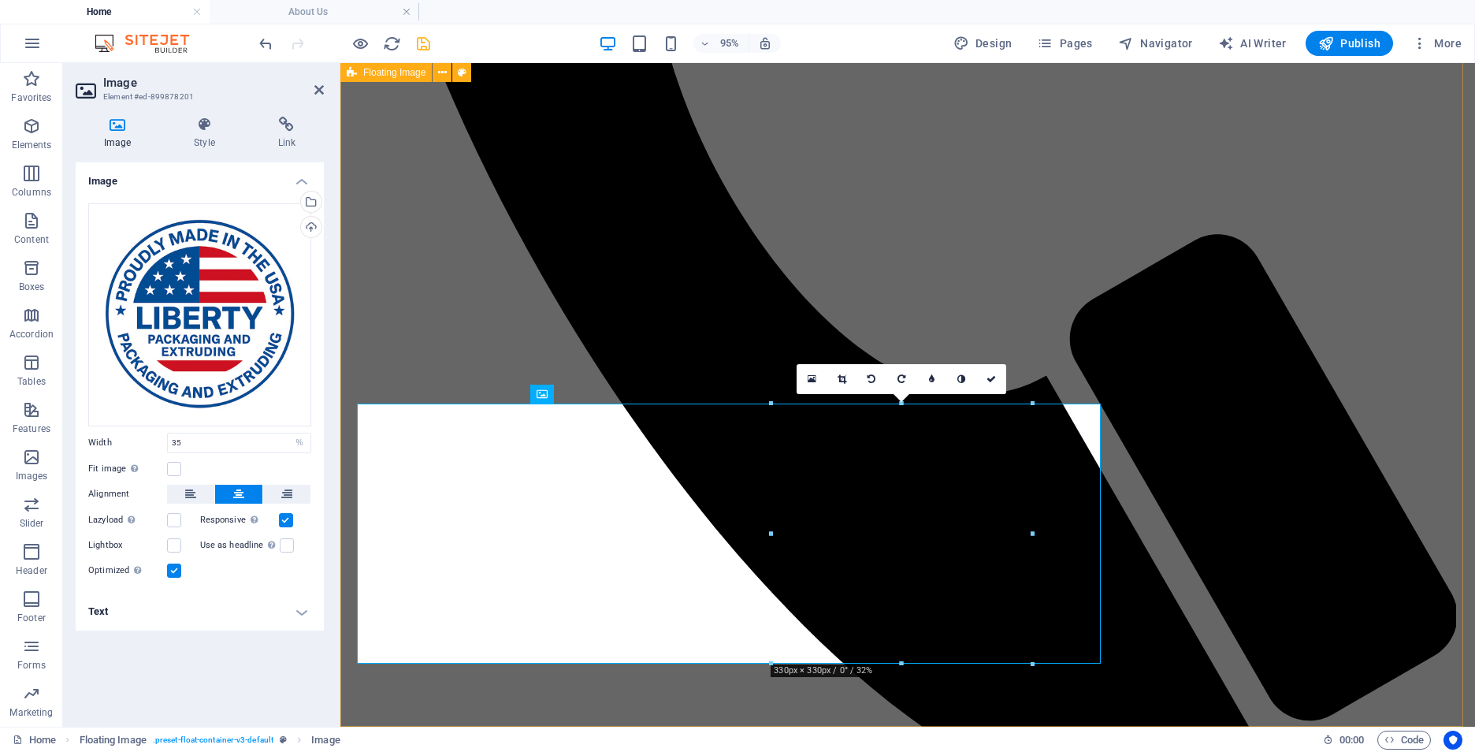
scroll to position [874, 0]
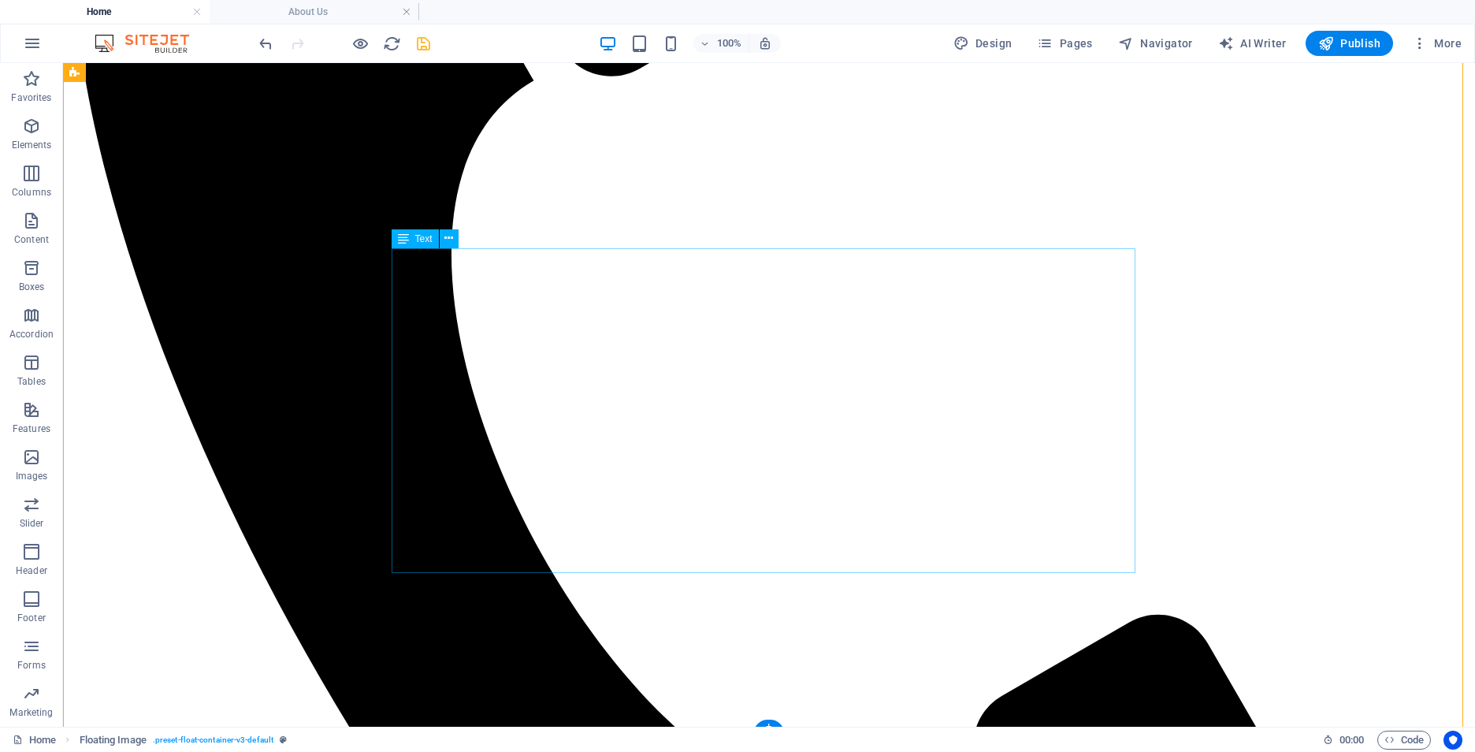
scroll to position [712, 0]
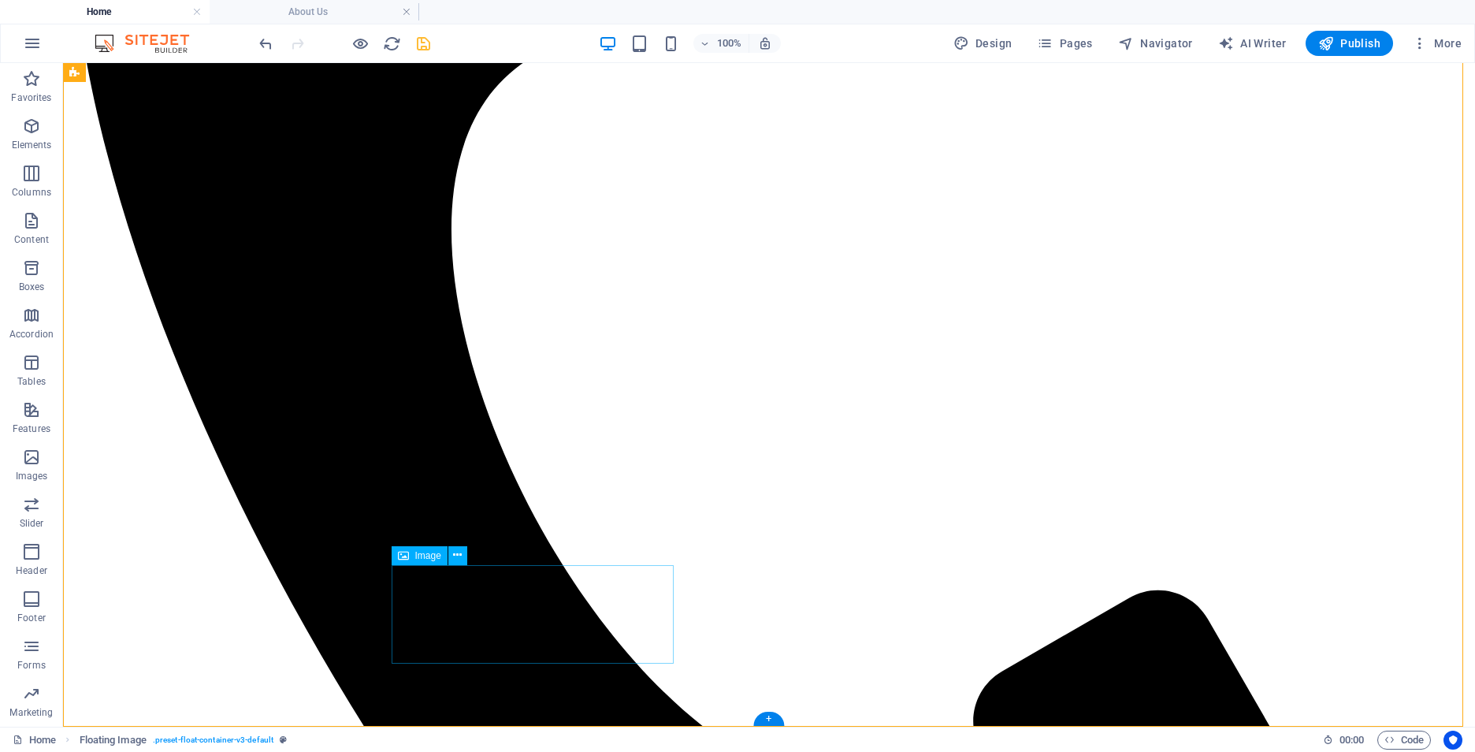
select select "%"
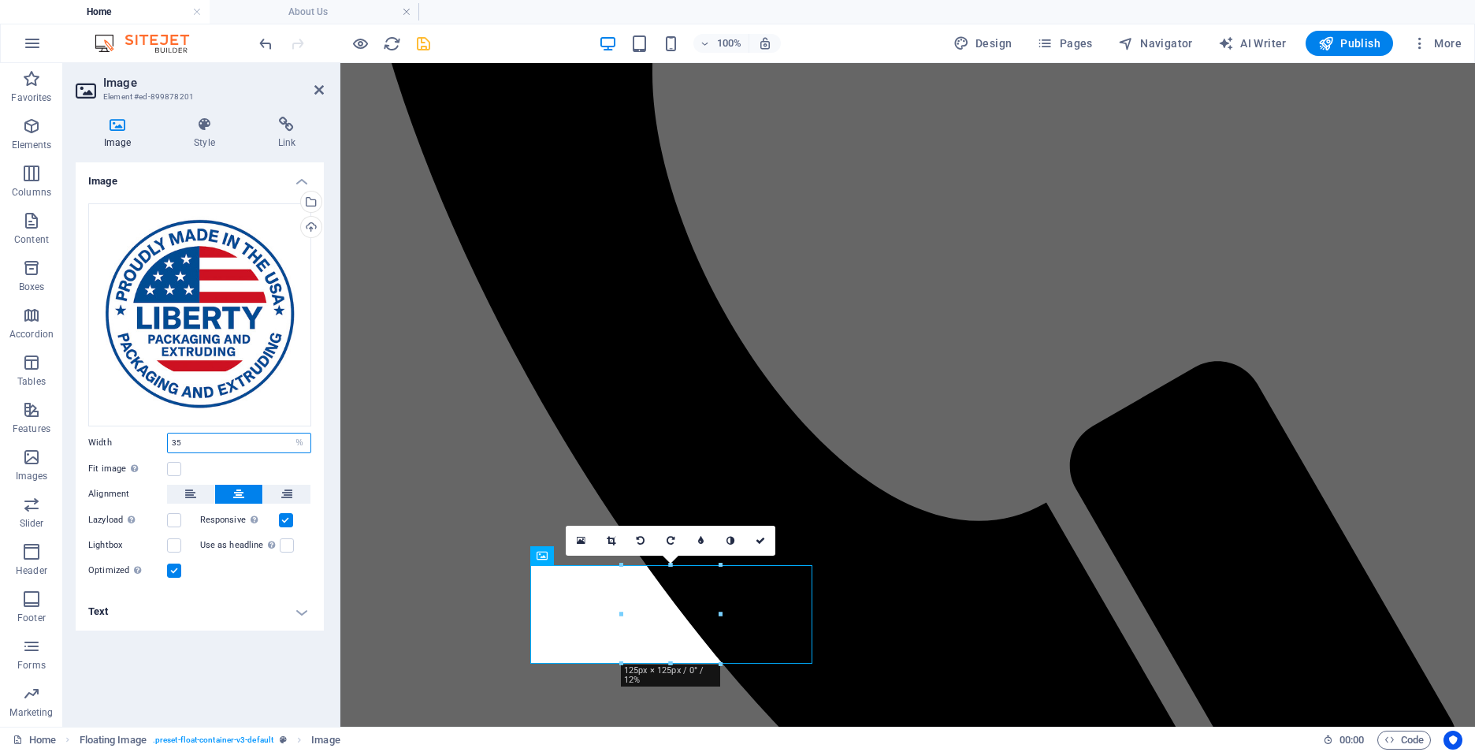
drag, startPoint x: 208, startPoint y: 445, endPoint x: 158, endPoint y: 433, distance: 51.8
click at [158, 433] on div "Width 35 Default auto px rem % em vh vw" at bounding box center [199, 443] width 223 height 20
type input "100"
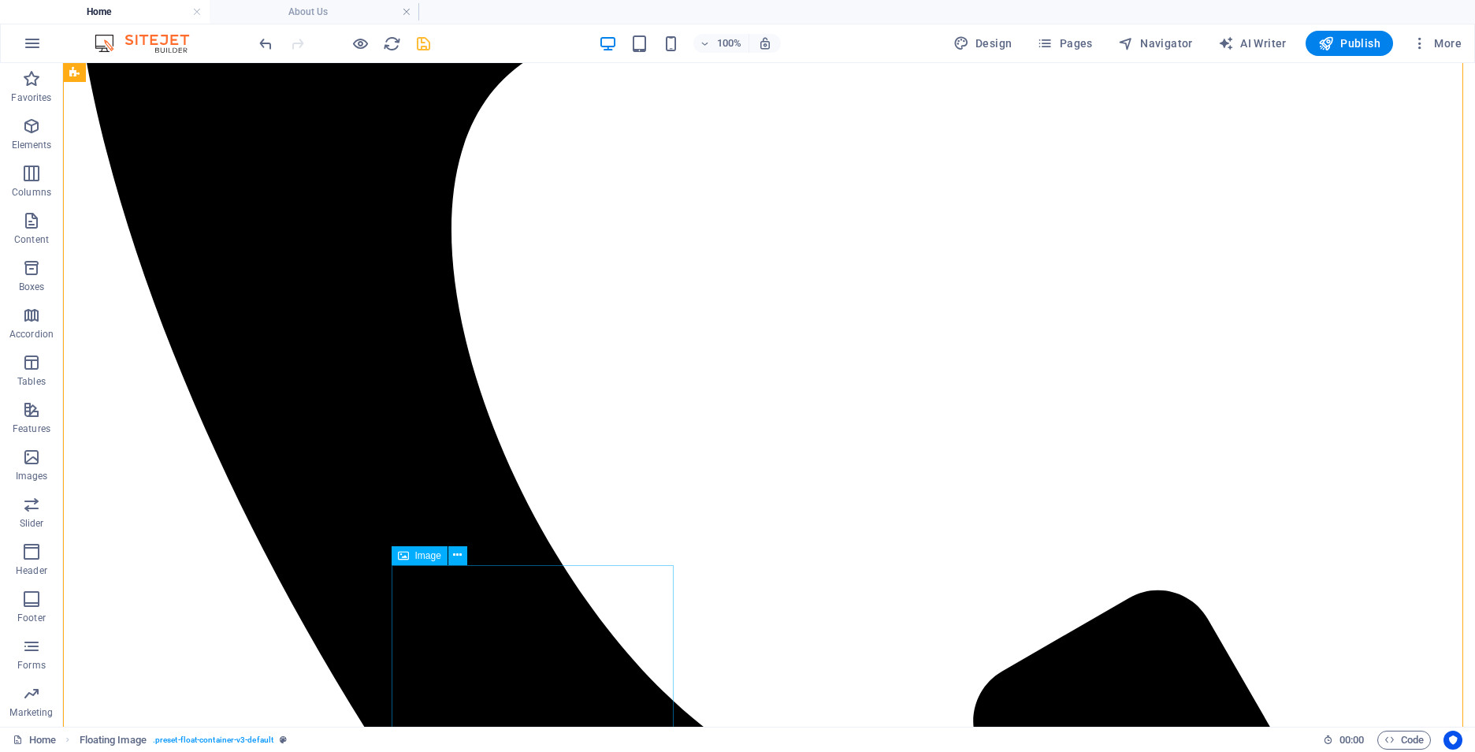
select select "%"
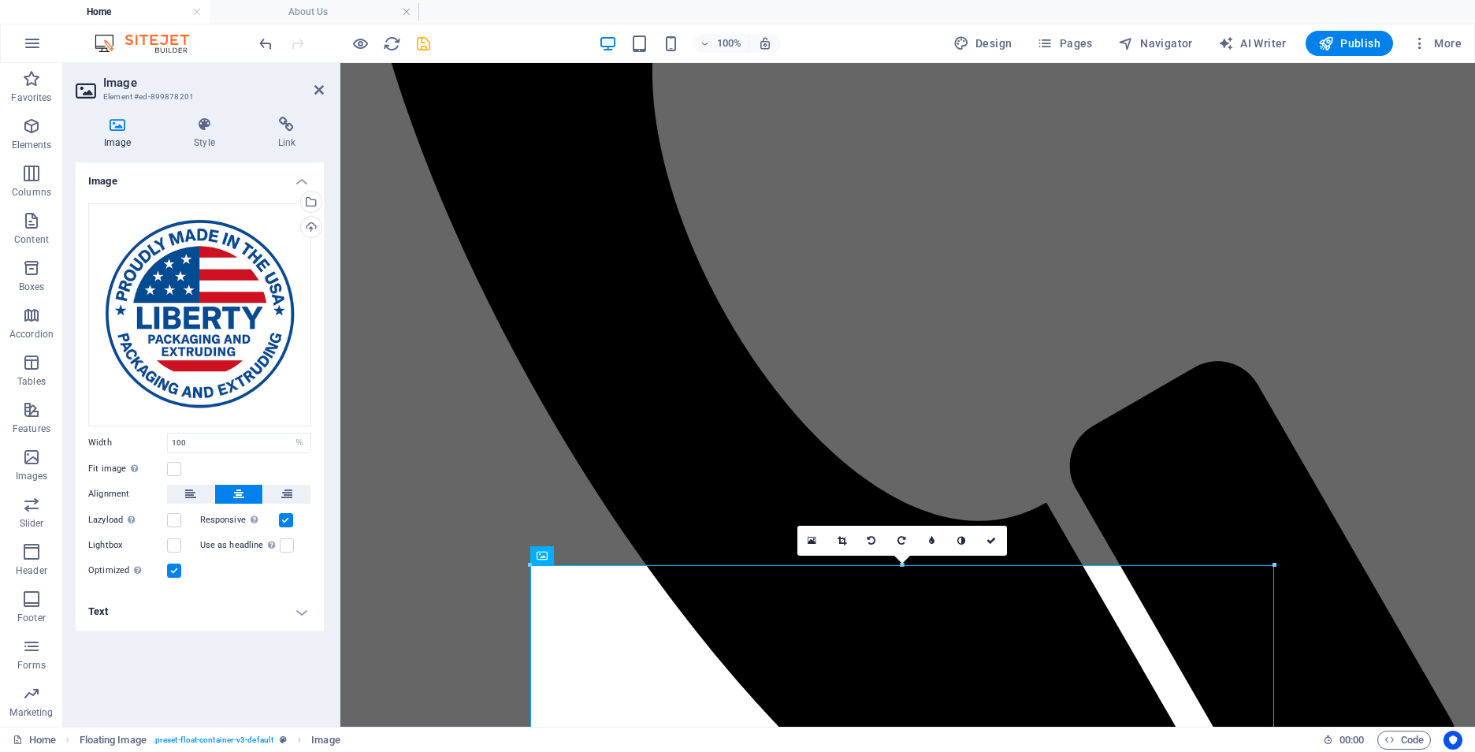
click at [231, 501] on button at bounding box center [238, 494] width 47 height 19
drag, startPoint x: 208, startPoint y: 431, endPoint x: 213, endPoint y: 439, distance: 9.2
click at [213, 439] on div "Drag files here, click to choose files or select files from Files or our free s…" at bounding box center [200, 392] width 248 height 402
drag, startPoint x: 216, startPoint y: 440, endPoint x: 160, endPoint y: 437, distance: 56.1
click at [160, 437] on div "Width 100 Default auto px rem % em vh vw" at bounding box center [199, 443] width 223 height 20
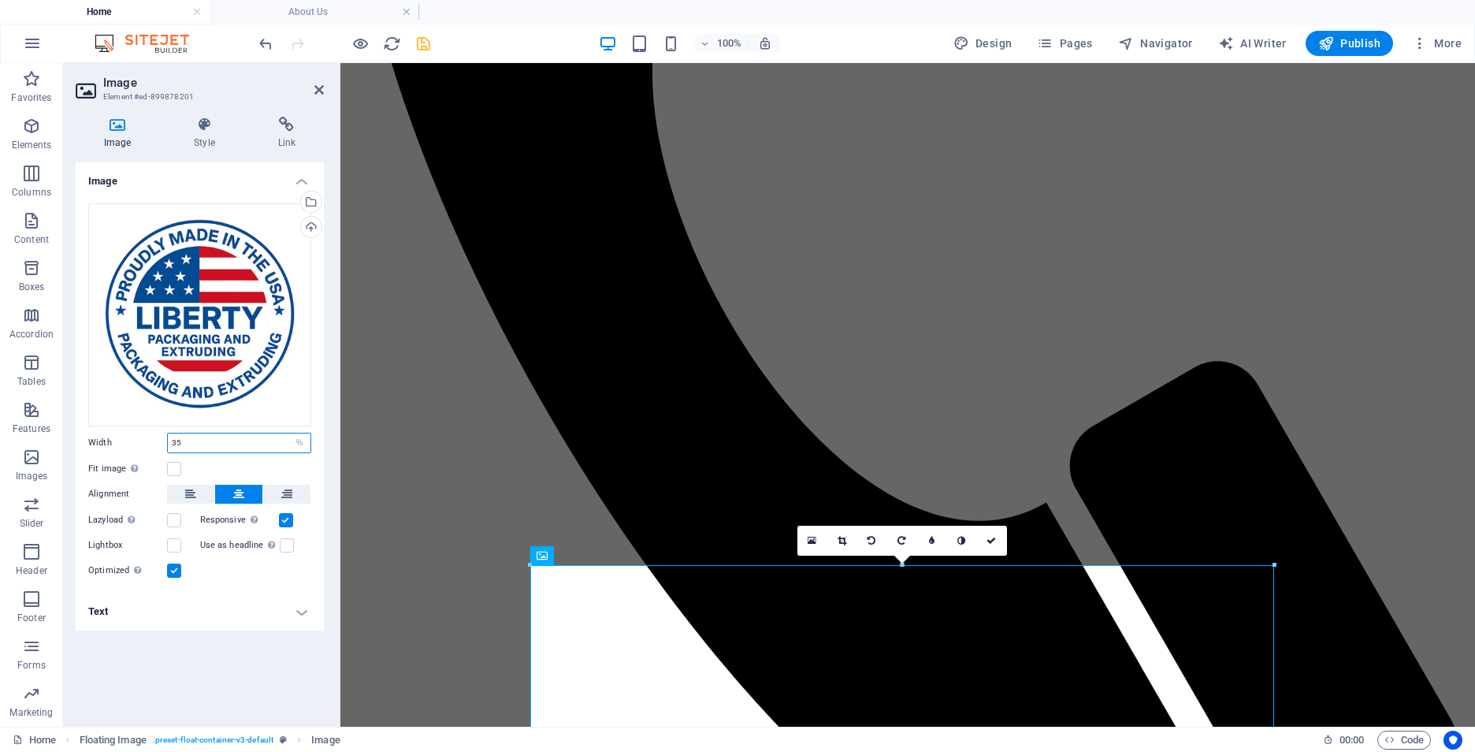
type input "35"
click at [423, 228] on div "Menu Home Extrusion Capabilities Bag Making Capabilities Anti-Static Packaging …" at bounding box center [908, 232] width 1122 height 1722
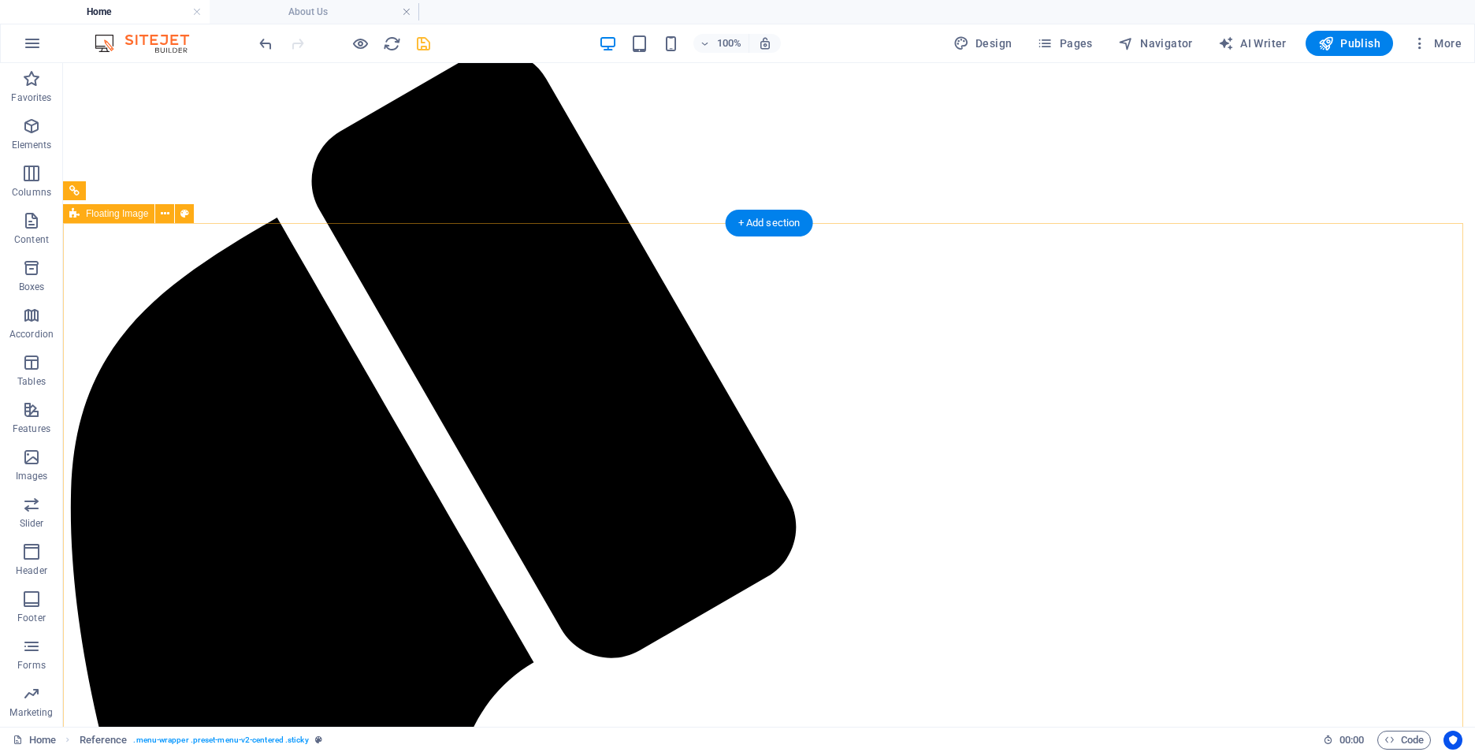
scroll to position [0, 0]
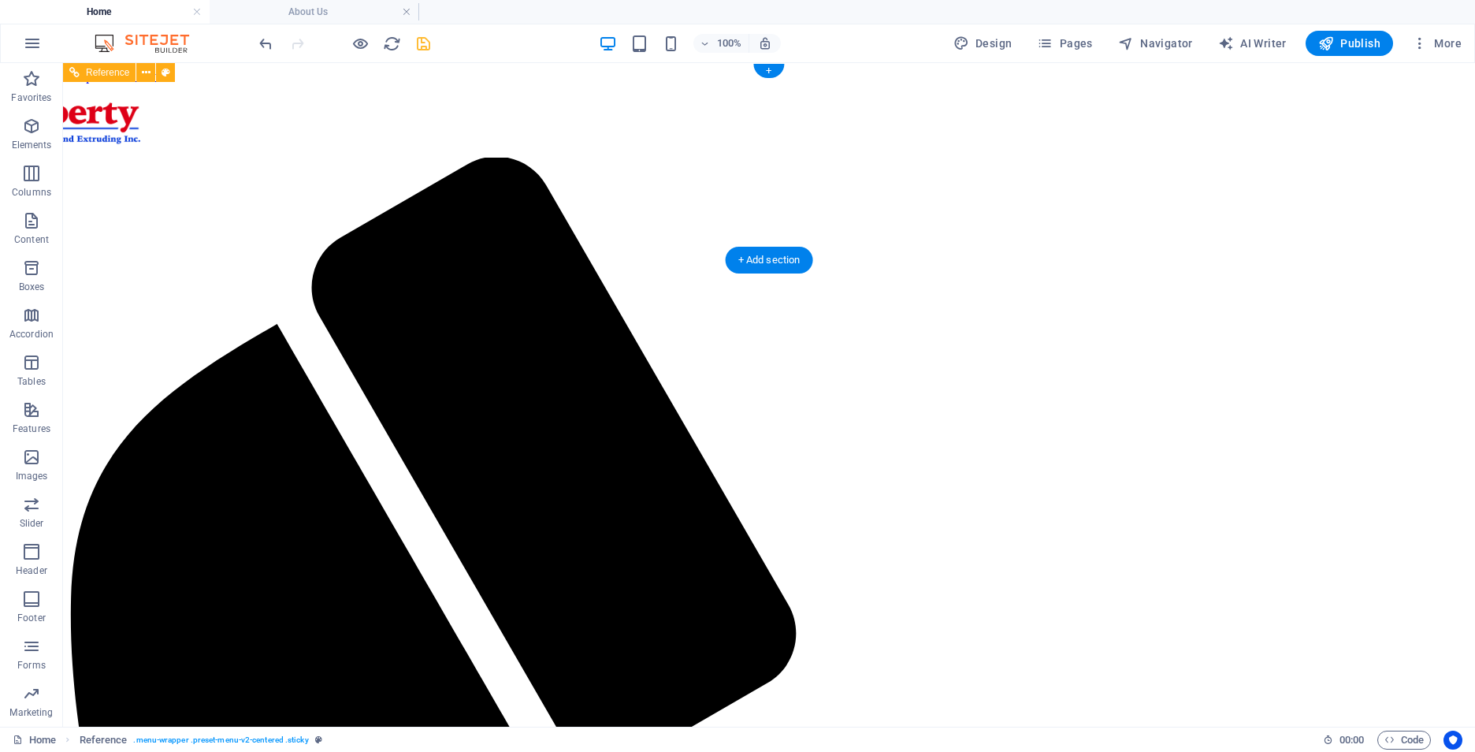
click at [361, 99] on div at bounding box center [666, 121] width 1399 height 74
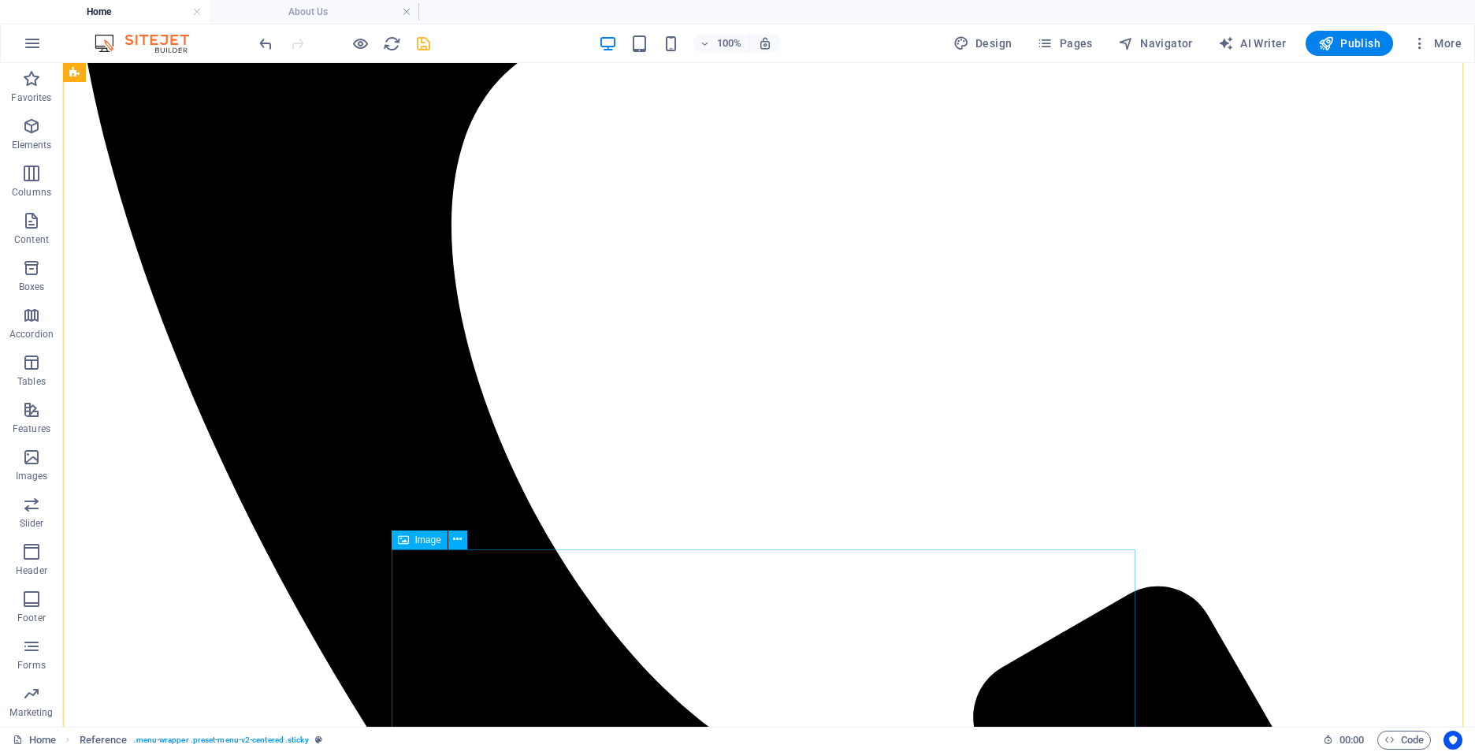
scroll to position [874, 0]
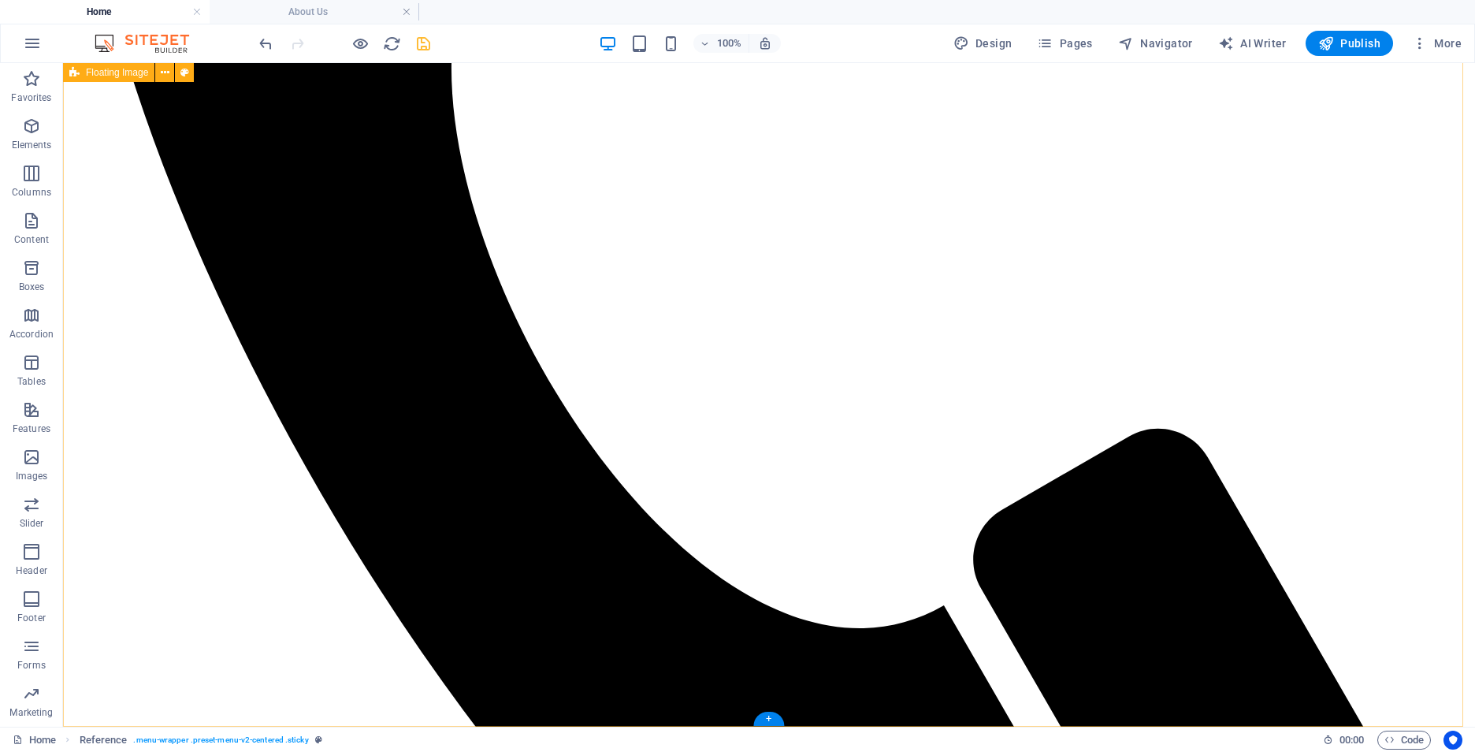
click at [463, 399] on button at bounding box center [457, 394] width 19 height 19
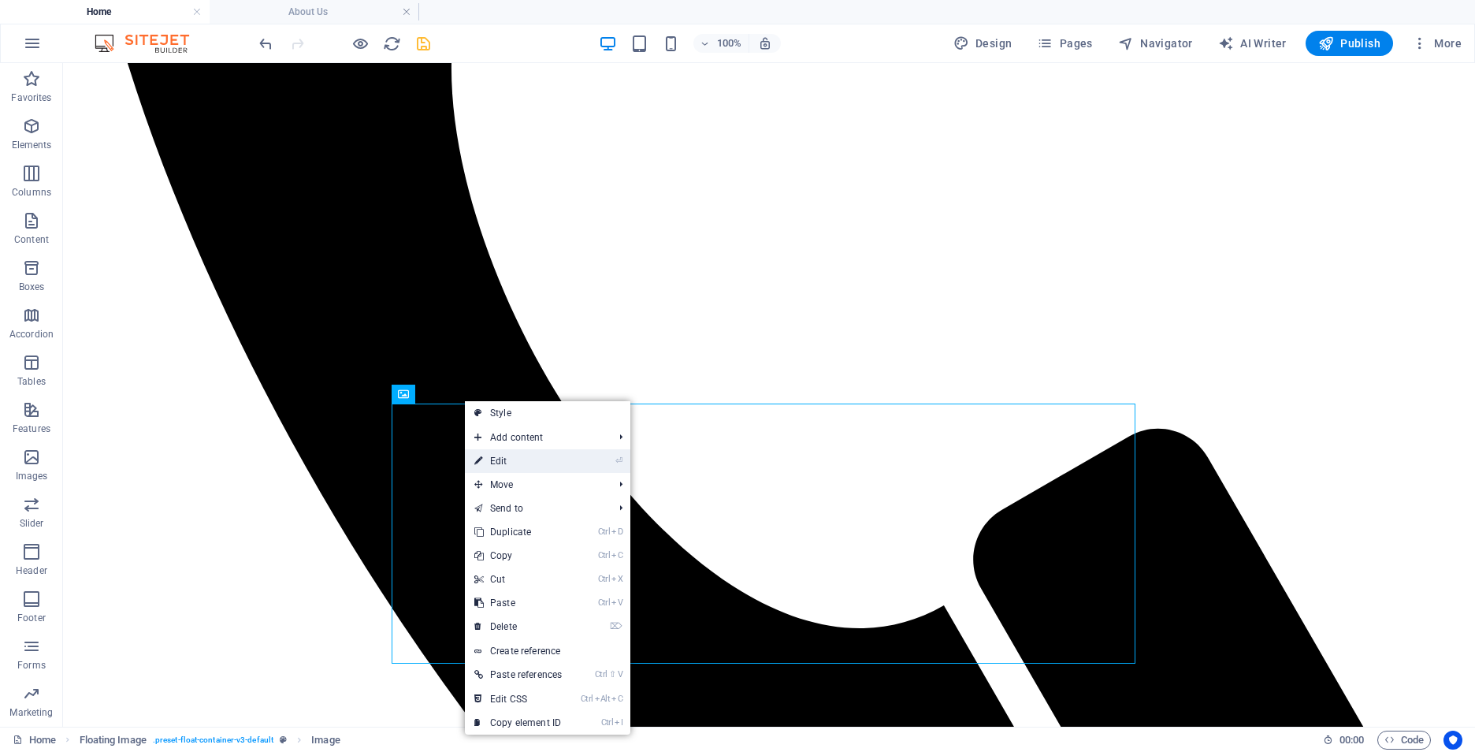
click at [519, 472] on link "⏎ Edit" at bounding box center [518, 461] width 106 height 24
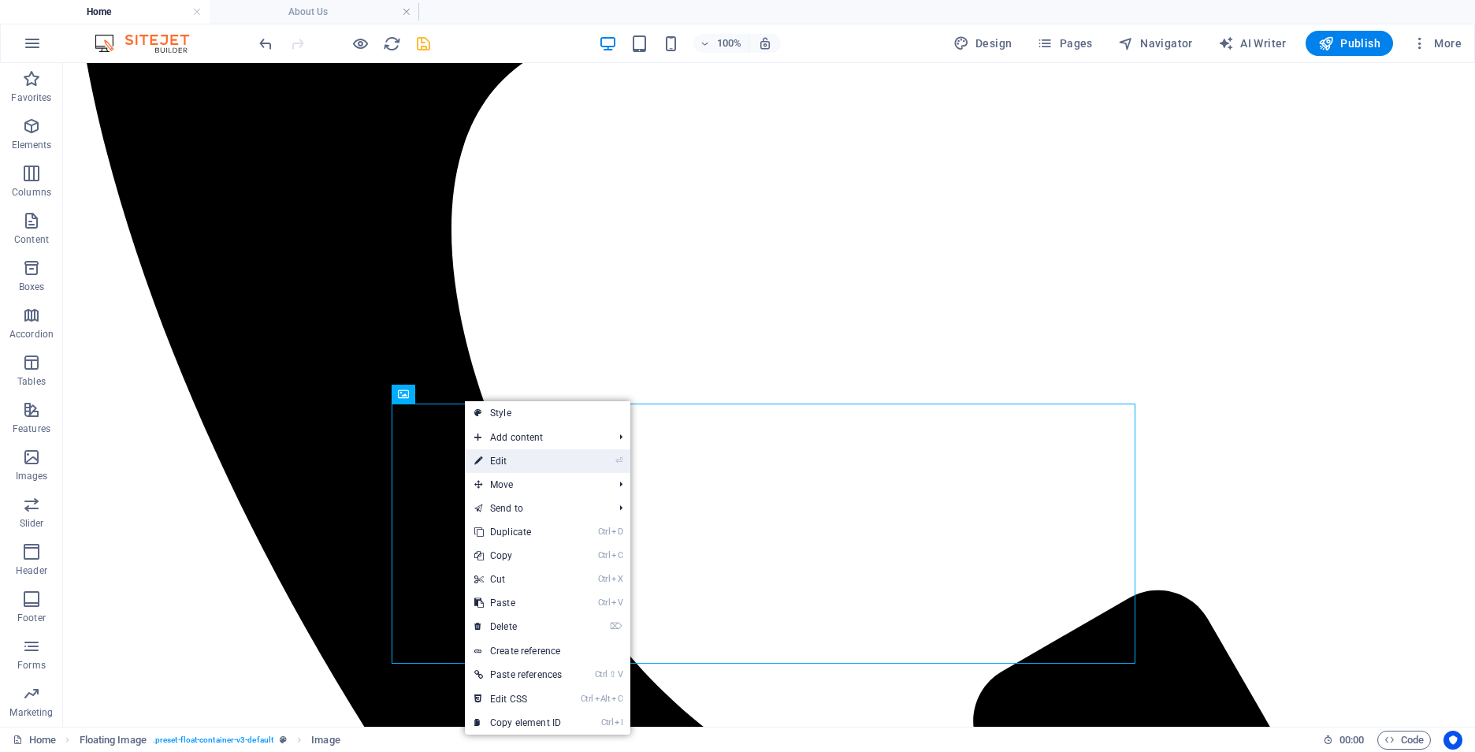
select select "%"
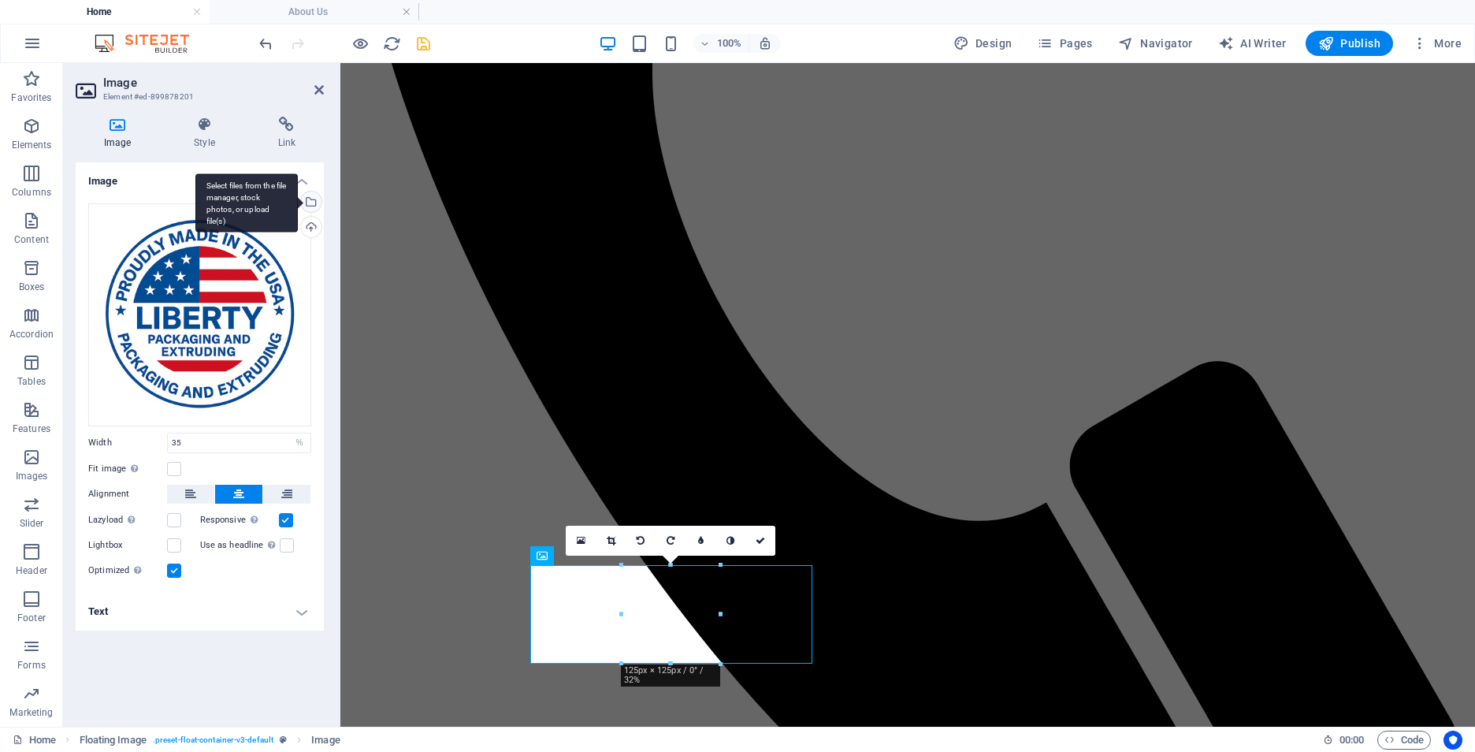
click at [311, 202] on div "Select files from the file manager, stock photos, or upload file(s)" at bounding box center [310, 203] width 24 height 24
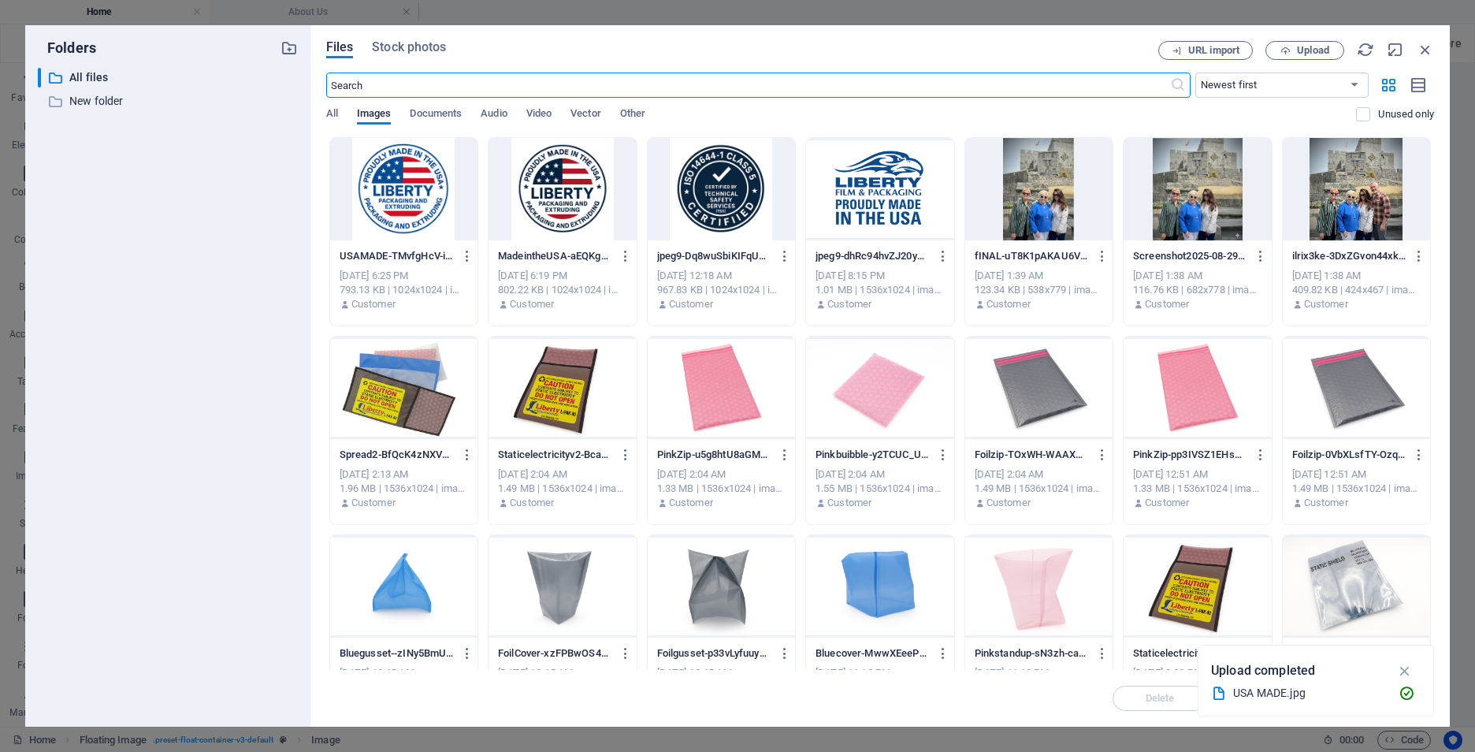
scroll to position [678, 0]
click at [1318, 54] on span "Upload" at bounding box center [1313, 50] width 32 height 9
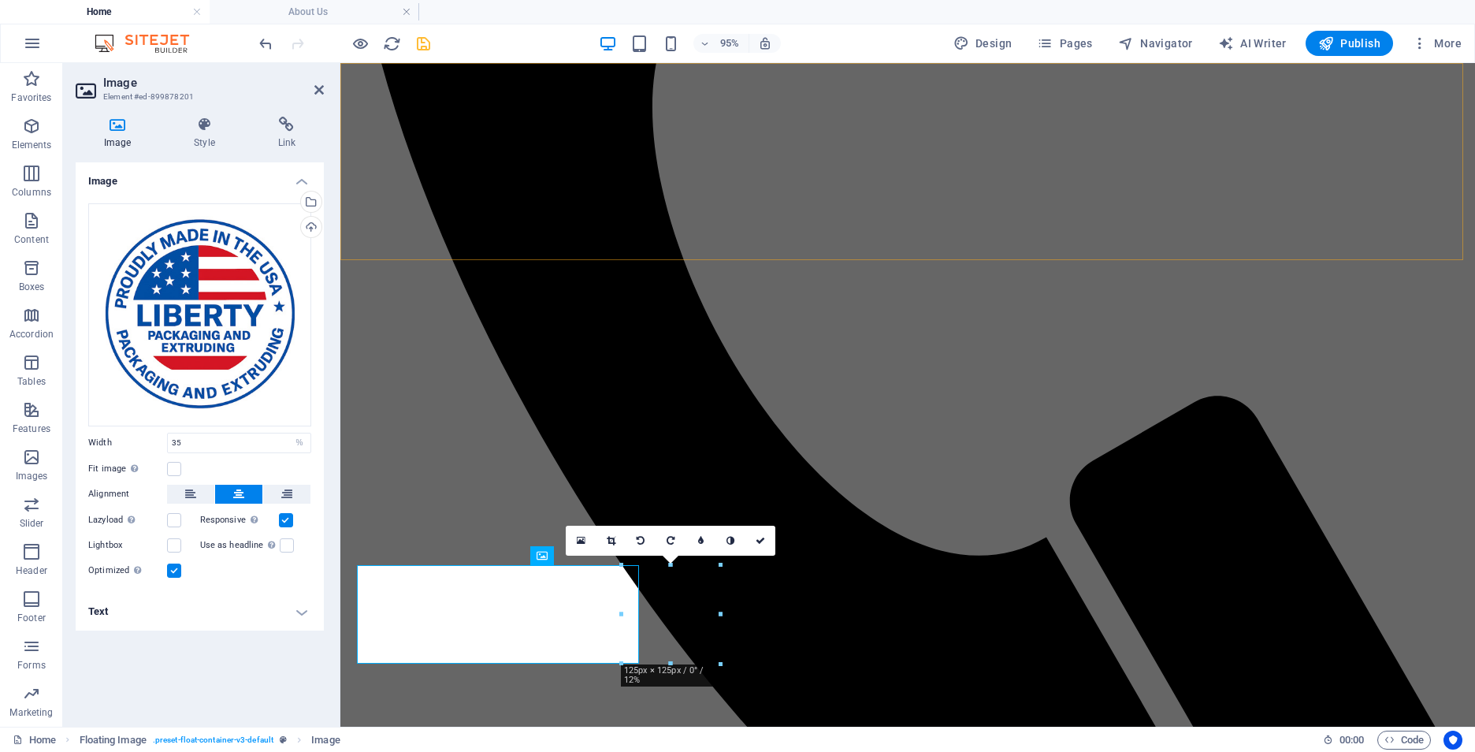
scroll to position [712, 0]
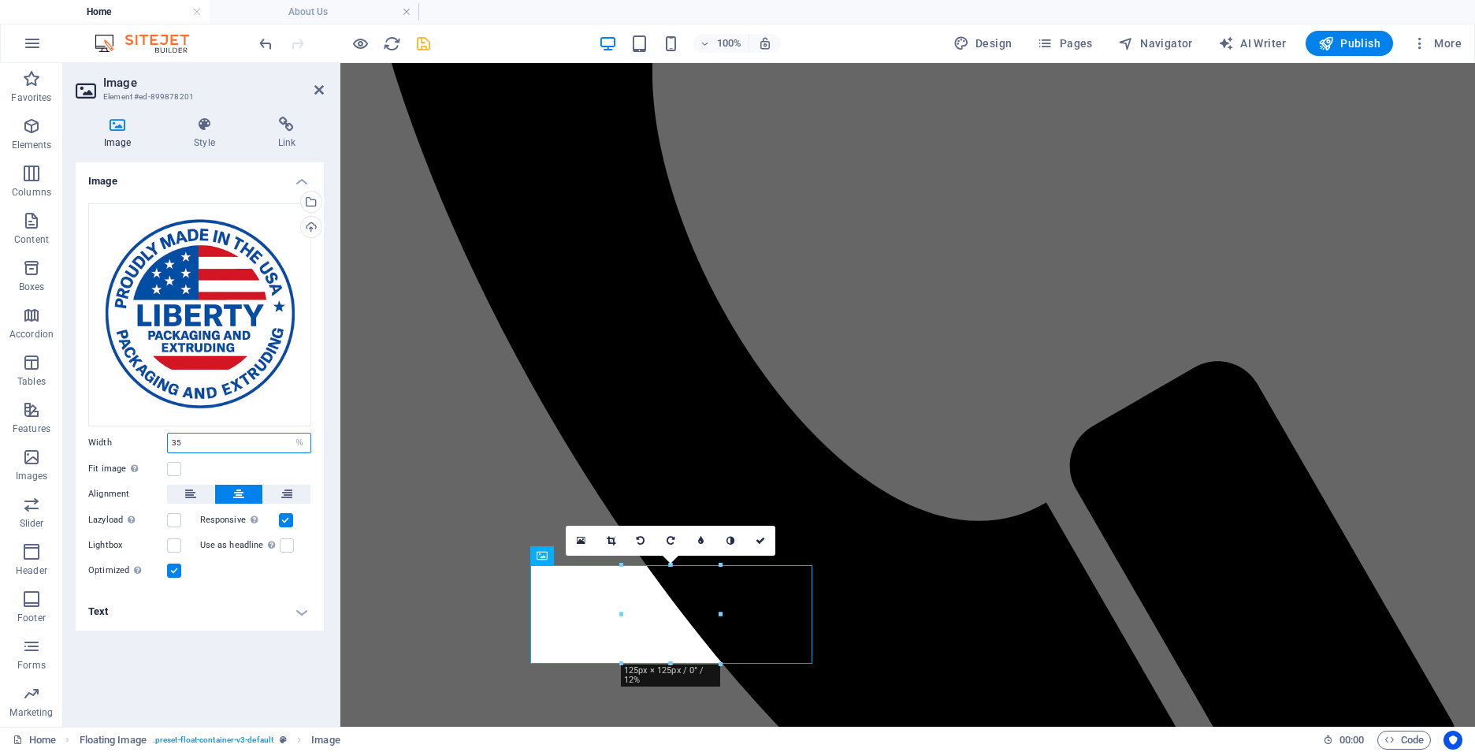
drag, startPoint x: 250, startPoint y: 444, endPoint x: 99, endPoint y: 433, distance: 150.8
click at [99, 433] on div "Width 35 Default auto px rem % em vh vw" at bounding box center [199, 443] width 223 height 20
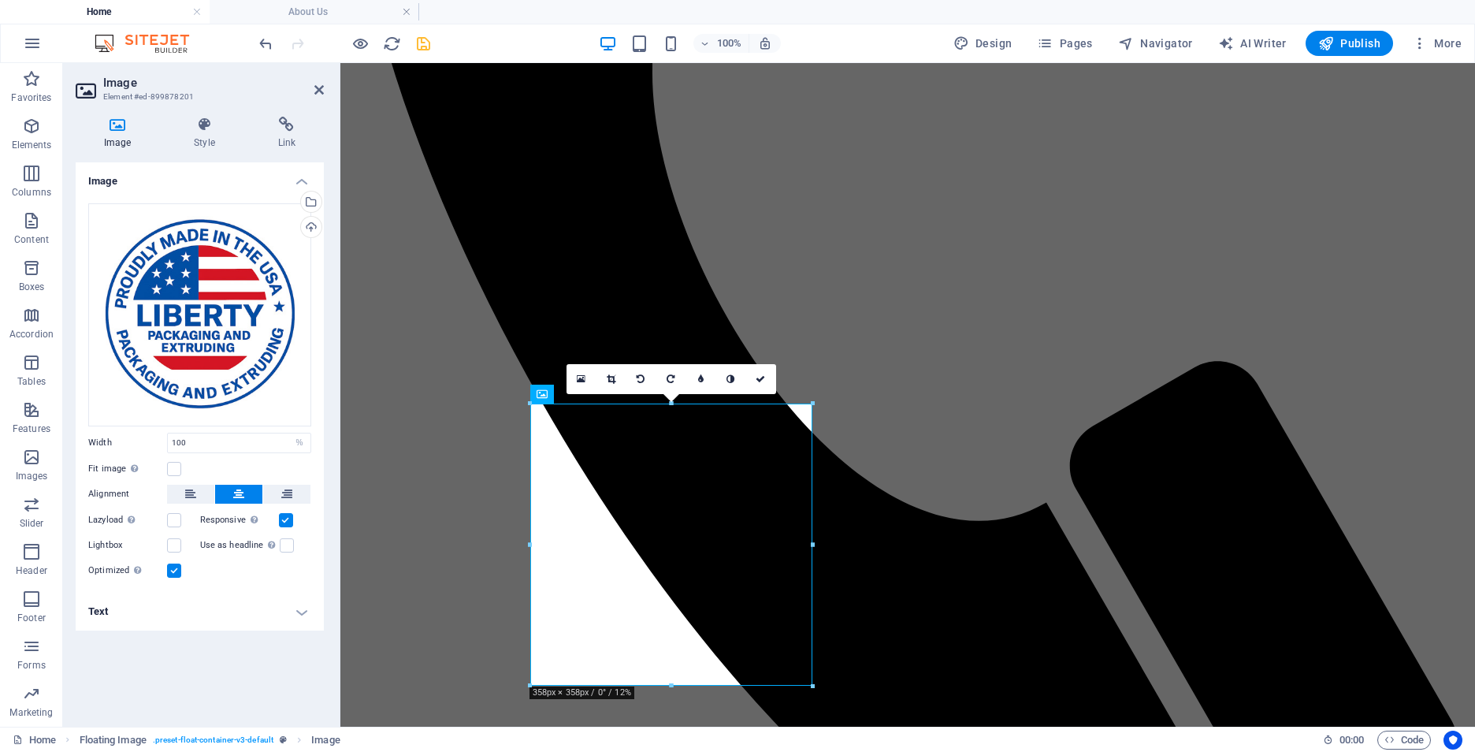
scroll to position [874, 0]
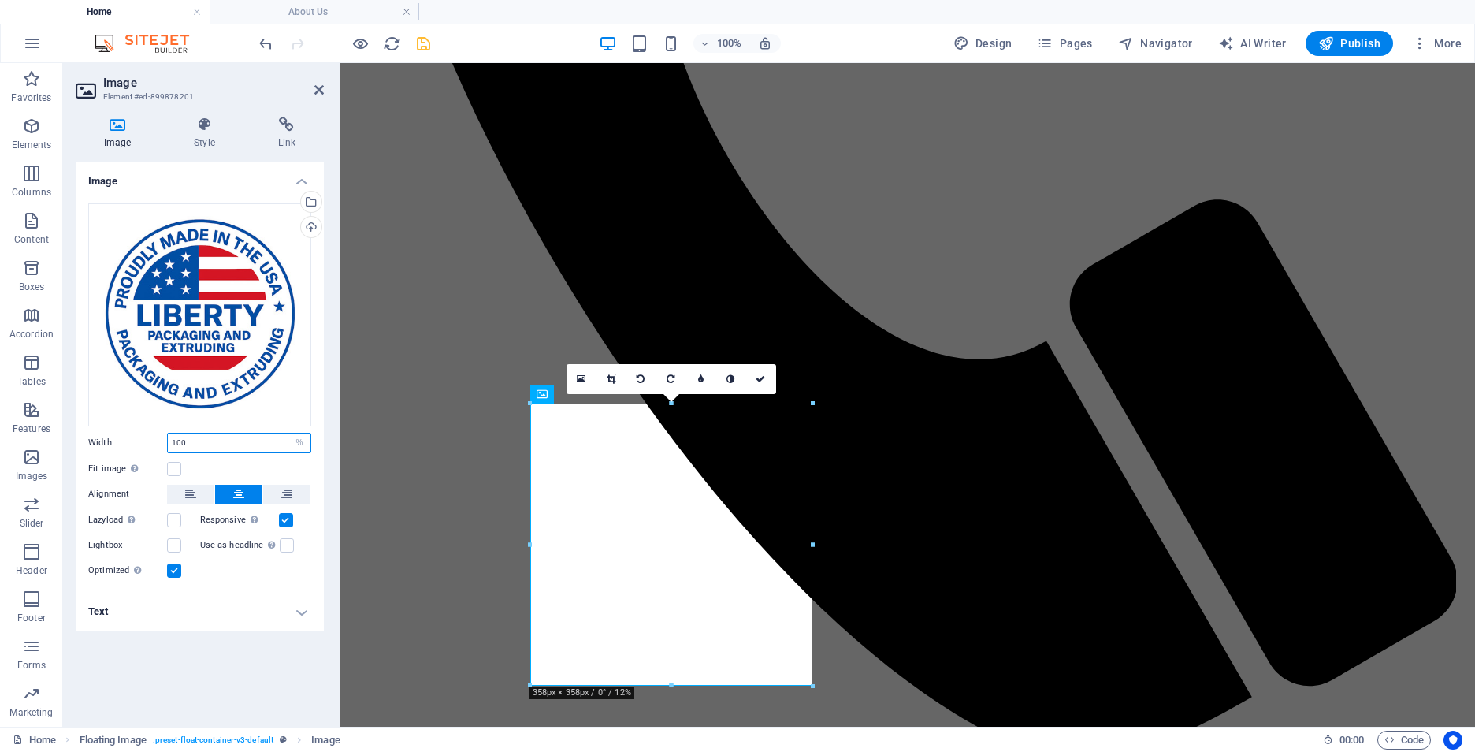
drag, startPoint x: 200, startPoint y: 444, endPoint x: 101, endPoint y: 437, distance: 99.5
click at [101, 437] on div "Width 100 Default auto px rem % em vh vw" at bounding box center [199, 443] width 223 height 20
type input "35"
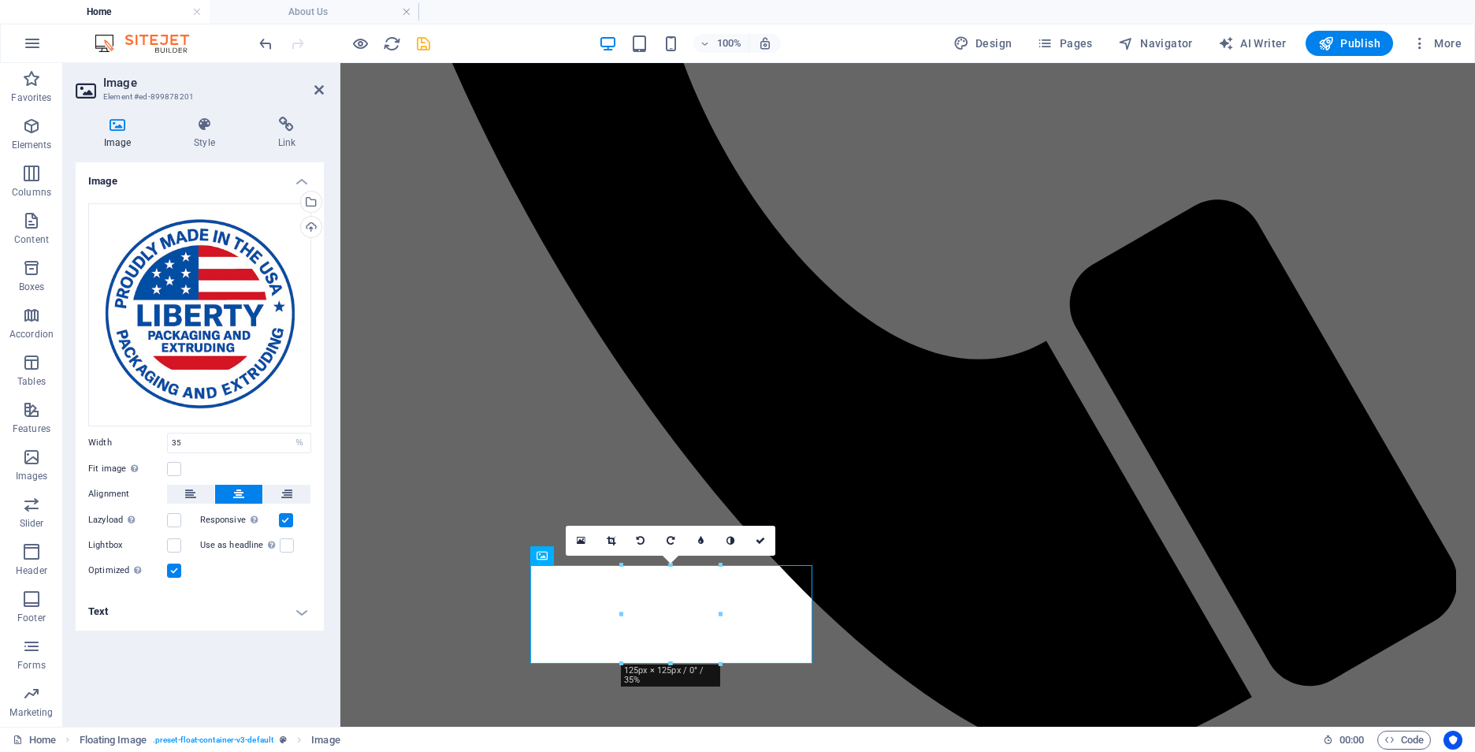
scroll to position [712, 0]
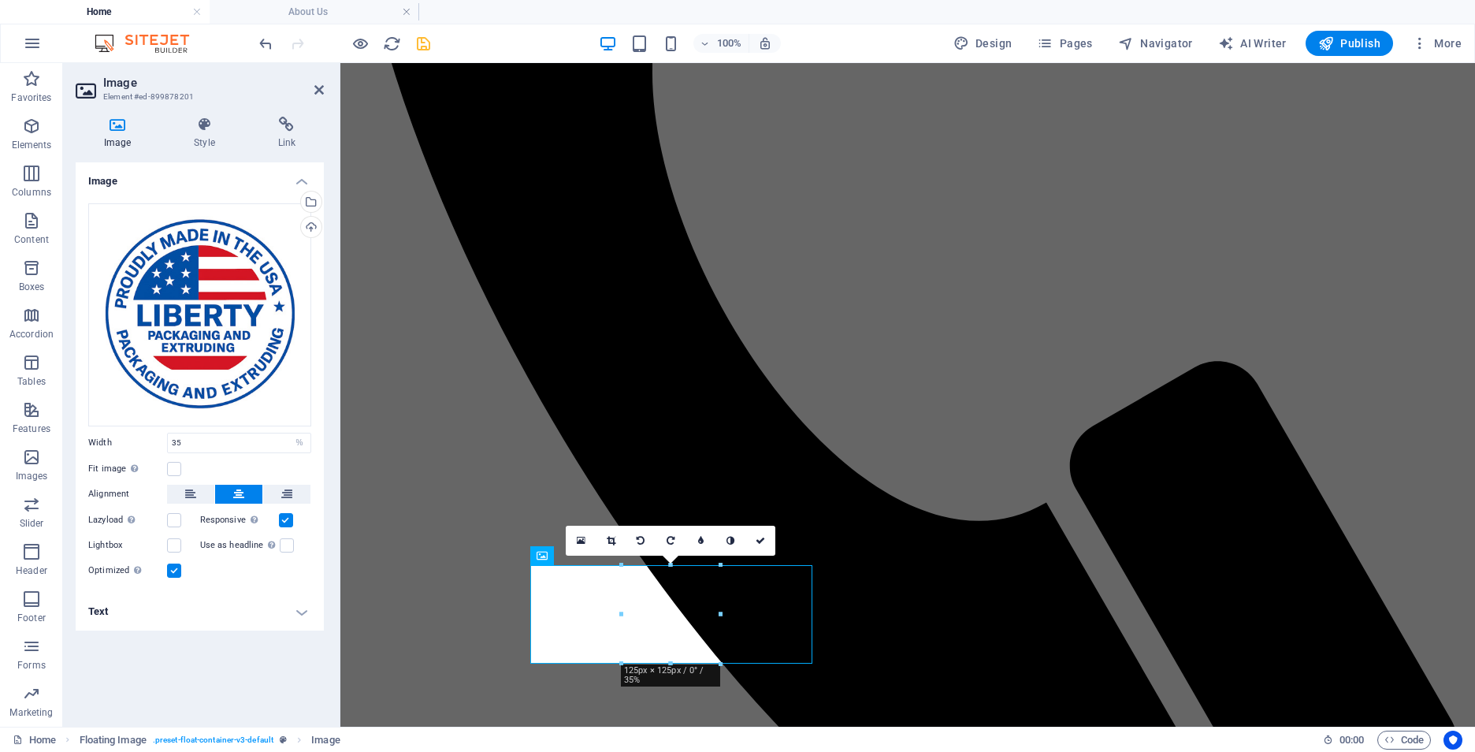
click at [240, 495] on icon at bounding box center [238, 494] width 11 height 19
click at [238, 495] on icon at bounding box center [238, 494] width 11 height 19
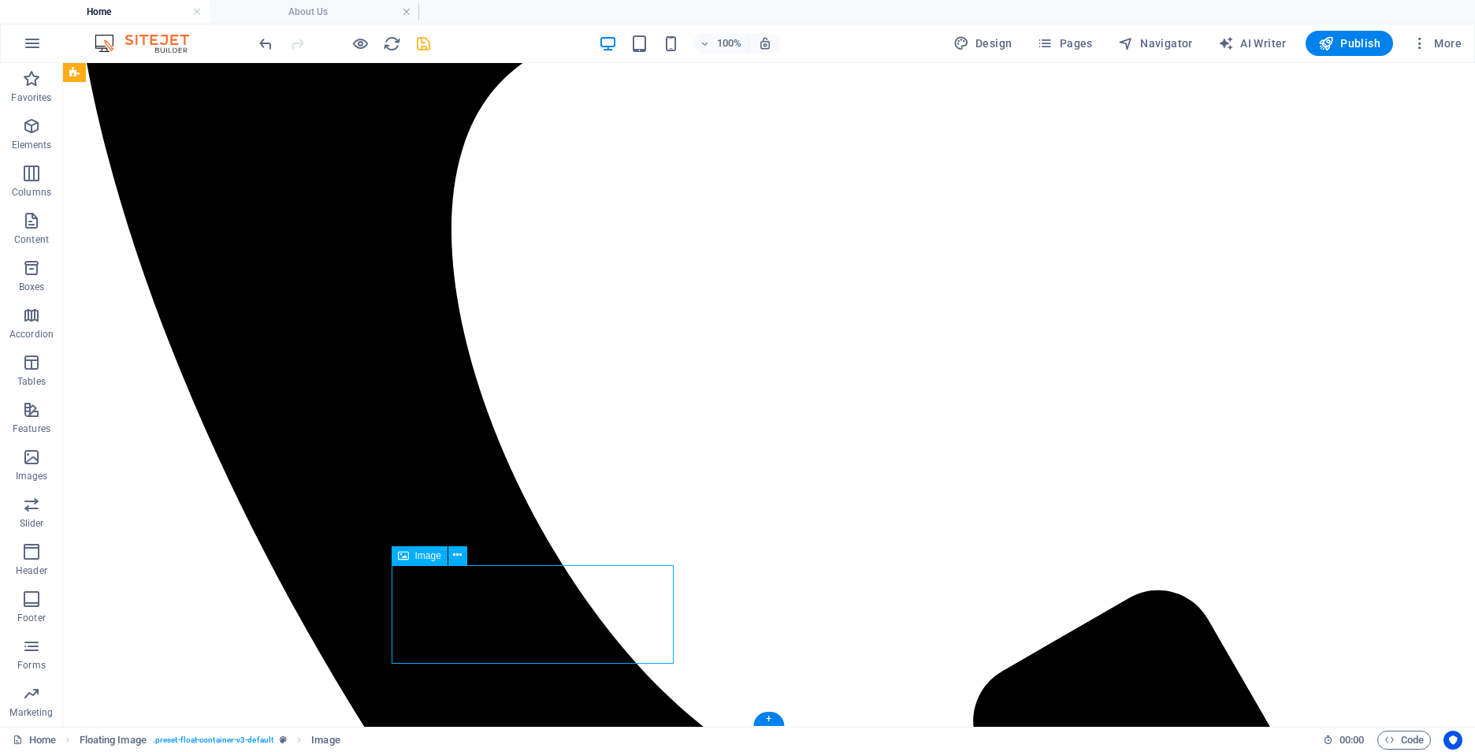
select select "%"
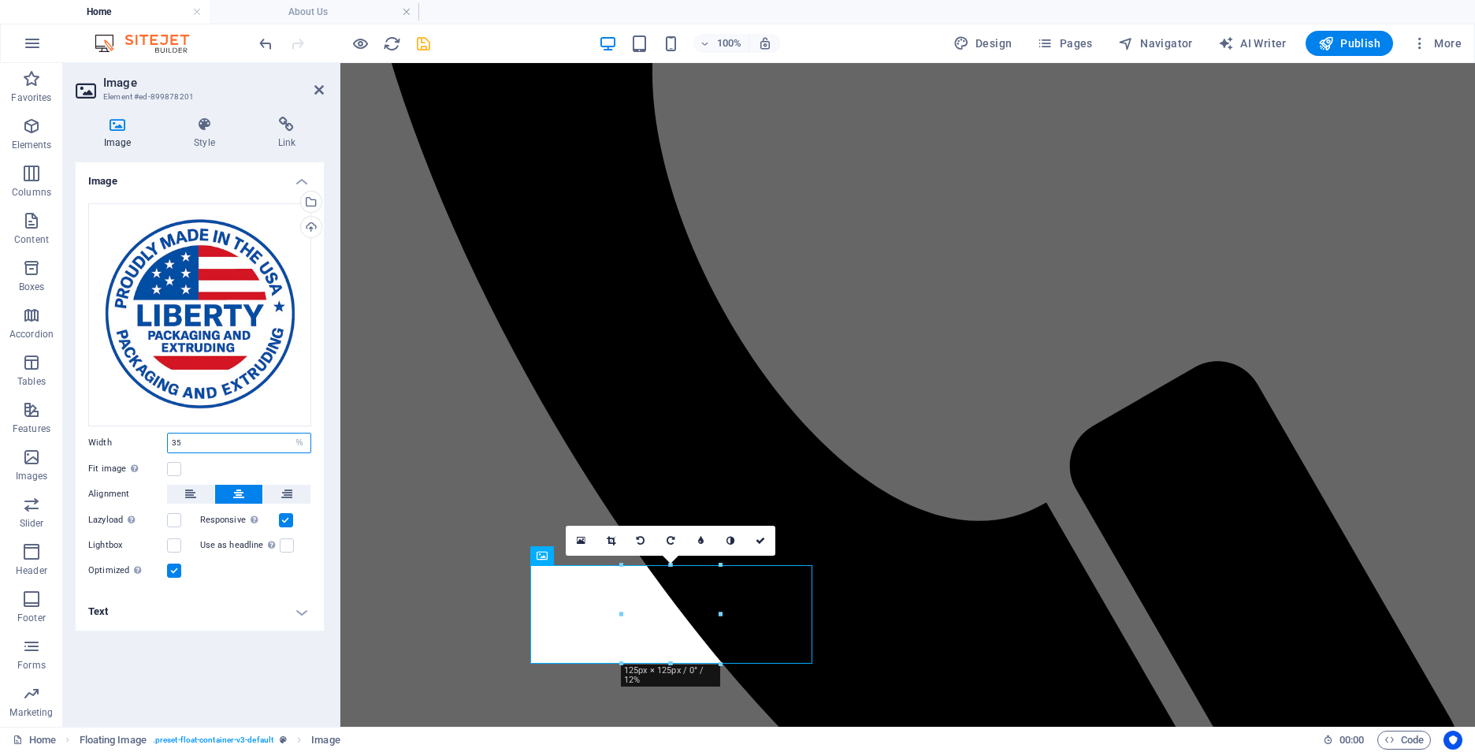
drag, startPoint x: 236, startPoint y: 447, endPoint x: 88, endPoint y: 437, distance: 148.4
click at [89, 437] on div "Width 35 Default auto px rem % em vh vw" at bounding box center [199, 443] width 223 height 20
type input "100"
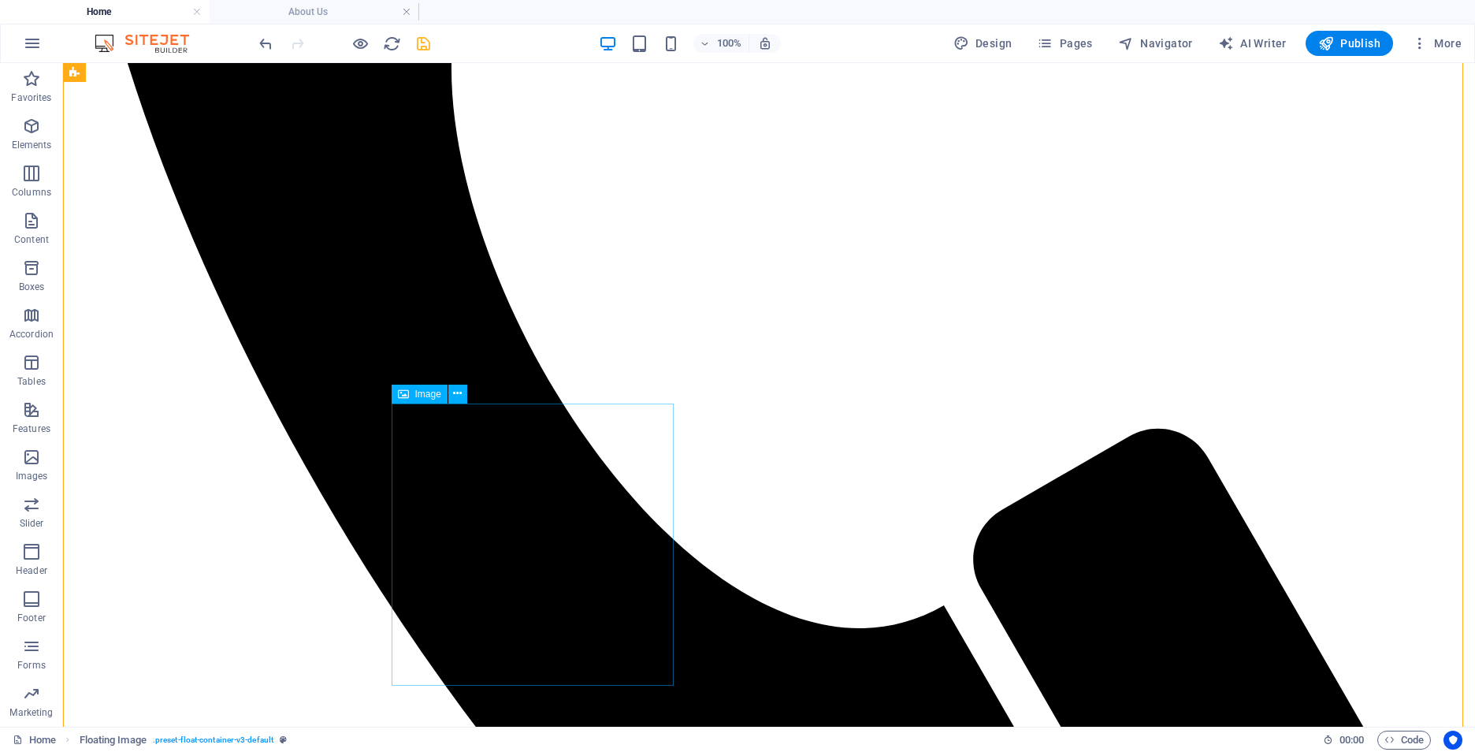
select select "%"
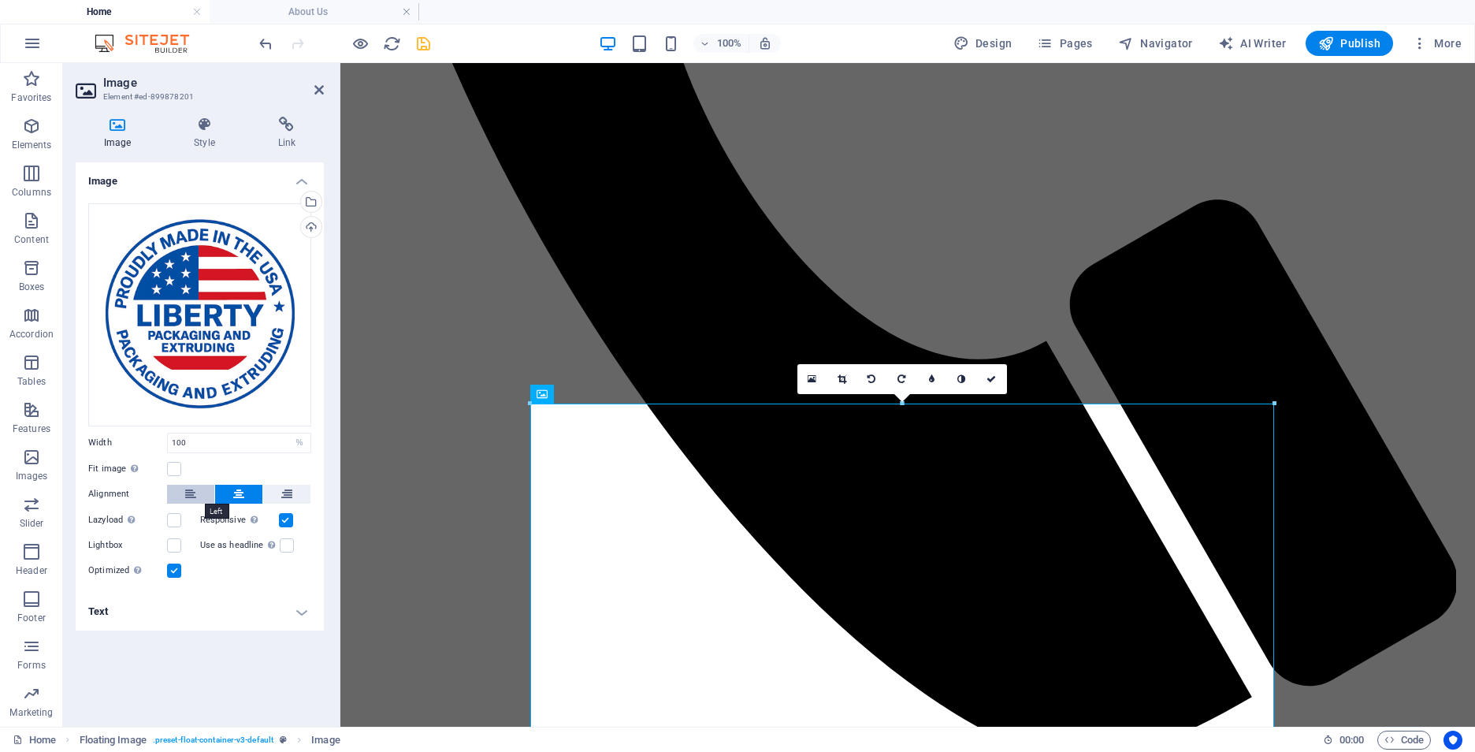
click at [200, 489] on button at bounding box center [190, 494] width 47 height 19
click at [233, 497] on icon at bounding box center [238, 494] width 11 height 19
drag, startPoint x: 210, startPoint y: 444, endPoint x: 13, endPoint y: 428, distance: 197.7
click at [13, 428] on section "Favorites Elements Columns Content Boxes Accordion Tables Features Images Slide…" at bounding box center [737, 394] width 1475 height 663
type input "35"
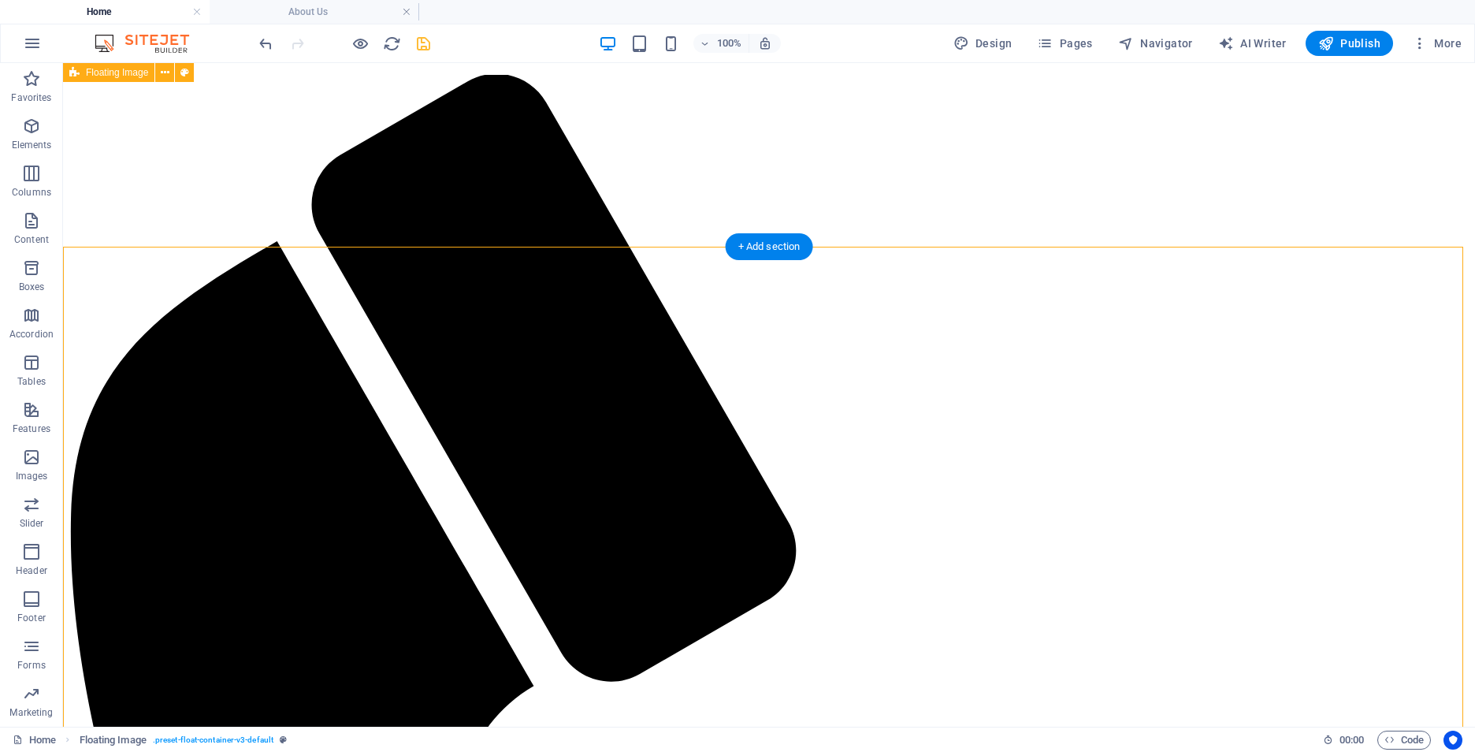
scroll to position [7, 0]
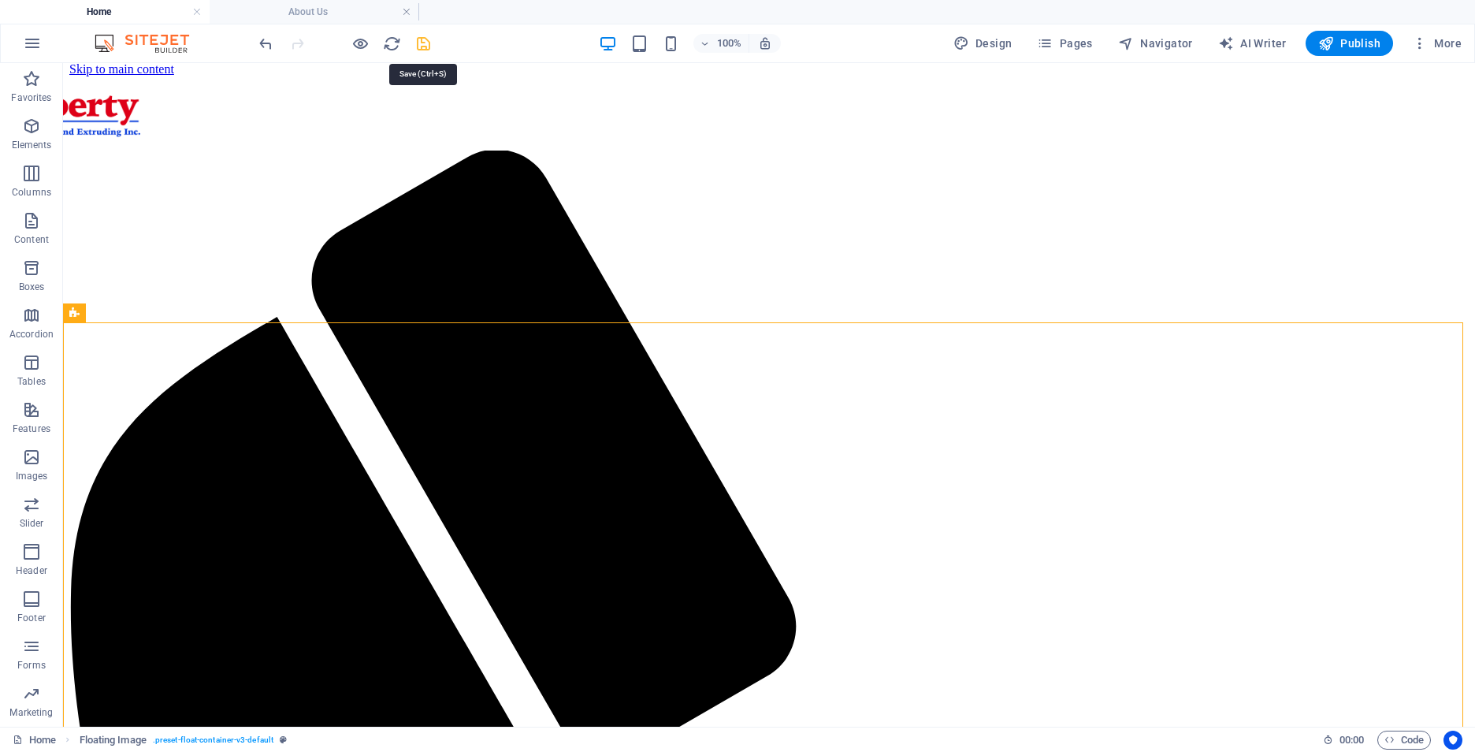
click at [426, 46] on icon "save" at bounding box center [423, 44] width 18 height 18
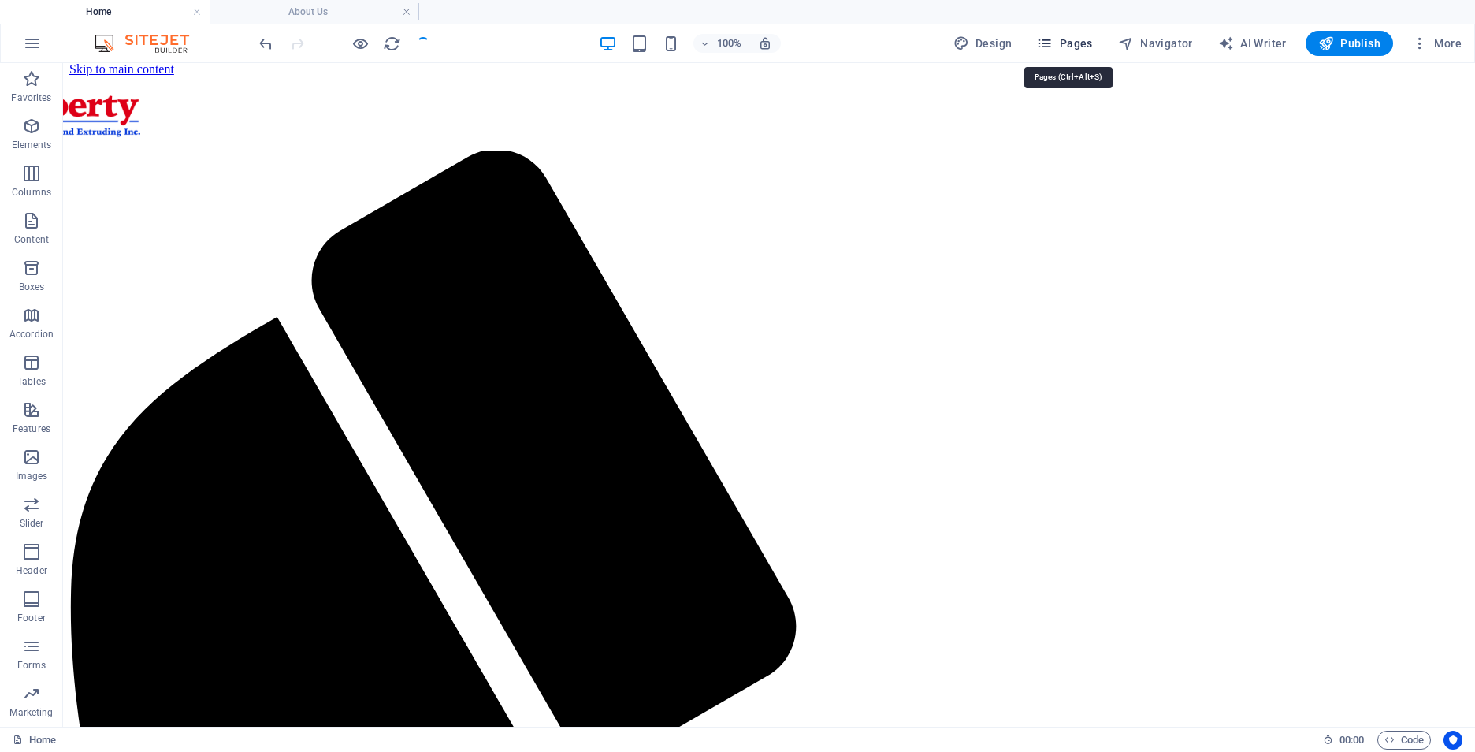
click at [1072, 45] on span "Pages" at bounding box center [1064, 43] width 55 height 16
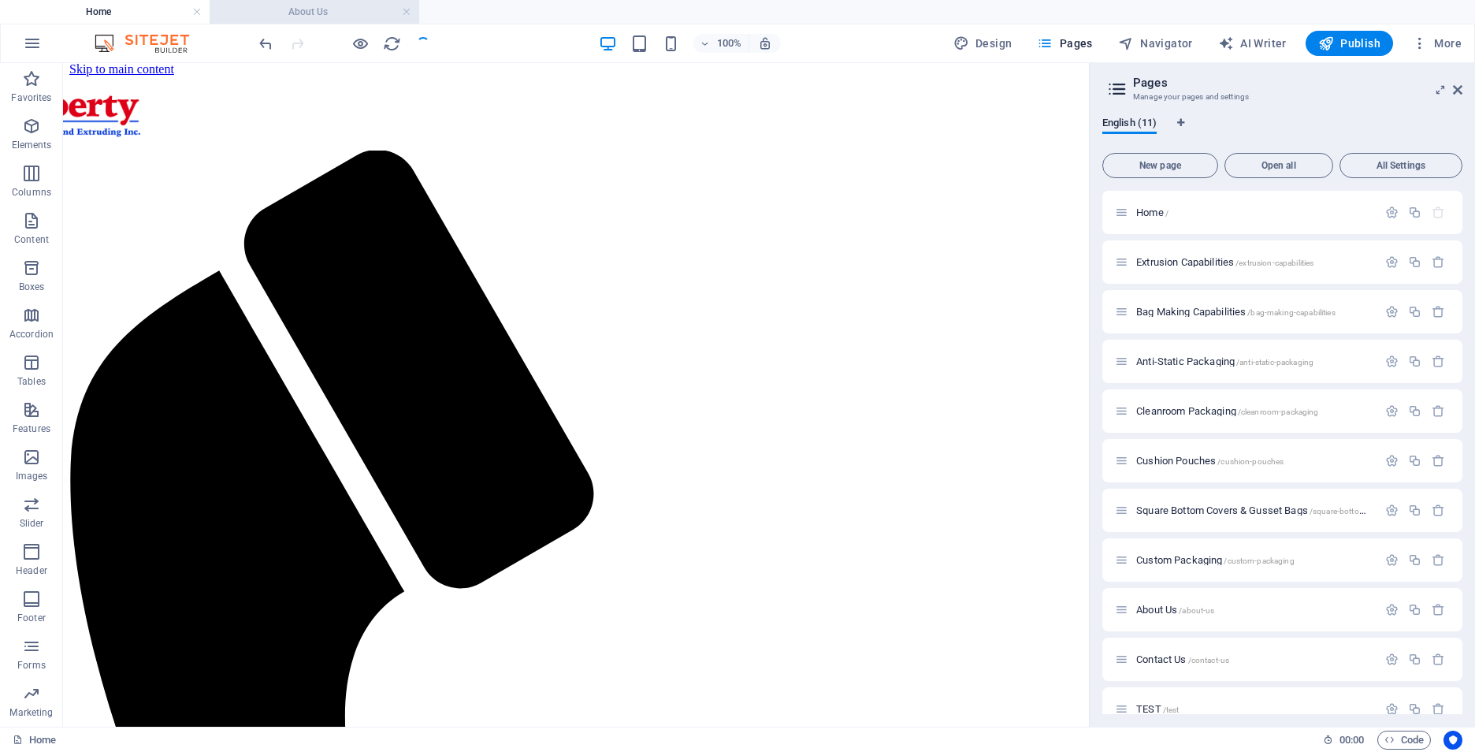
click at [334, 9] on h4 "About Us" at bounding box center [315, 11] width 210 height 17
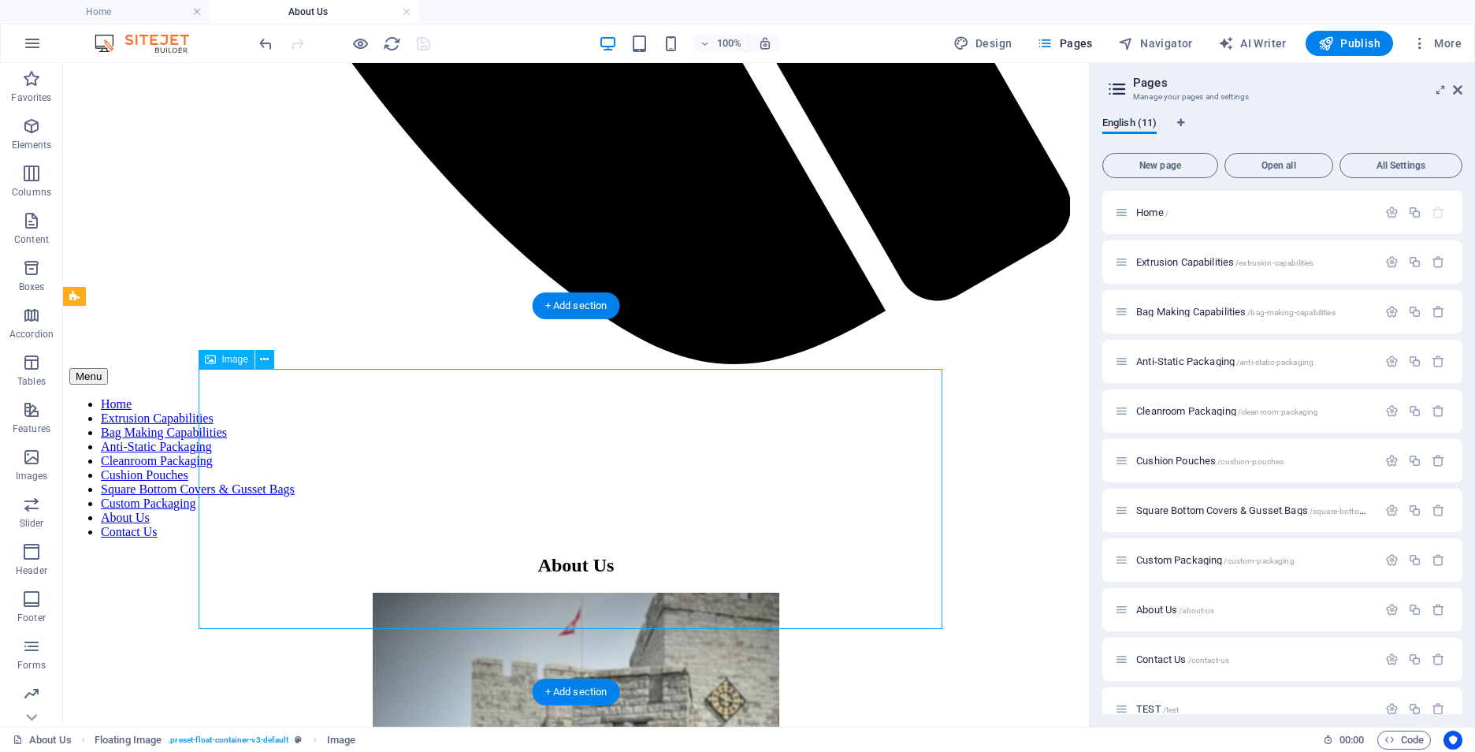
select select "%"
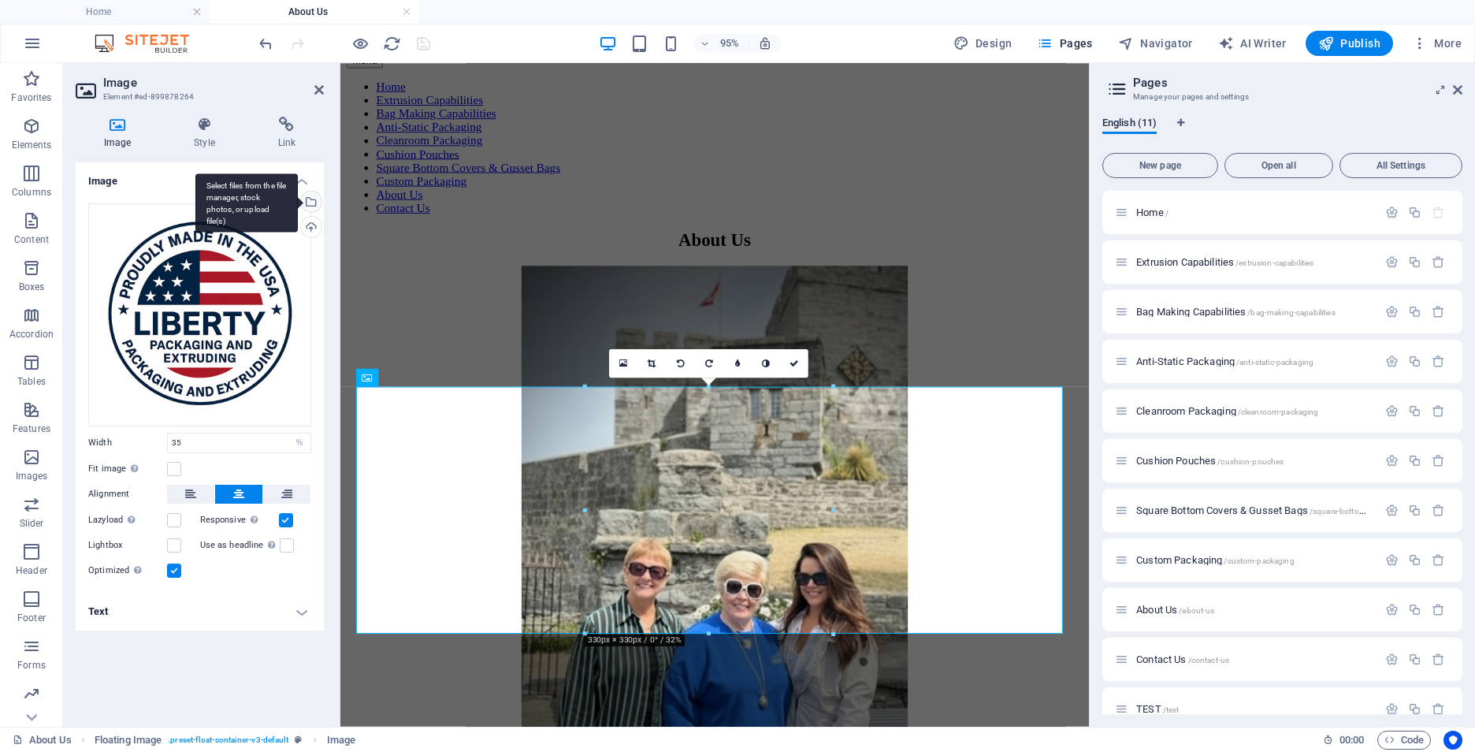
click at [310, 201] on div "Select files from the file manager, stock photos, or upload file(s)" at bounding box center [310, 203] width 24 height 24
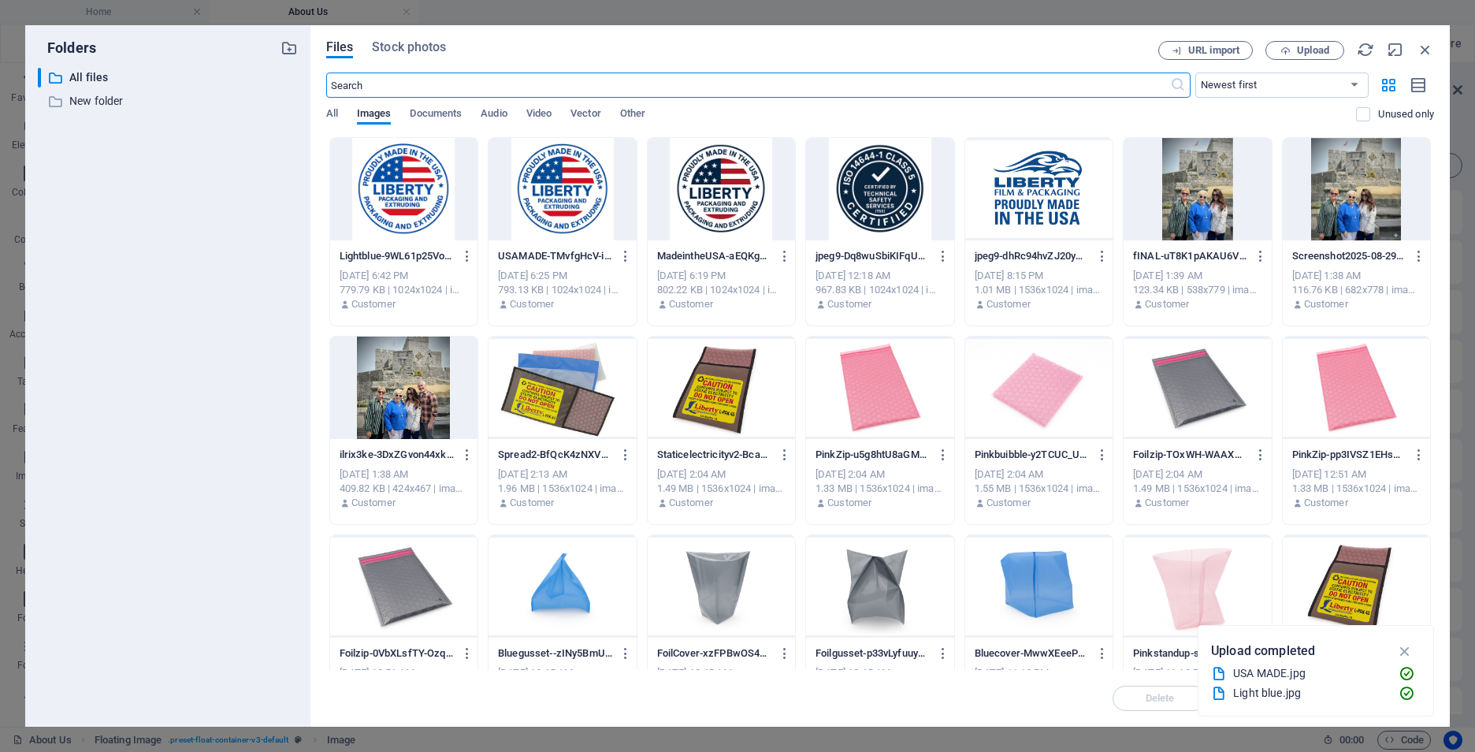
scroll to position [345, 0]
click at [423, 175] on div at bounding box center [403, 189] width 147 height 102
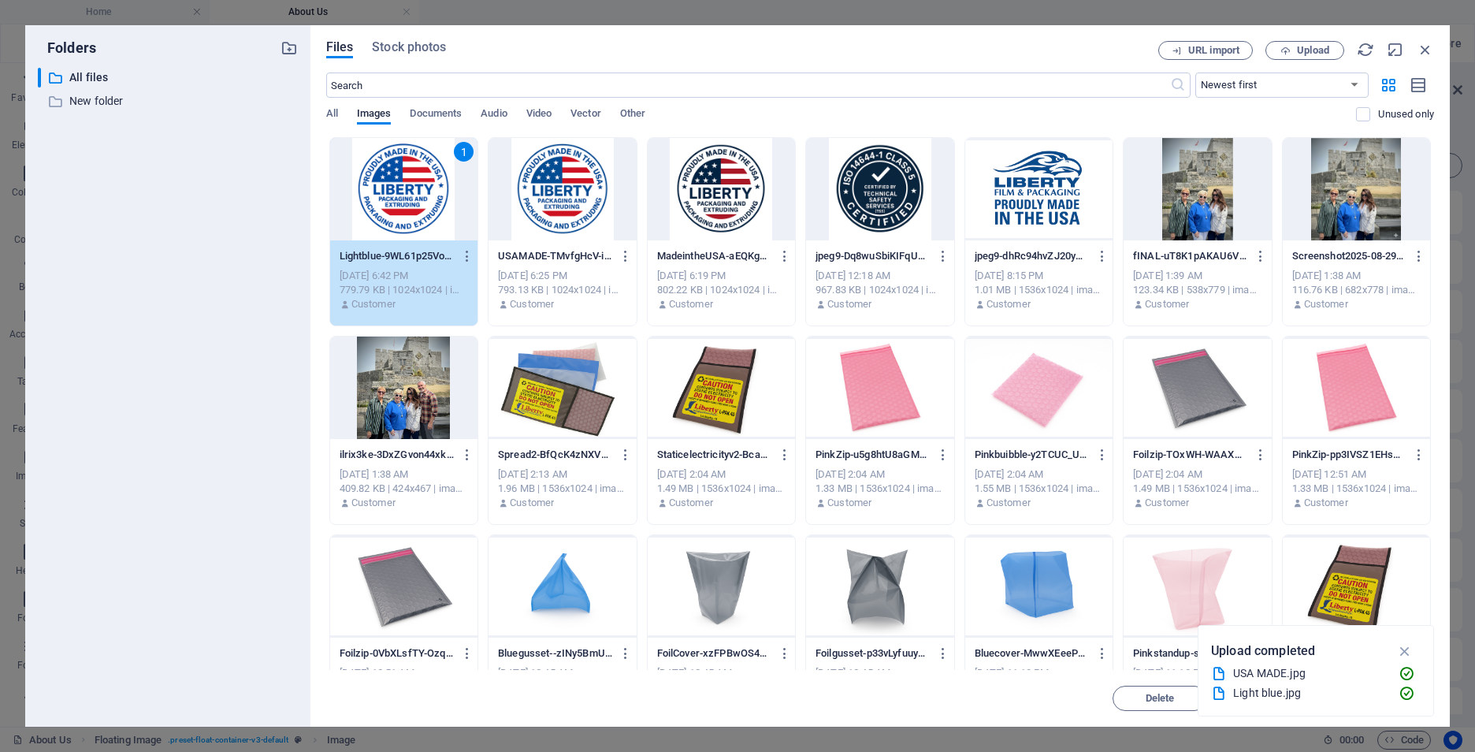
click at [423, 175] on div "1" at bounding box center [403, 189] width 147 height 102
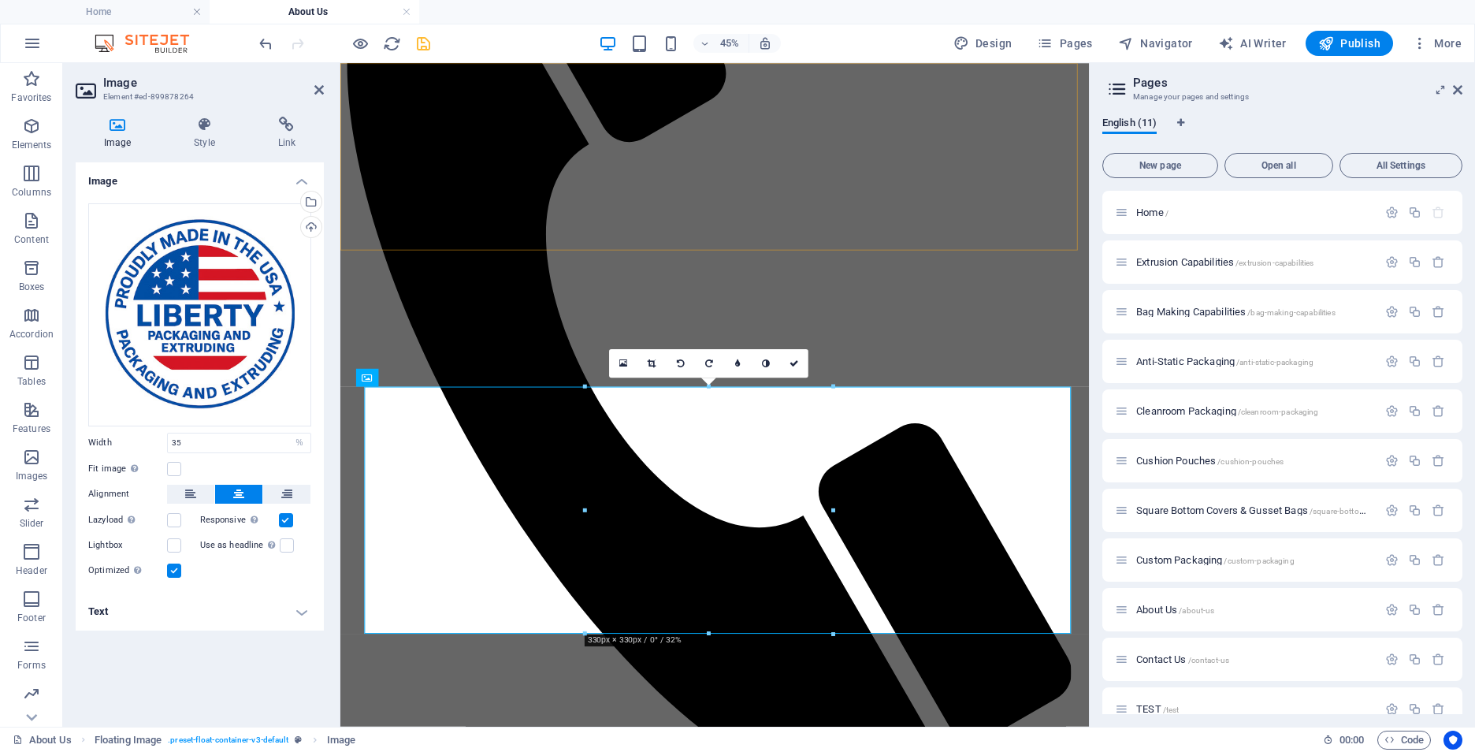
scroll to position [960, 0]
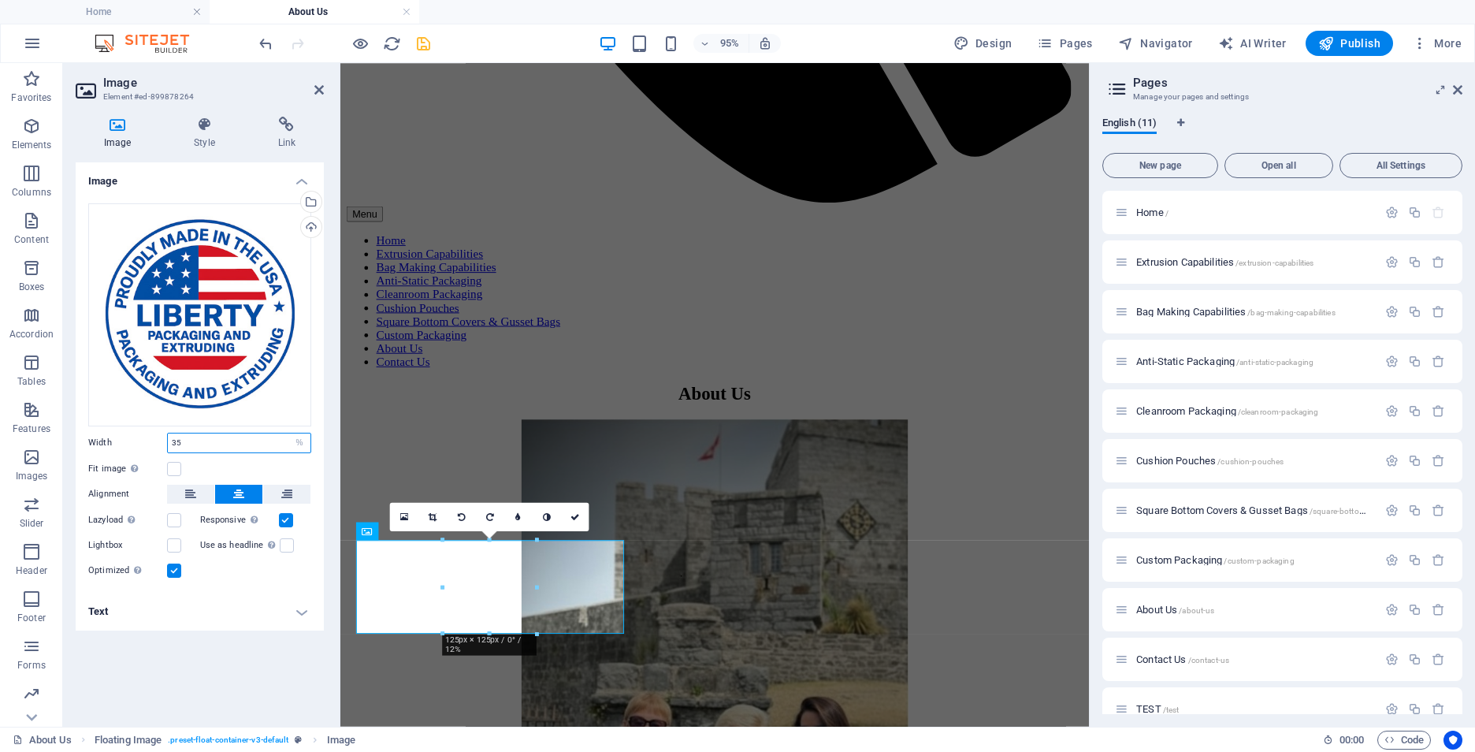
click at [199, 439] on input "35" at bounding box center [239, 442] width 143 height 19
drag, startPoint x: 208, startPoint y: 444, endPoint x: 140, endPoint y: 441, distance: 67.8
click at [140, 441] on div "Width 35 Default auto px rem % em vh vw" at bounding box center [199, 443] width 223 height 20
type input "100"
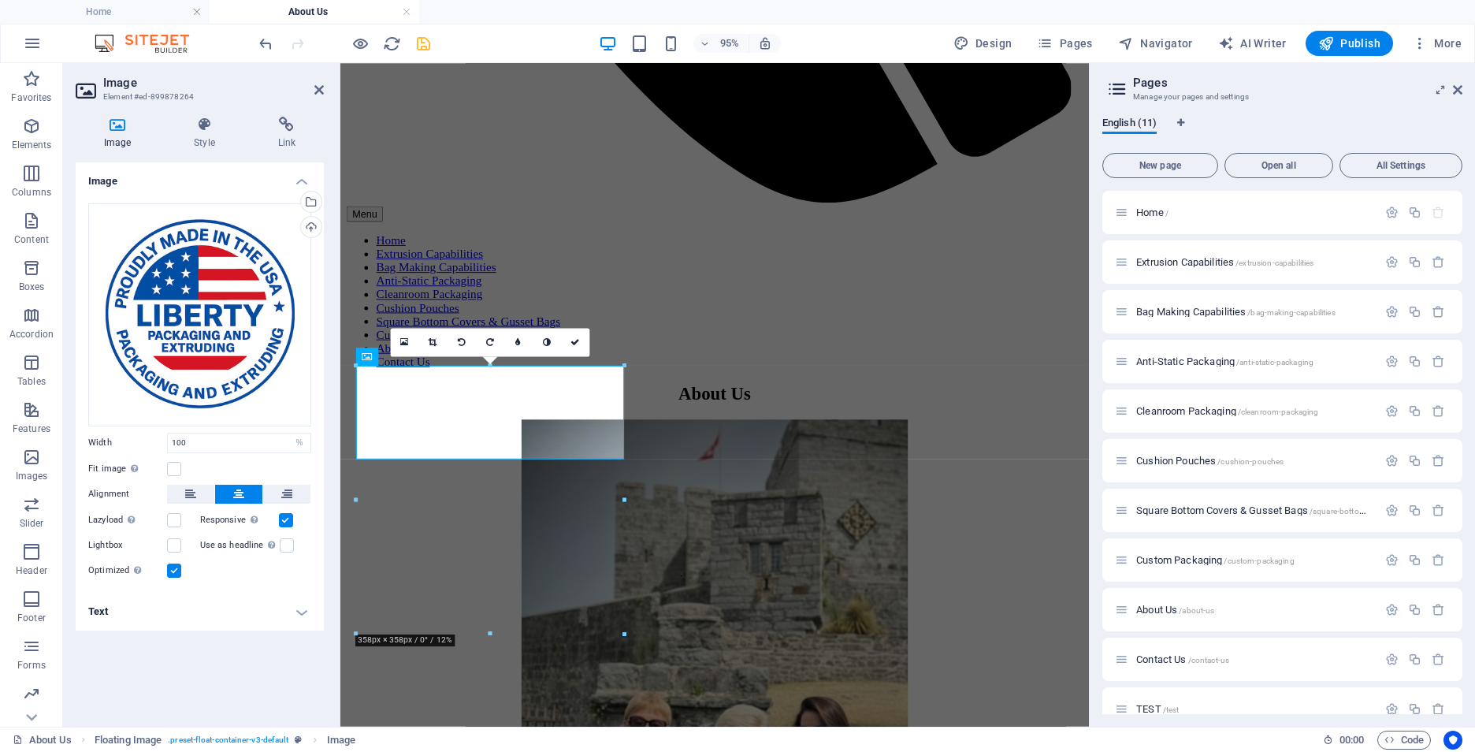
scroll to position [1143, 0]
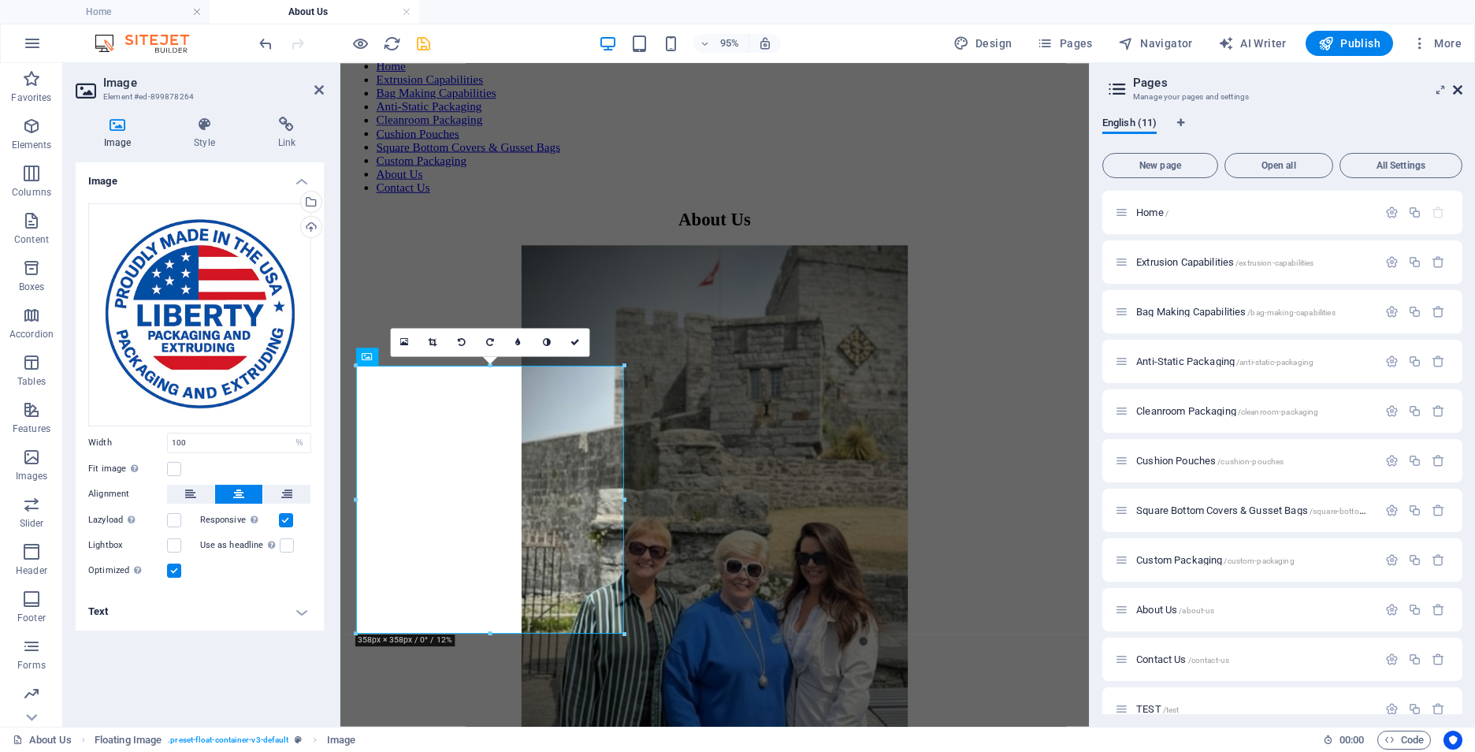
click at [1455, 94] on icon at bounding box center [1457, 90] width 9 height 13
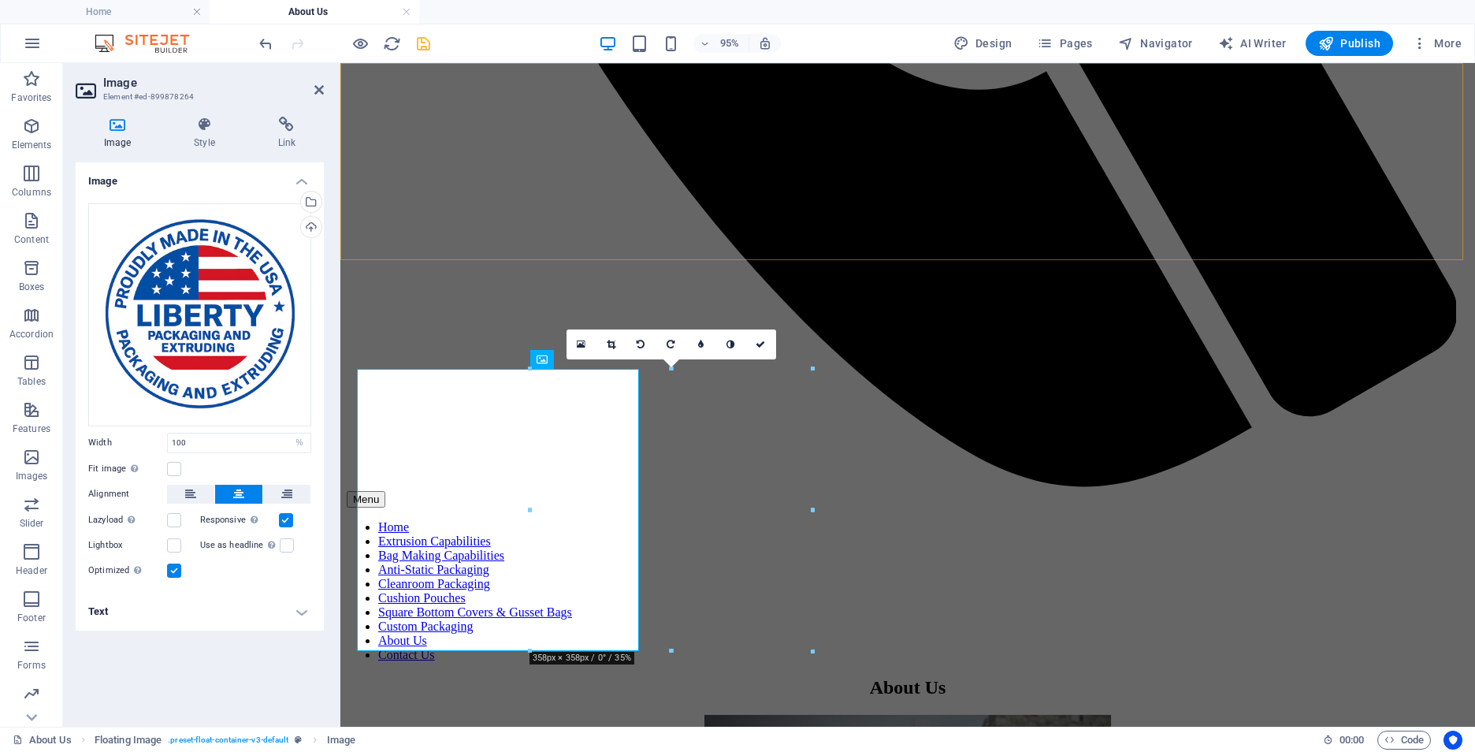
scroll to position [1156, 0]
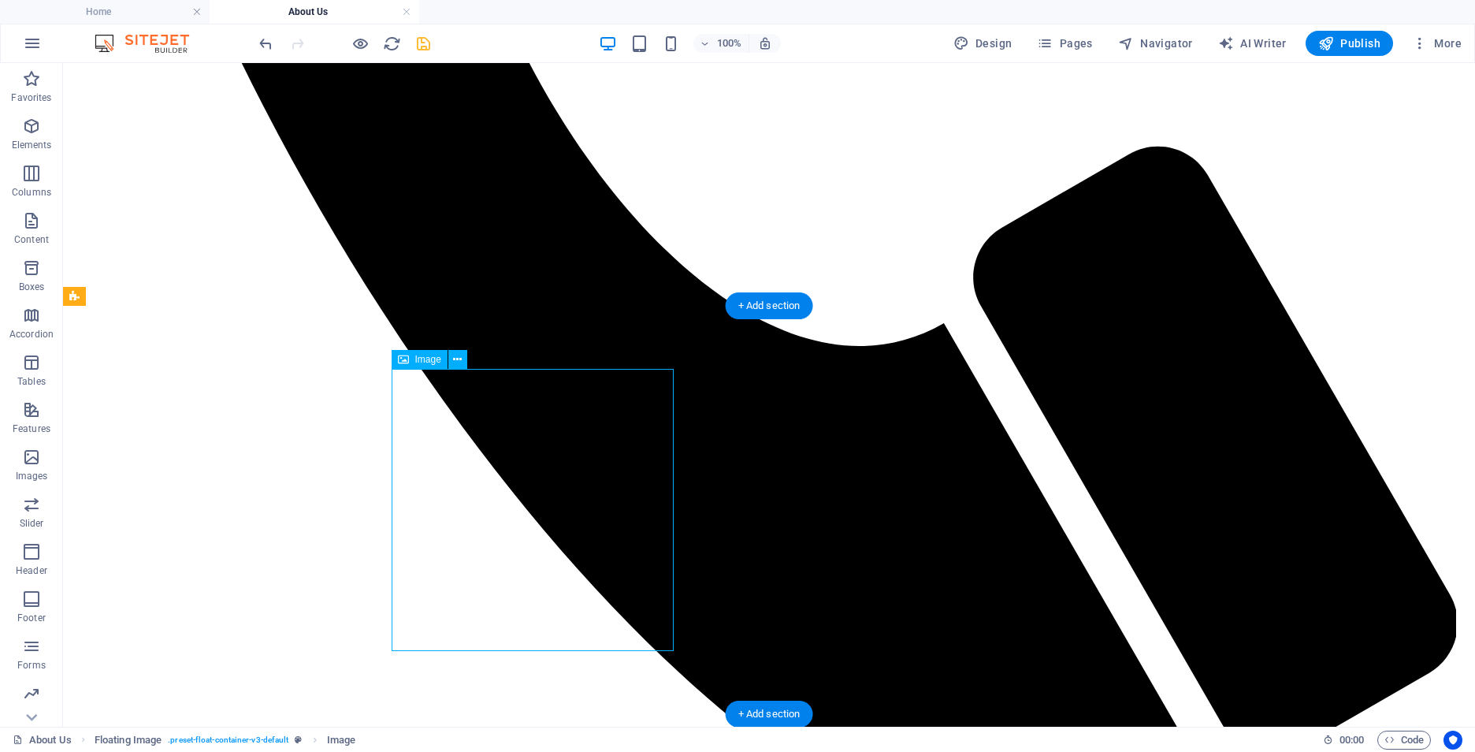
select select "%"
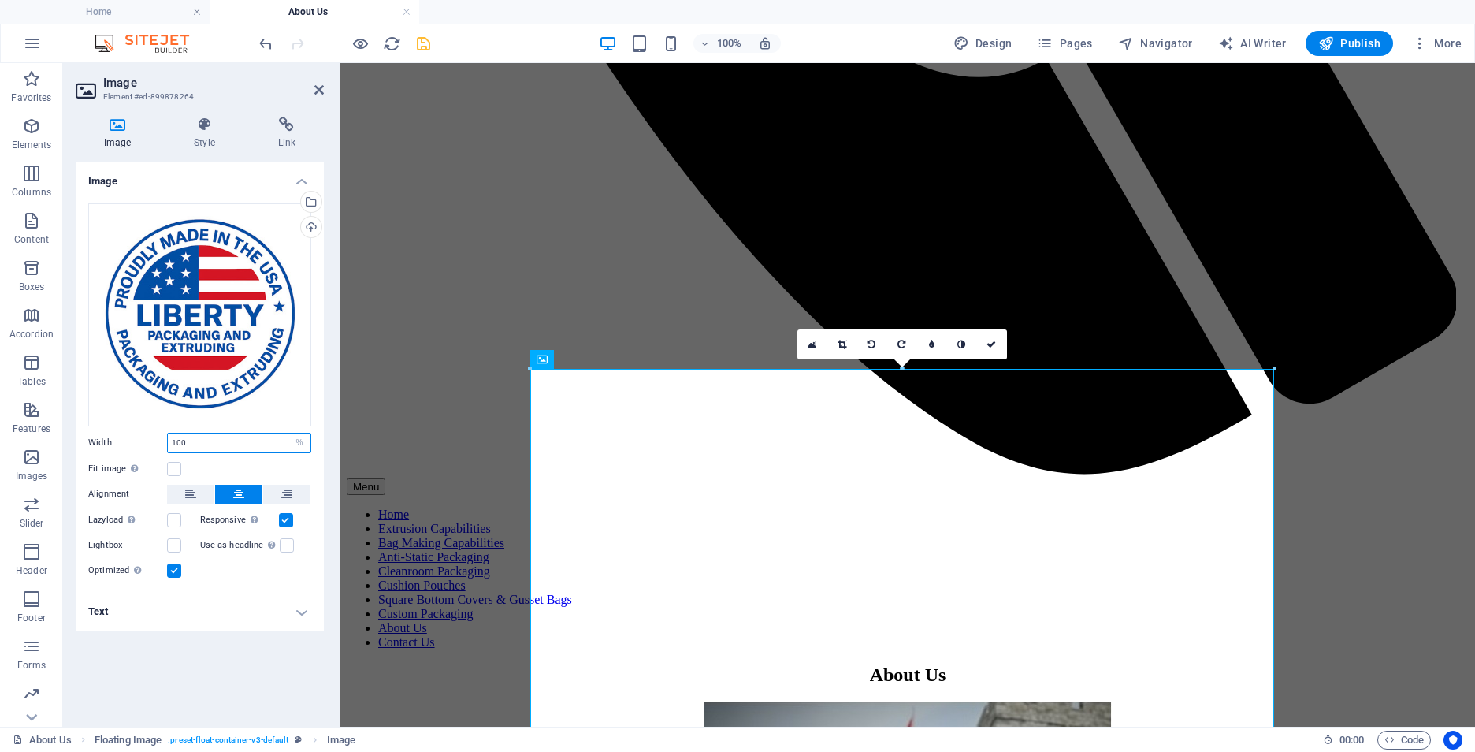
drag, startPoint x: 242, startPoint y: 437, endPoint x: 108, endPoint y: 435, distance: 134.0
click at [108, 435] on div "Width 100 Default auto px rem % em vh vw" at bounding box center [199, 443] width 223 height 20
type input "35"
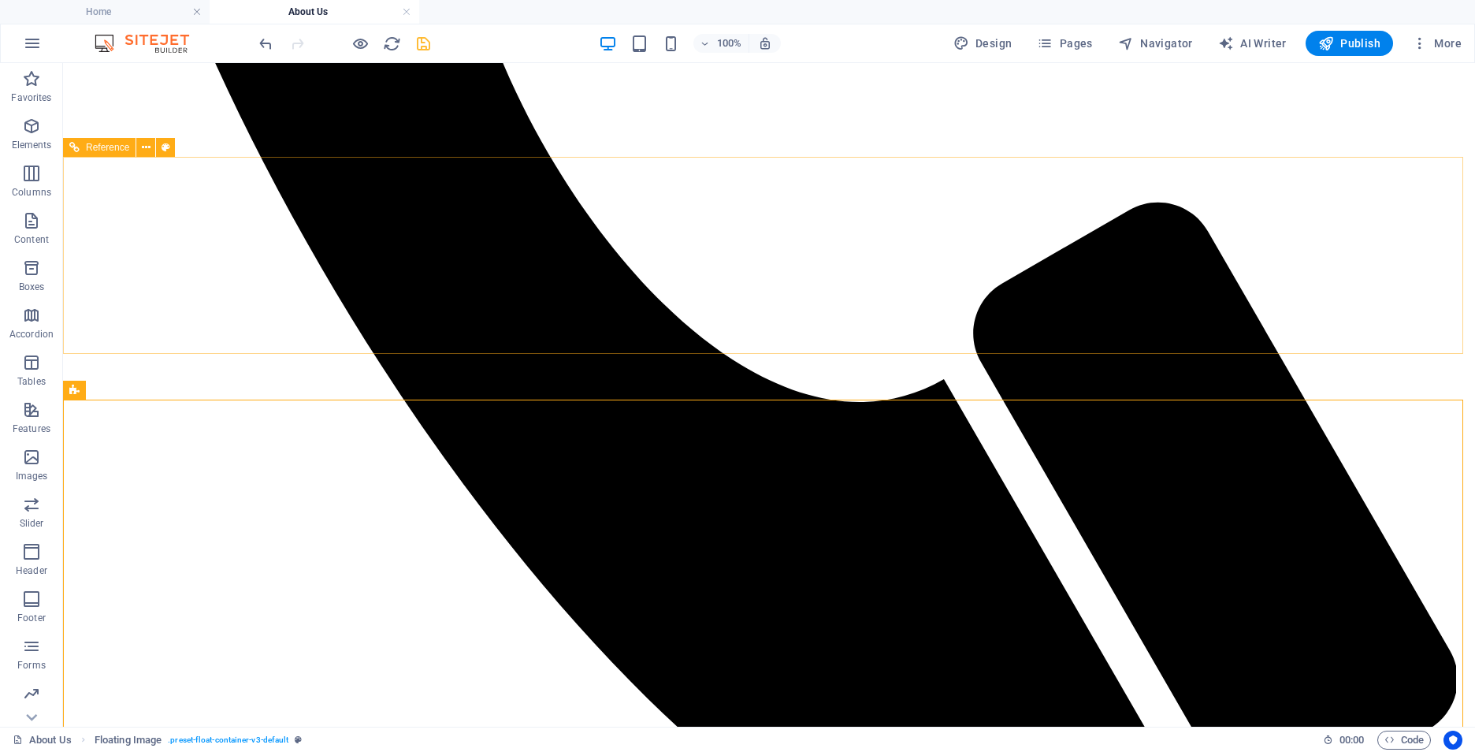
scroll to position [762, 0]
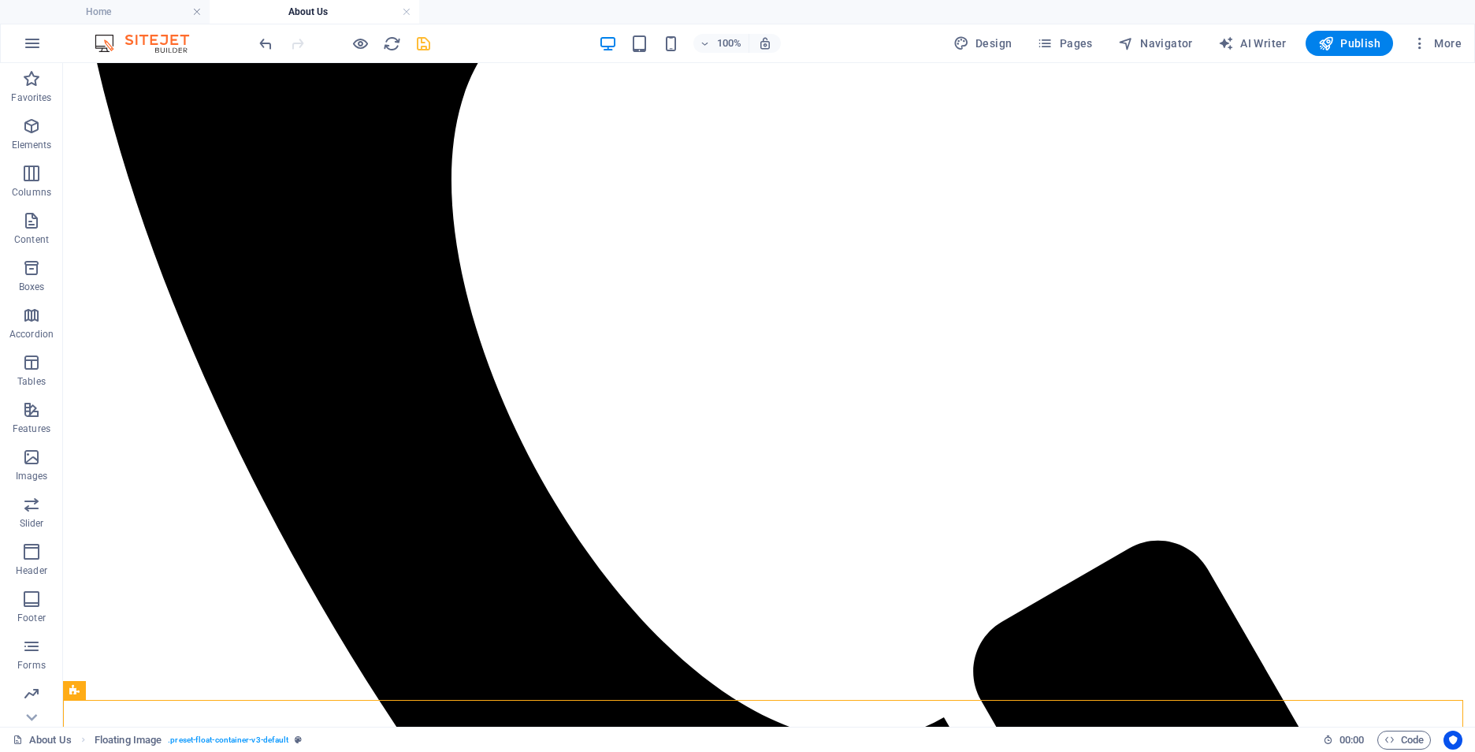
click at [420, 43] on icon "save" at bounding box center [423, 44] width 18 height 18
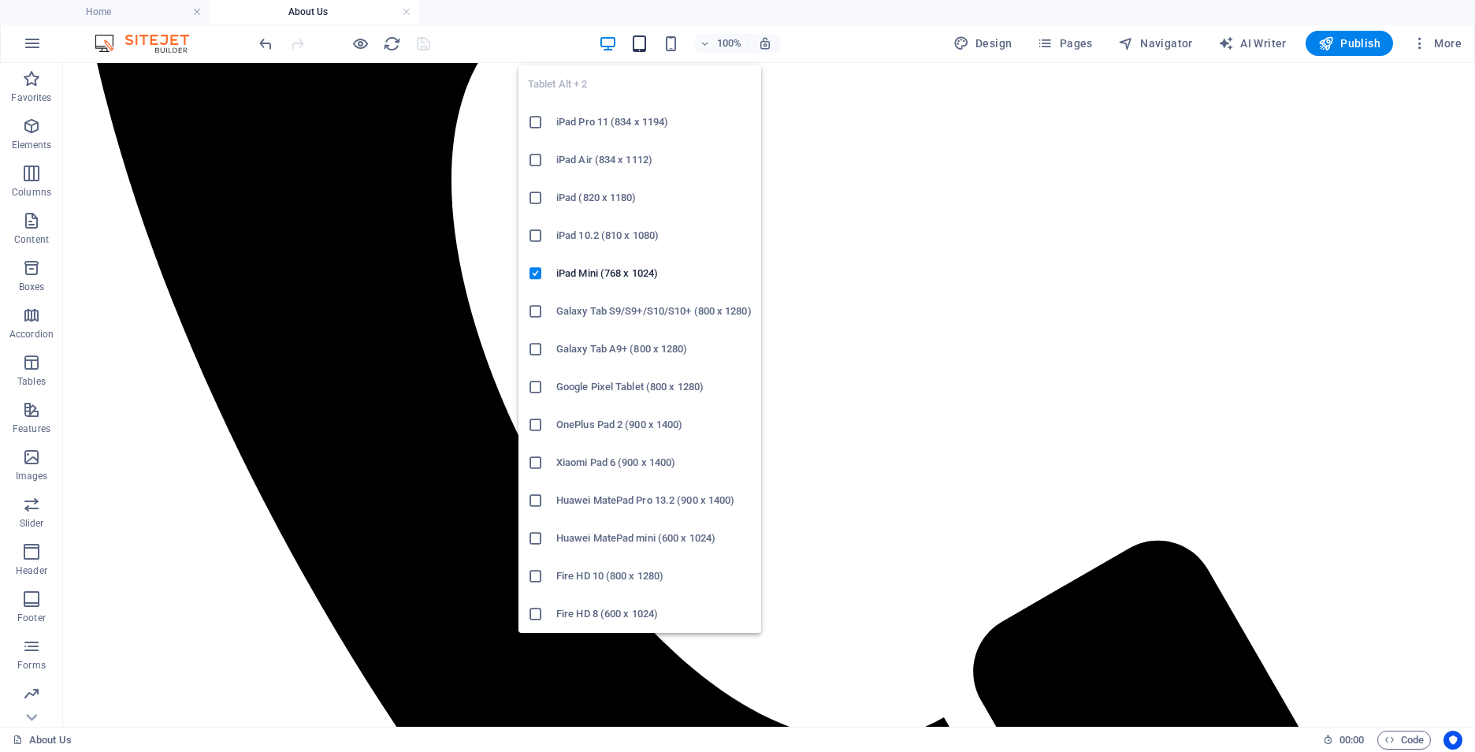
click at [648, 35] on icon "button" at bounding box center [639, 44] width 18 height 18
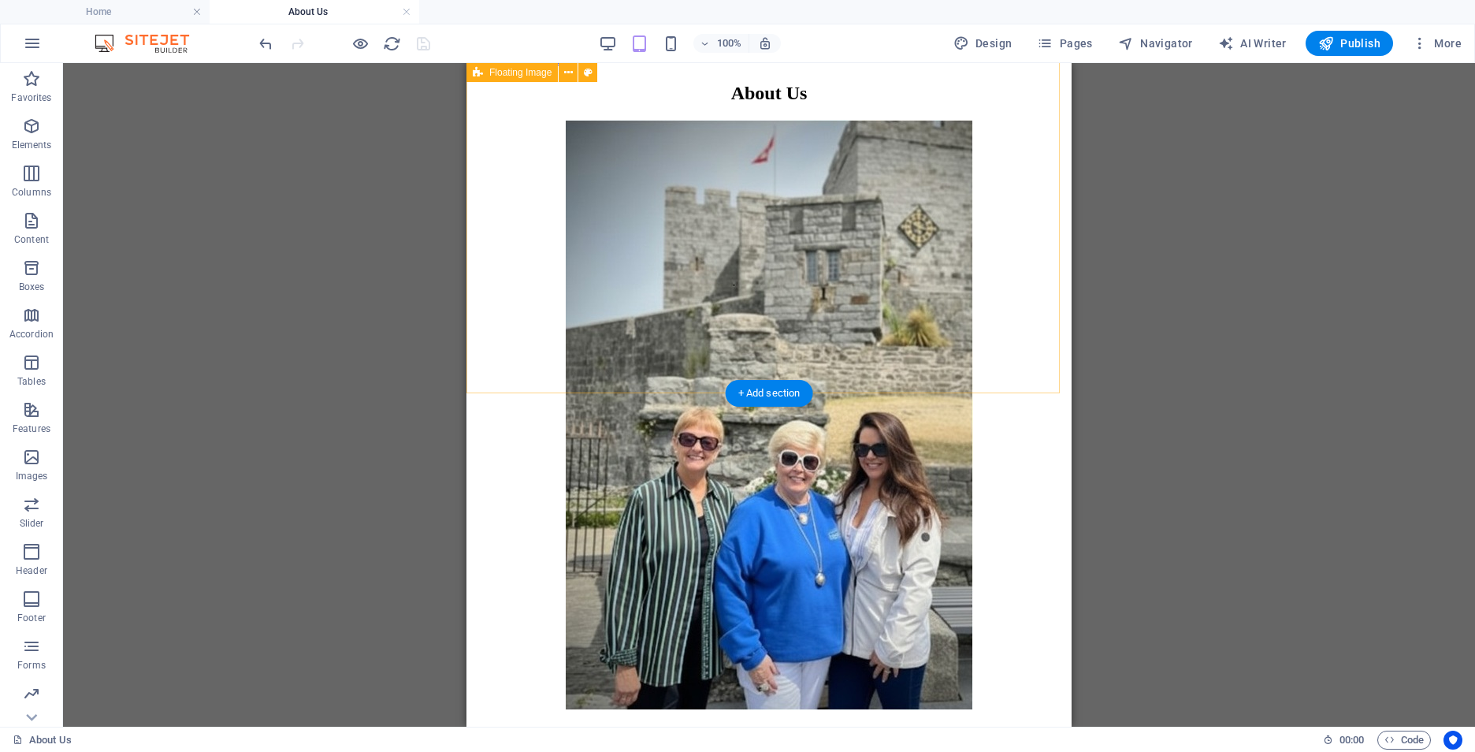
scroll to position [1116, 0]
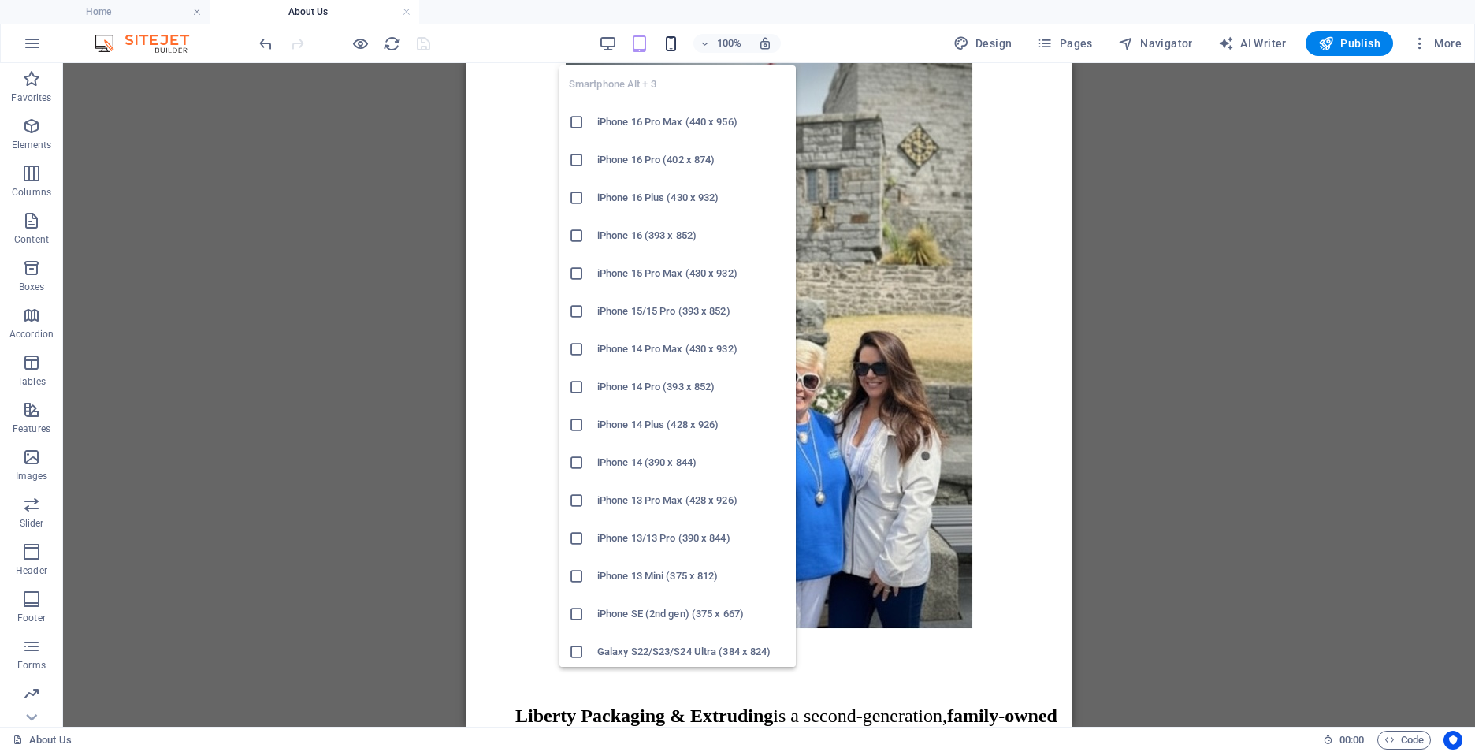
click at [674, 47] on icon "button" at bounding box center [671, 44] width 18 height 18
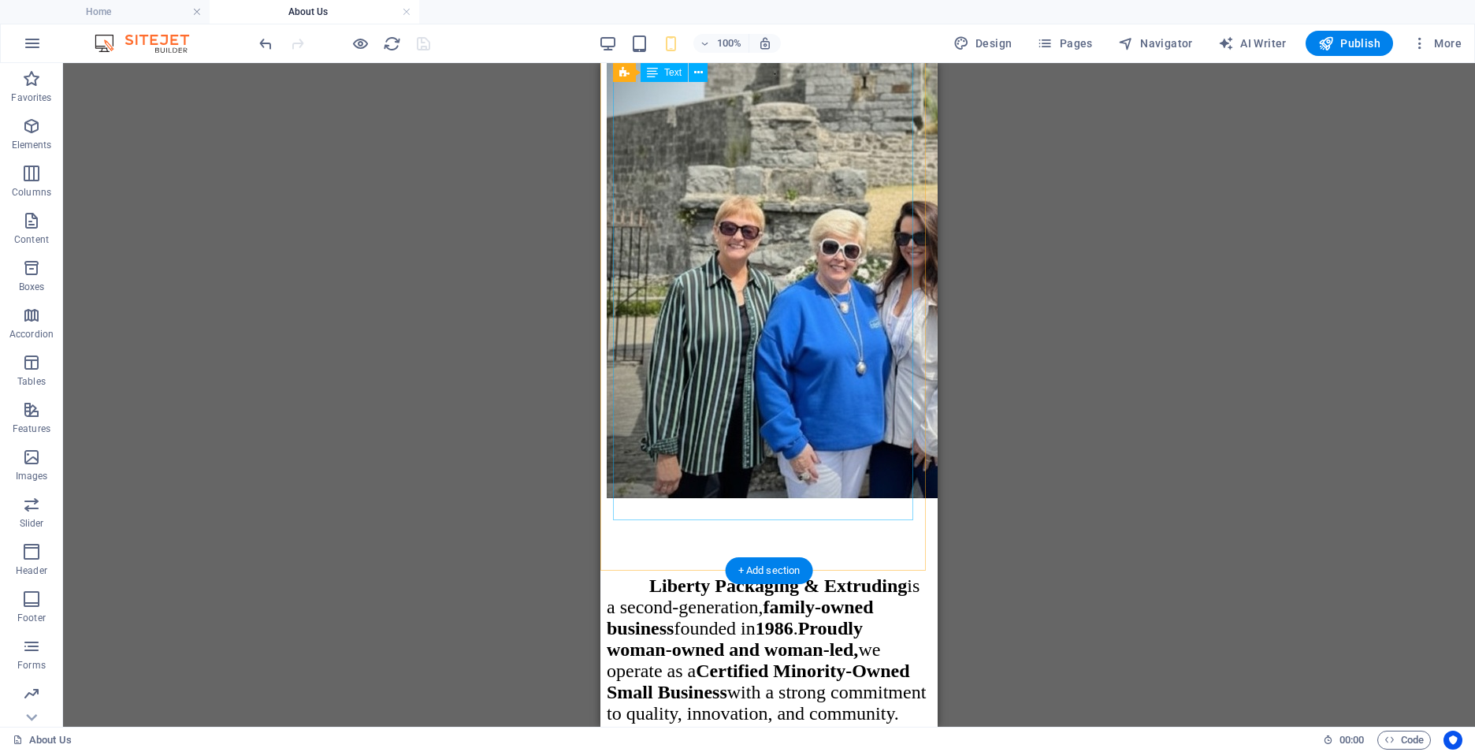
scroll to position [735, 0]
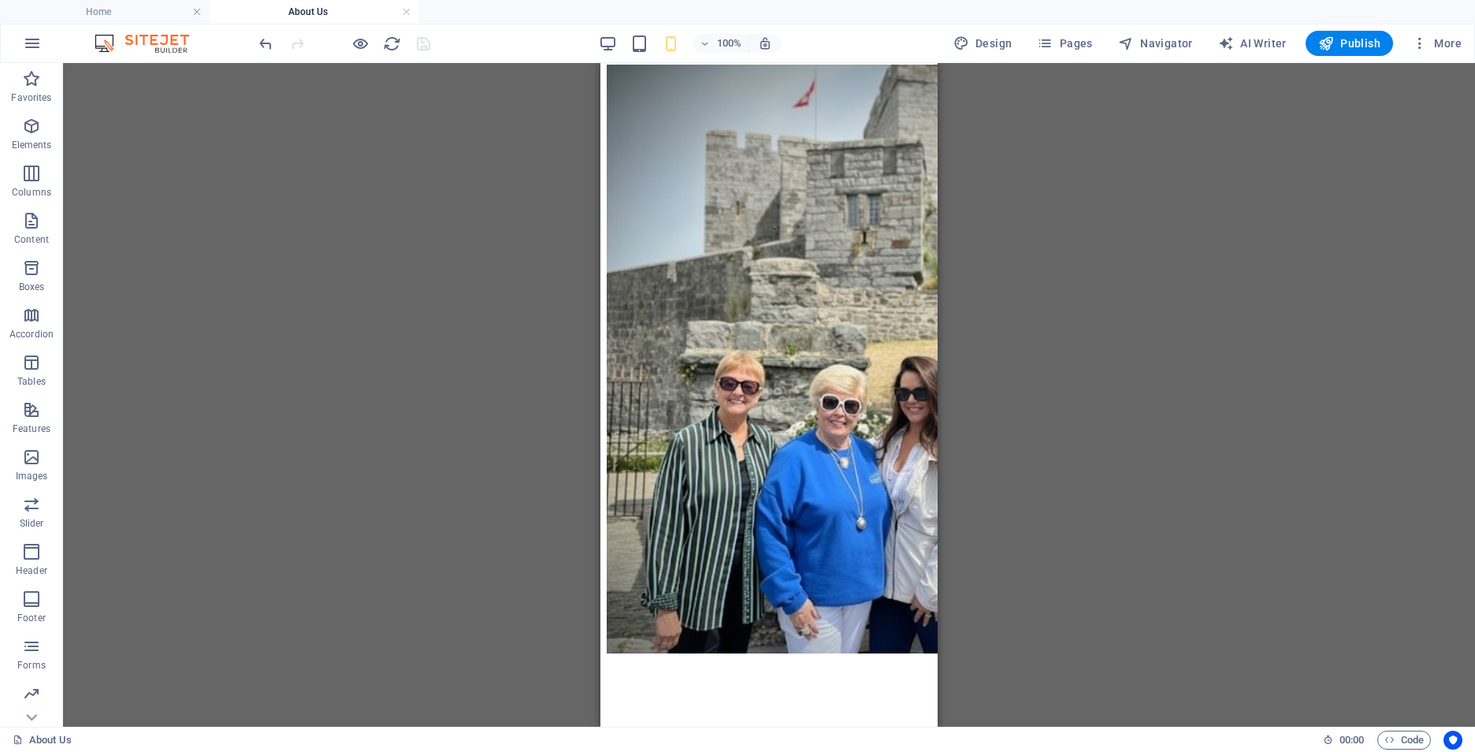
click at [623, 44] on div "100%" at bounding box center [690, 43] width 182 height 25
click at [620, 44] on div "100%" at bounding box center [690, 43] width 182 height 25
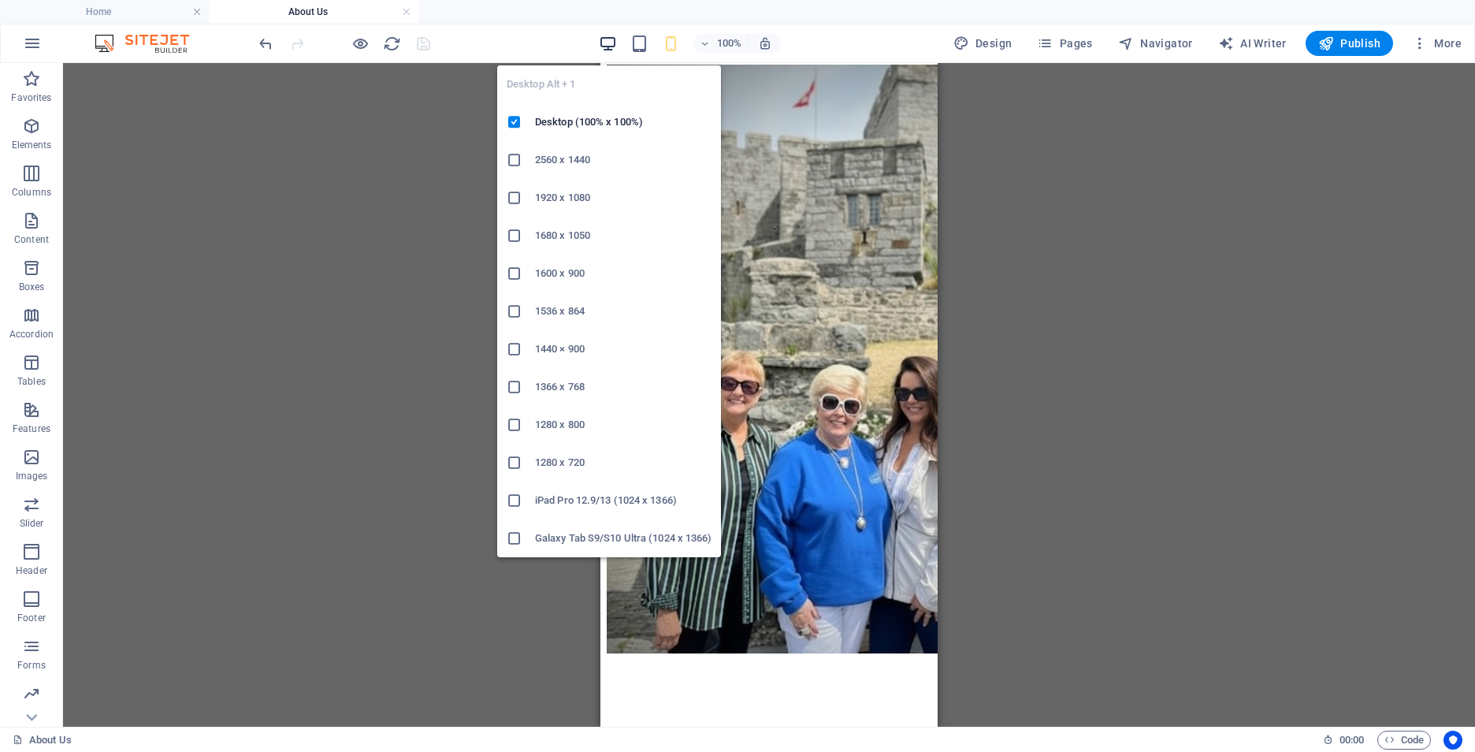
click at [613, 43] on icon "button" at bounding box center [608, 44] width 18 height 18
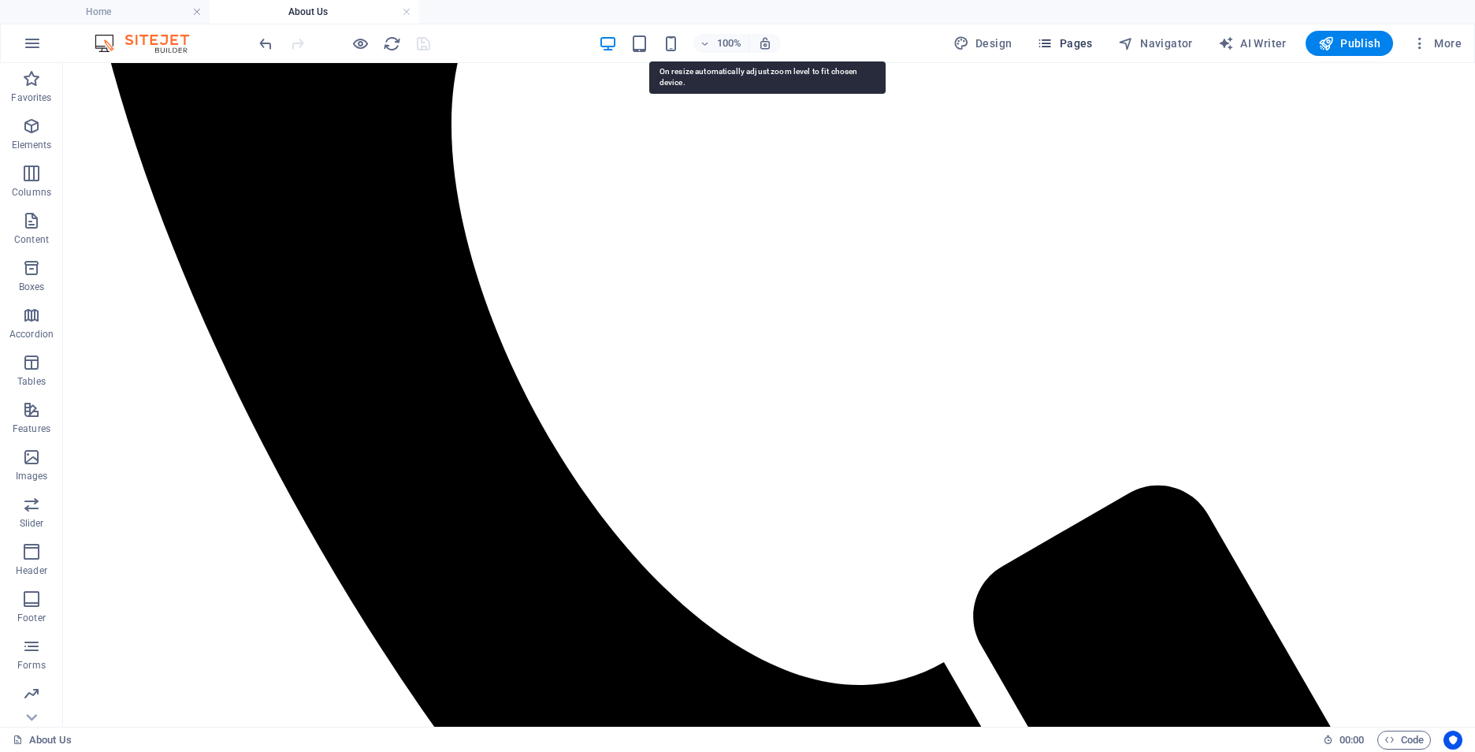
scroll to position [816, 0]
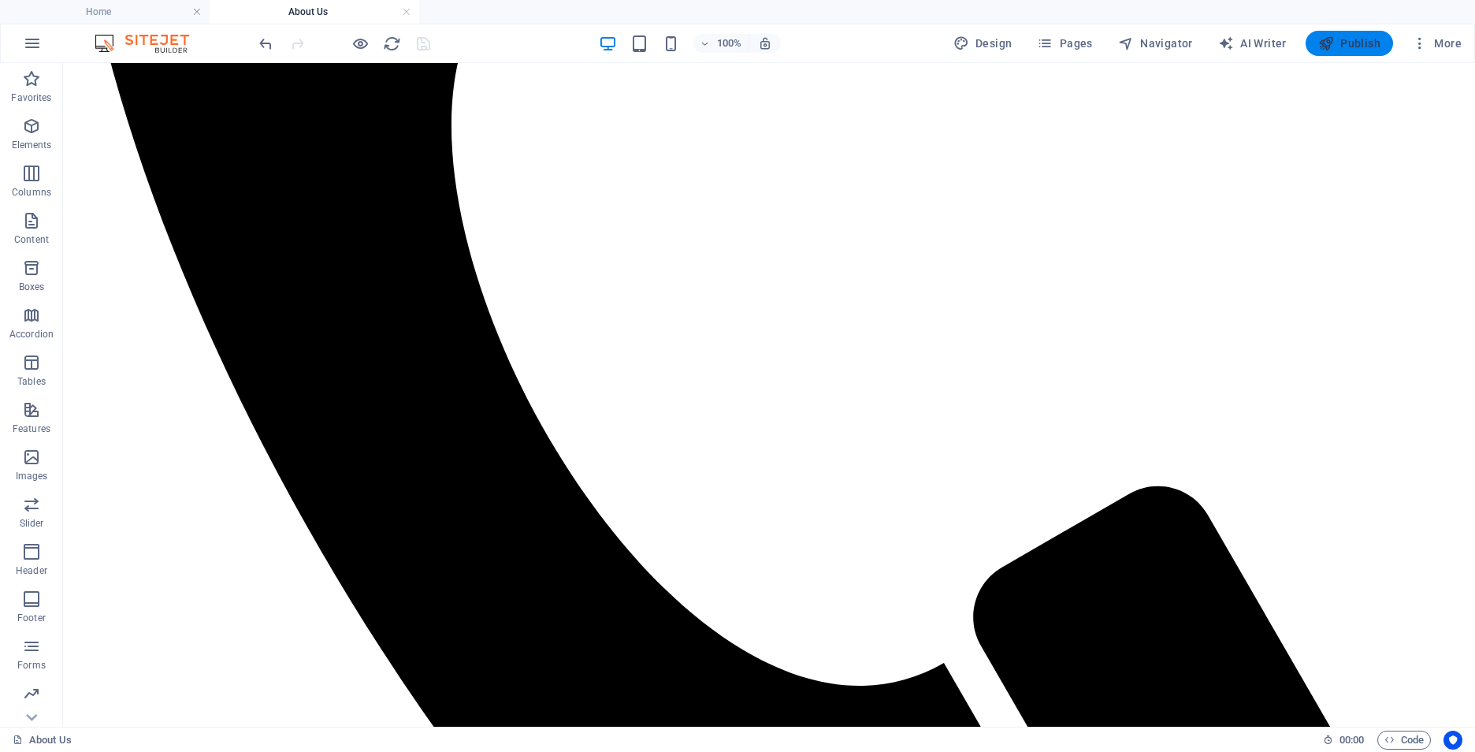
click at [1320, 43] on icon "button" at bounding box center [1326, 43] width 16 height 16
